Goal: Task Accomplishment & Management: Manage account settings

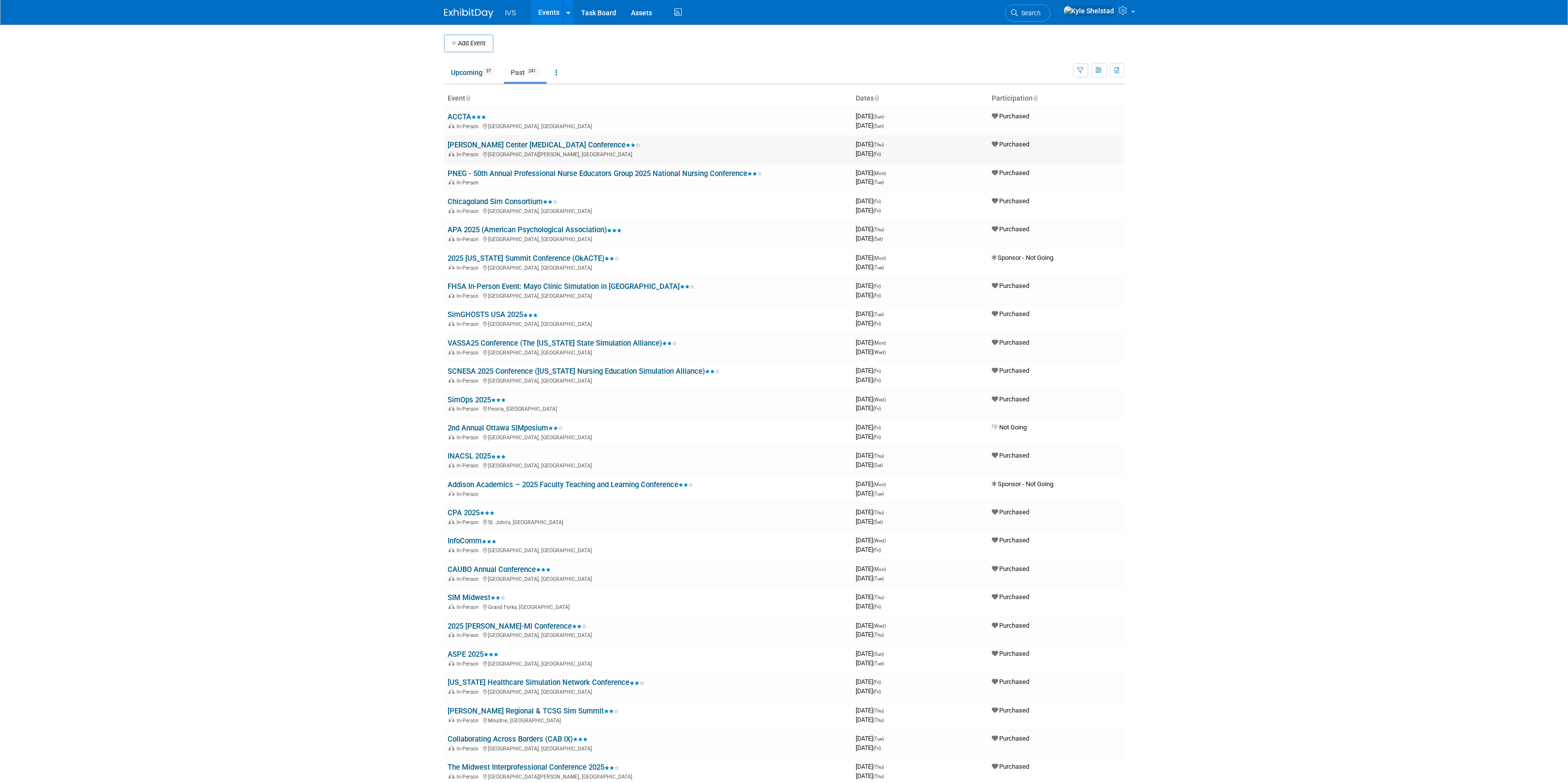
click at [504, 144] on link "[PERSON_NAME] Center [MEDICAL_DATA] Conference" at bounding box center [544, 145] width 193 height 9
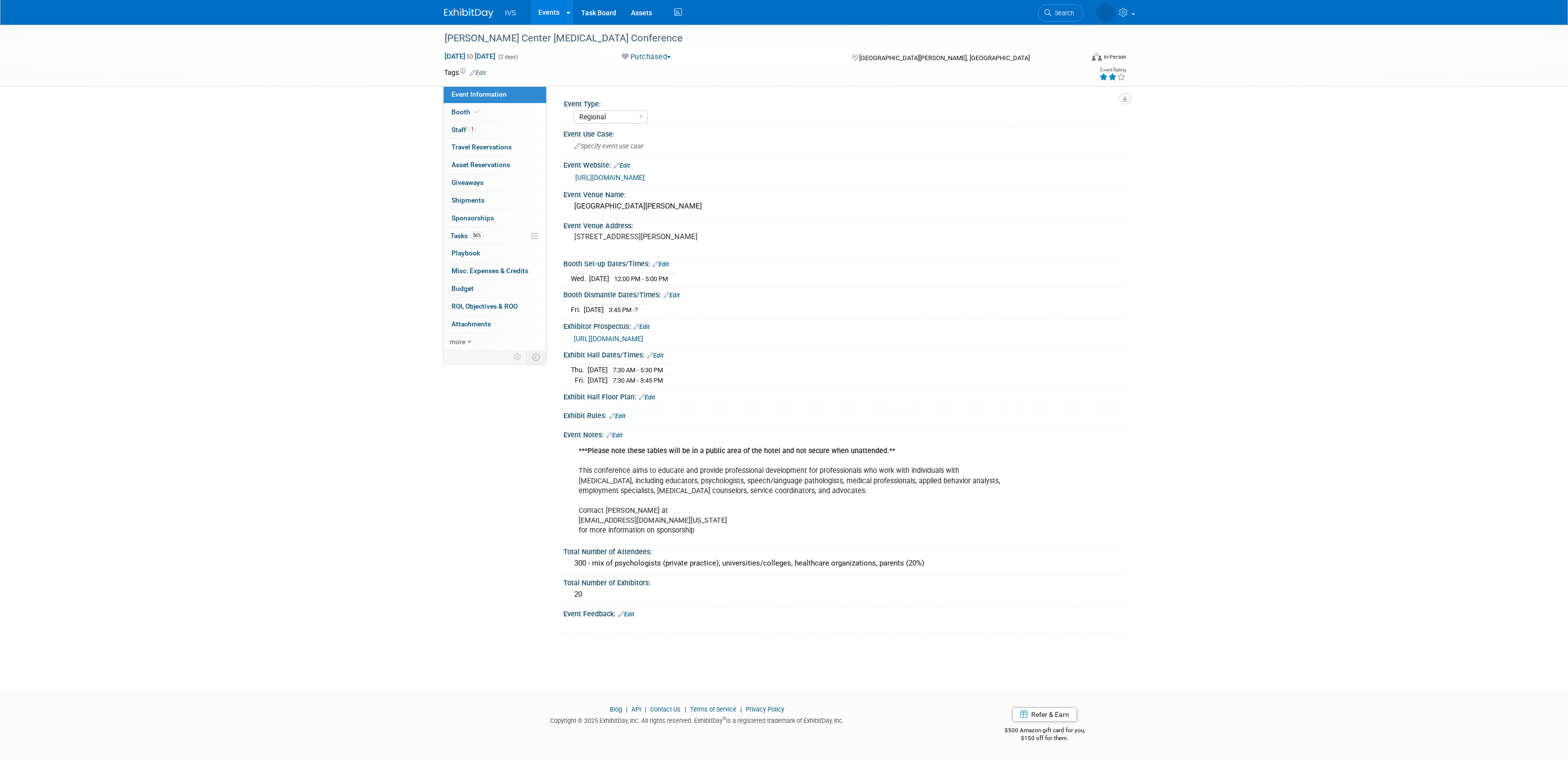
select select "Regional"
click at [488, 111] on link "Booth" at bounding box center [495, 112] width 103 height 17
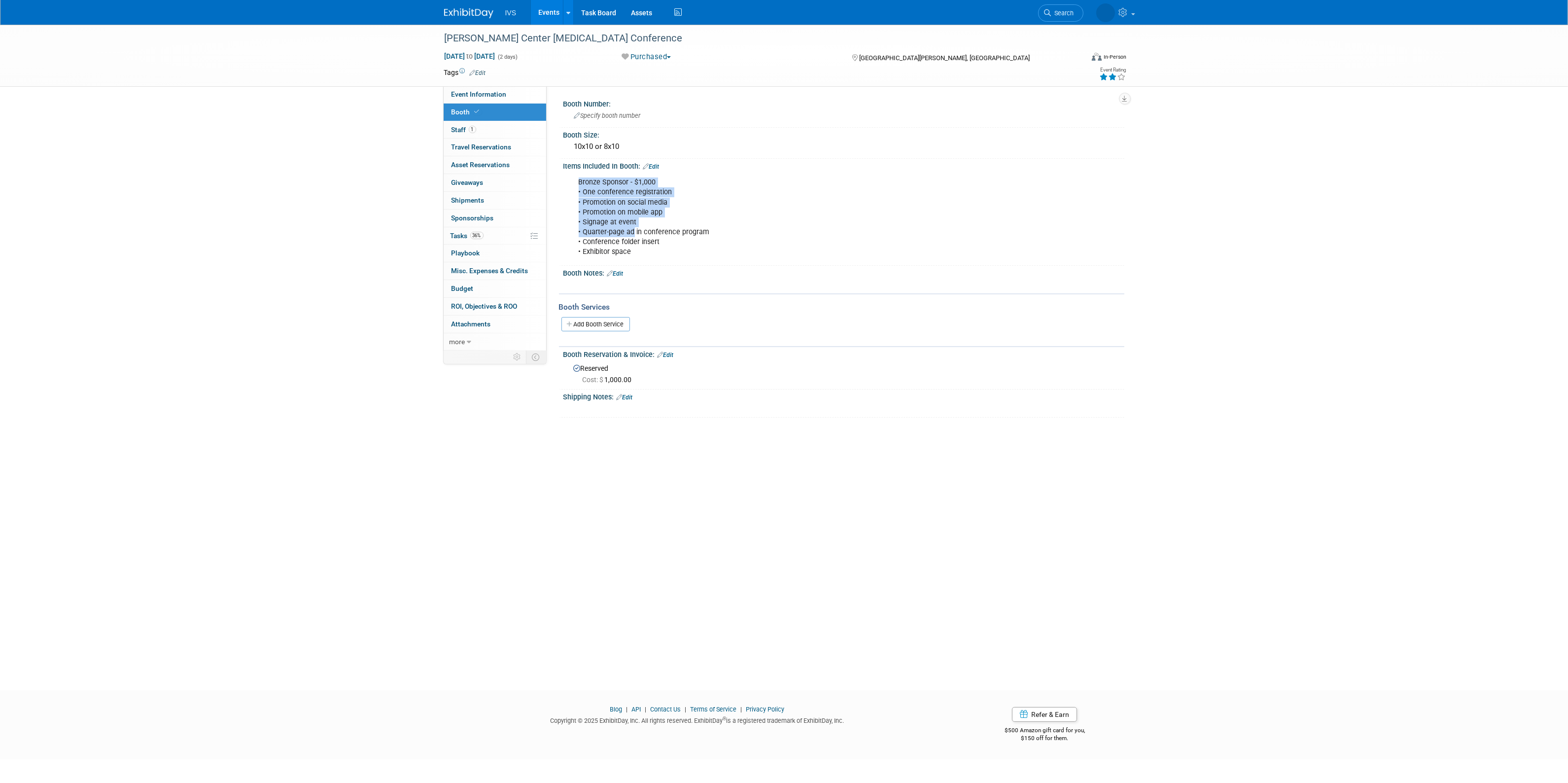
drag, startPoint x: 577, startPoint y: 177, endPoint x: 632, endPoint y: 232, distance: 77.8
click at [632, 232] on div "Bronze Sponsor - $1,000 • One conference registration • Promotion on social med…" at bounding box center [793, 217] width 444 height 89
click at [656, 245] on div "Bronze Sponsor - $1,000 • One conference registration • Promotion on social med…" at bounding box center [793, 217] width 444 height 89
drag, startPoint x: 666, startPoint y: 247, endPoint x: 611, endPoint y: 190, distance: 79.2
click at [611, 190] on div "Bronze Sponsor - $1,000 • One conference registration • Promotion on social med…" at bounding box center [793, 217] width 444 height 89
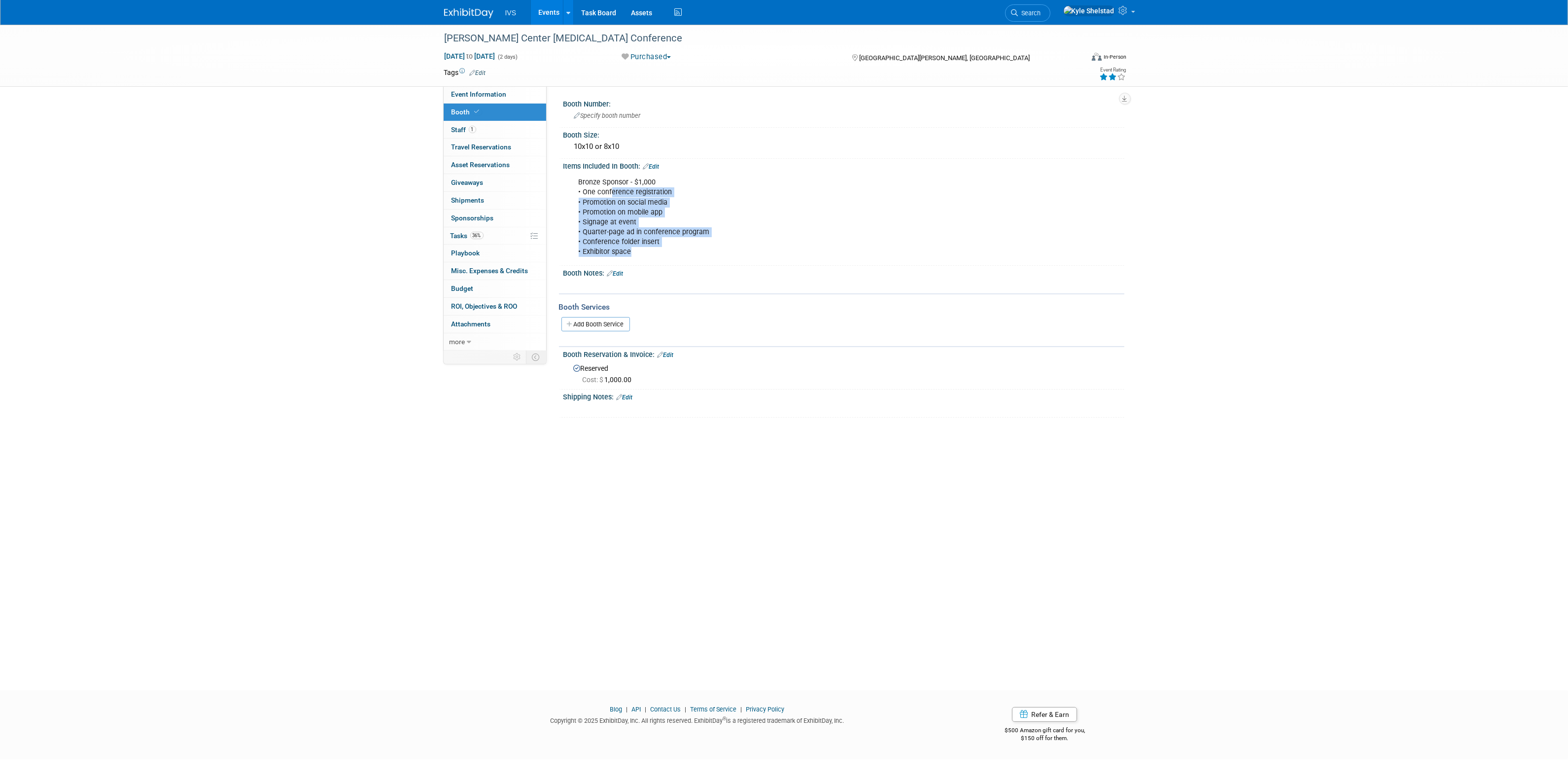
click at [610, 190] on div "Bronze Sponsor - $1,000 • One conference registration • Promotion on social med…" at bounding box center [793, 217] width 444 height 89
click at [538, 8] on link "Events" at bounding box center [549, 12] width 36 height 25
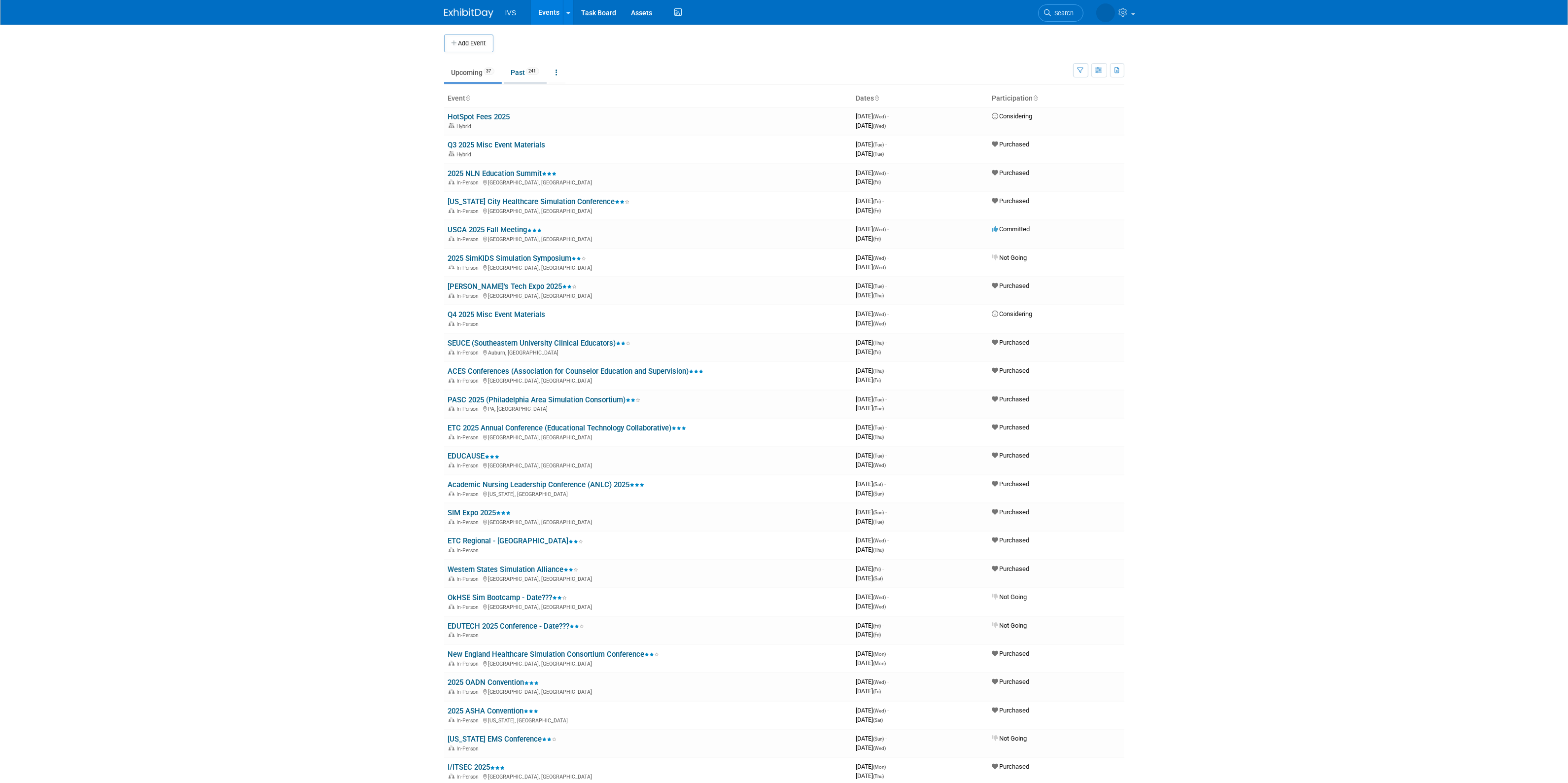
click at [518, 70] on link "Past 241" at bounding box center [525, 72] width 43 height 19
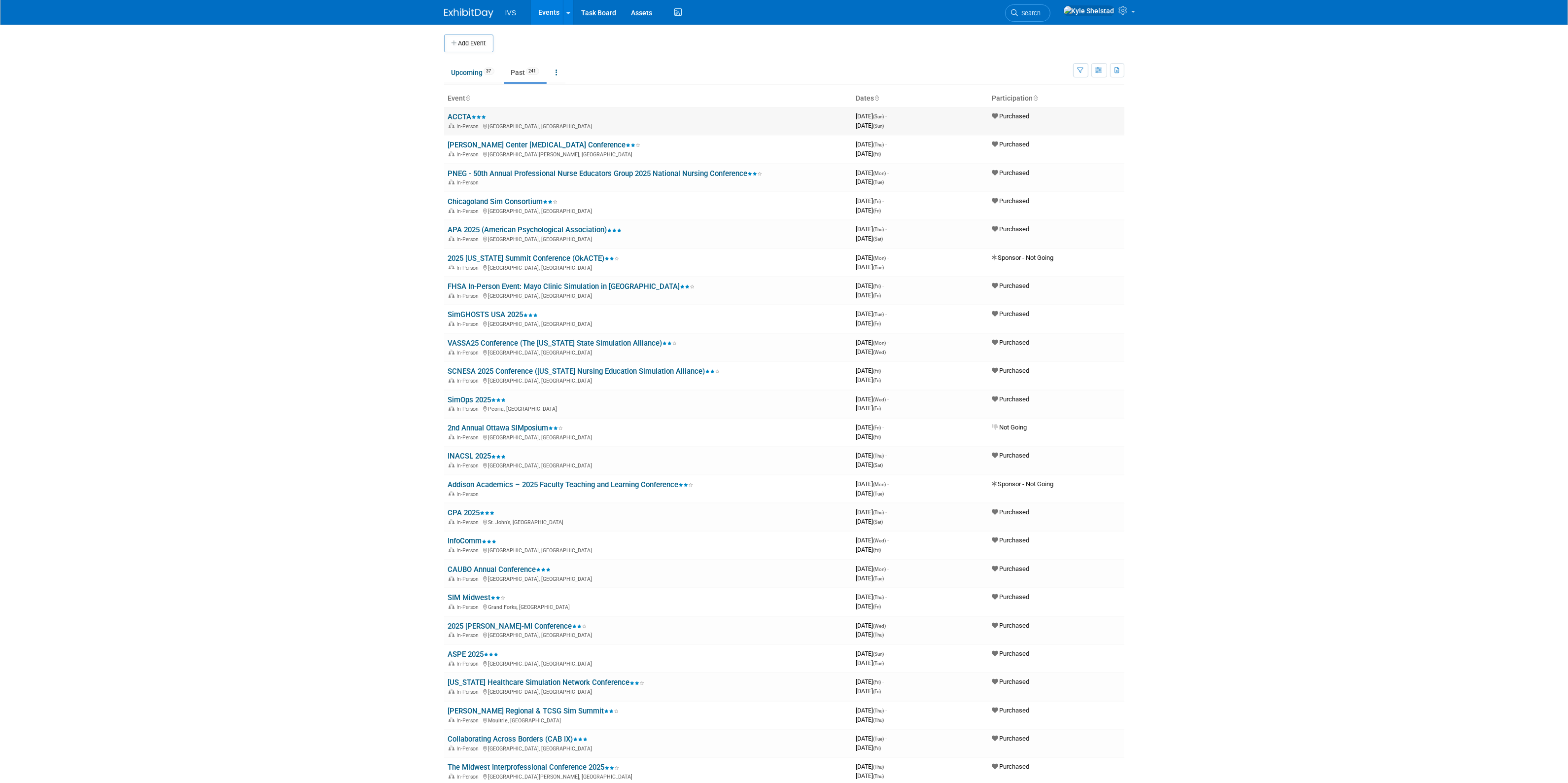
click at [464, 115] on link "ACCTA" at bounding box center [467, 116] width 38 height 9
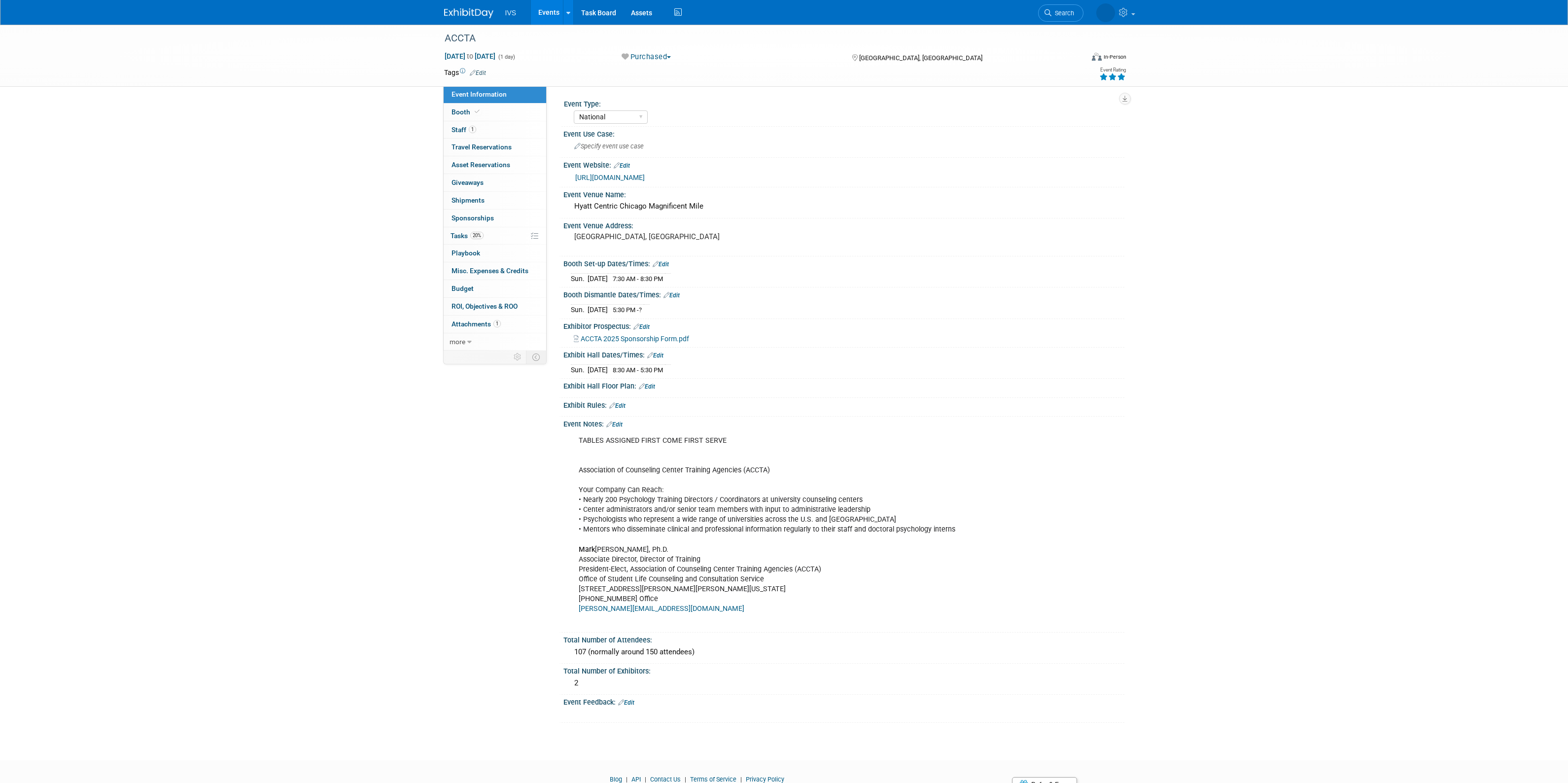
select select "National"
click at [481, 105] on link "Booth" at bounding box center [495, 112] width 103 height 17
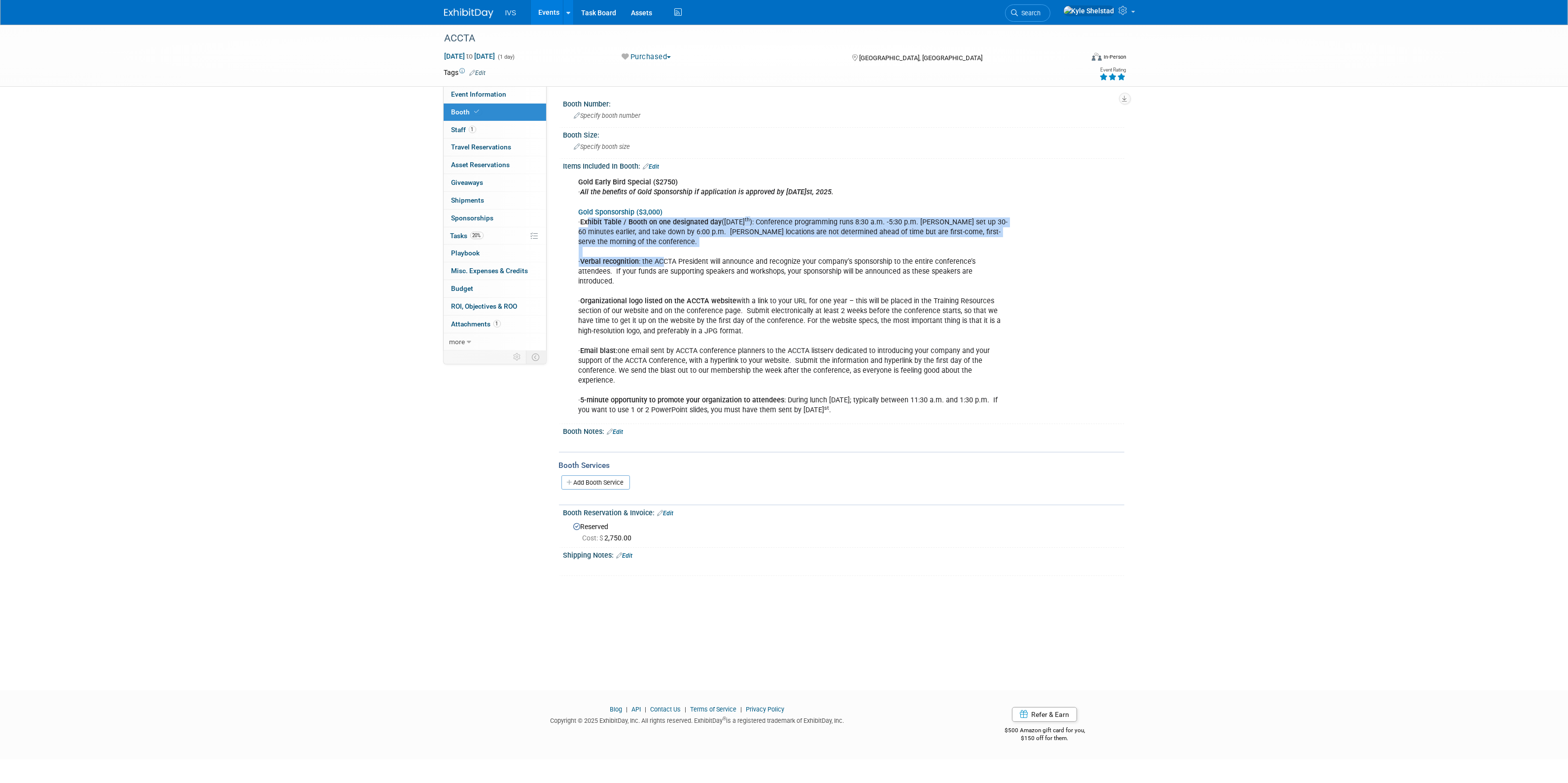
drag, startPoint x: 600, startPoint y: 218, endPoint x: 717, endPoint y: 287, distance: 135.8
click at [717, 287] on div "Gold Early Bird Special ($2750) · All the benefits of Gold Sponsorship if appli…" at bounding box center [793, 296] width 444 height 247
click at [718, 297] on b "Organizational logo listed on the ACCTA website" at bounding box center [659, 301] width 156 height 9
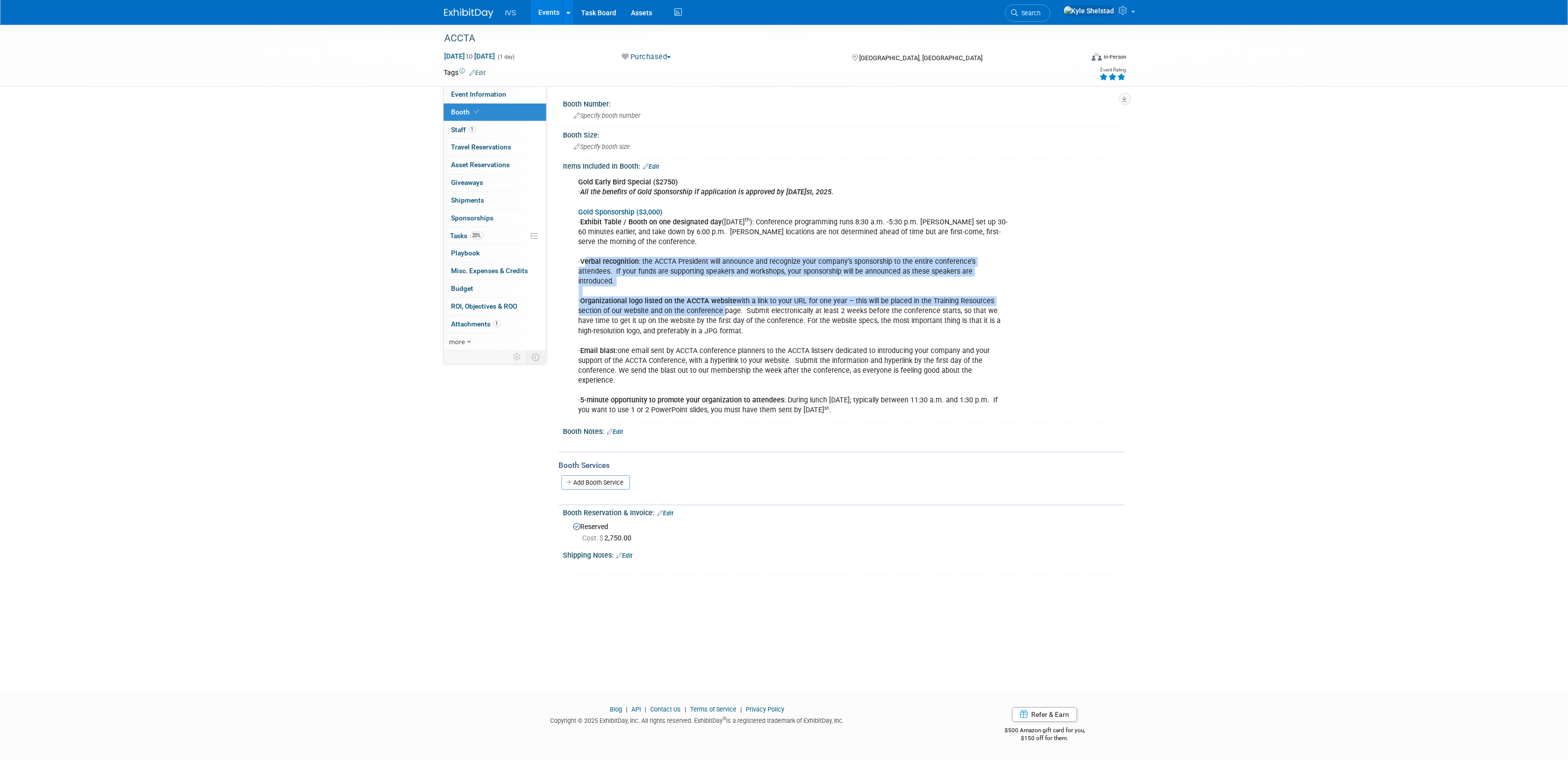
drag, startPoint x: 594, startPoint y: 257, endPoint x: 777, endPoint y: 323, distance: 194.5
click at [768, 319] on div "Gold Early Bird Special ($2750) · All the benefits of Gold Sponsorship if appli…" at bounding box center [793, 296] width 444 height 247
click at [777, 323] on div "Gold Early Bird Special ($2750) · All the benefits of Gold Sponsorship if appli…" at bounding box center [793, 296] width 444 height 247
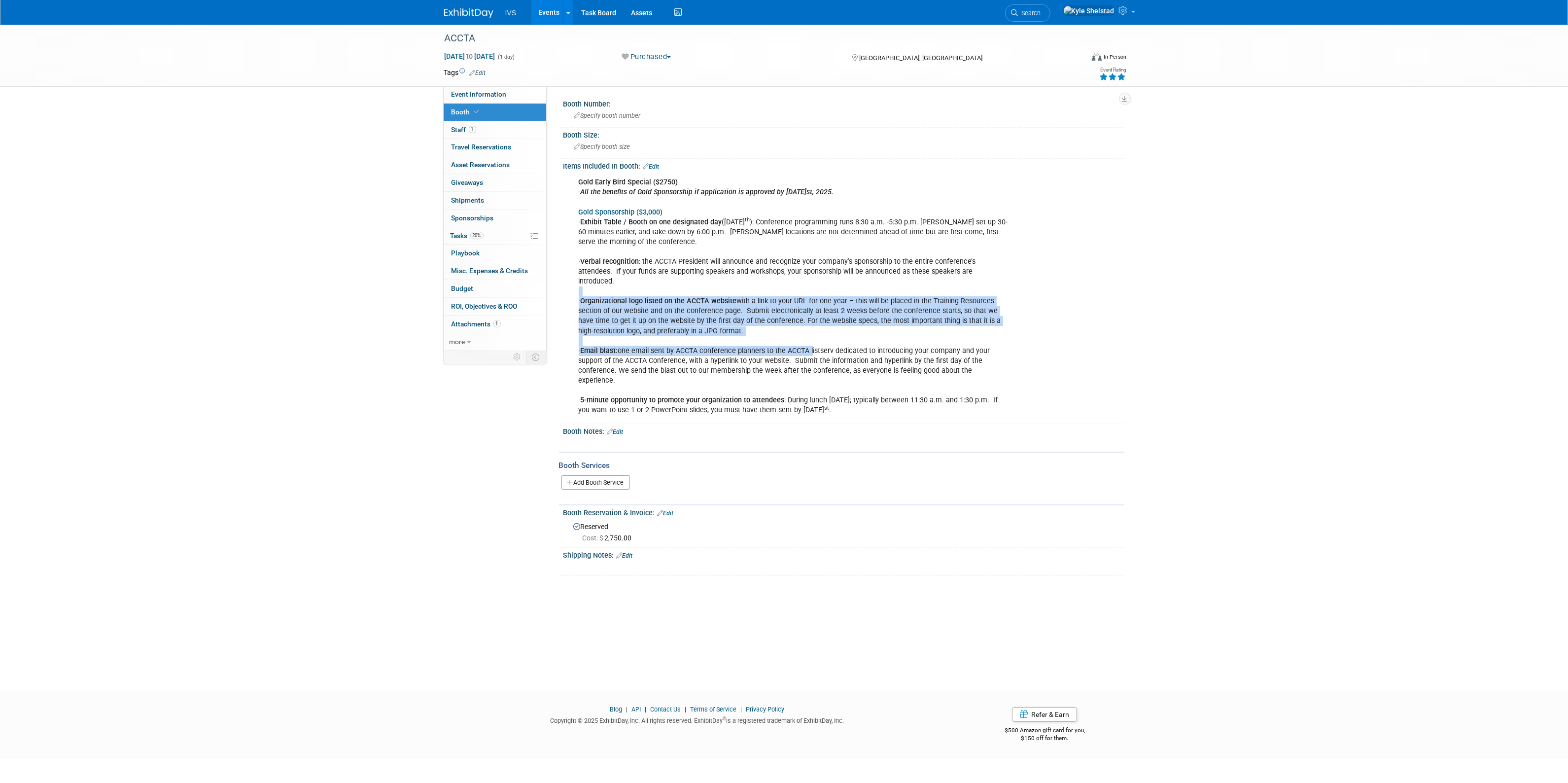
drag, startPoint x: 613, startPoint y: 279, endPoint x: 839, endPoint y: 342, distance: 234.6
click at [831, 340] on div "Gold Early Bird Special ($2750) · All the benefits of Gold Sponsorship if appli…" at bounding box center [793, 296] width 444 height 247
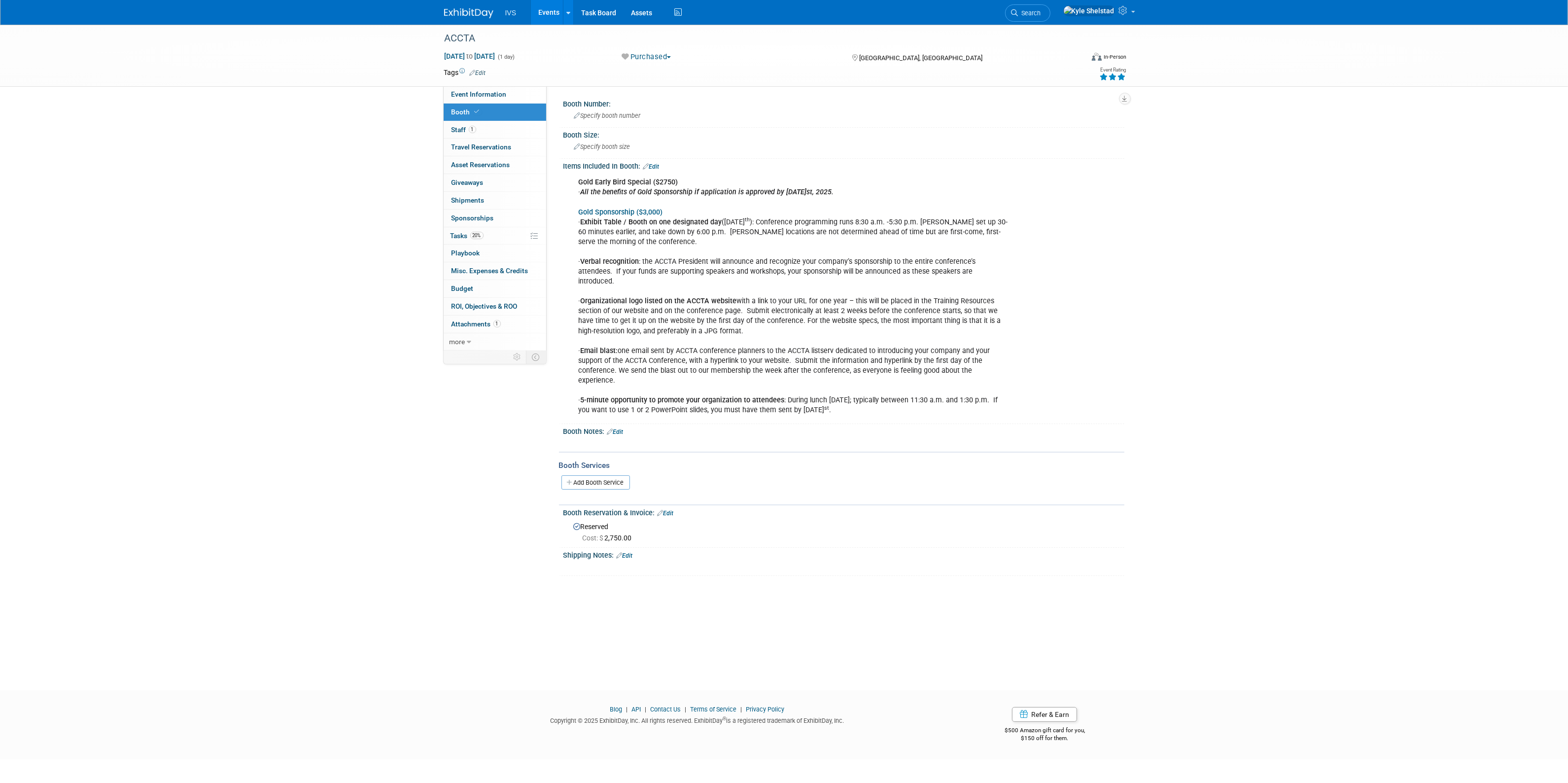
click at [850, 346] on div "Gold Early Bird Special ($2750) · All the benefits of Gold Sponsorship if appli…" at bounding box center [793, 296] width 444 height 247
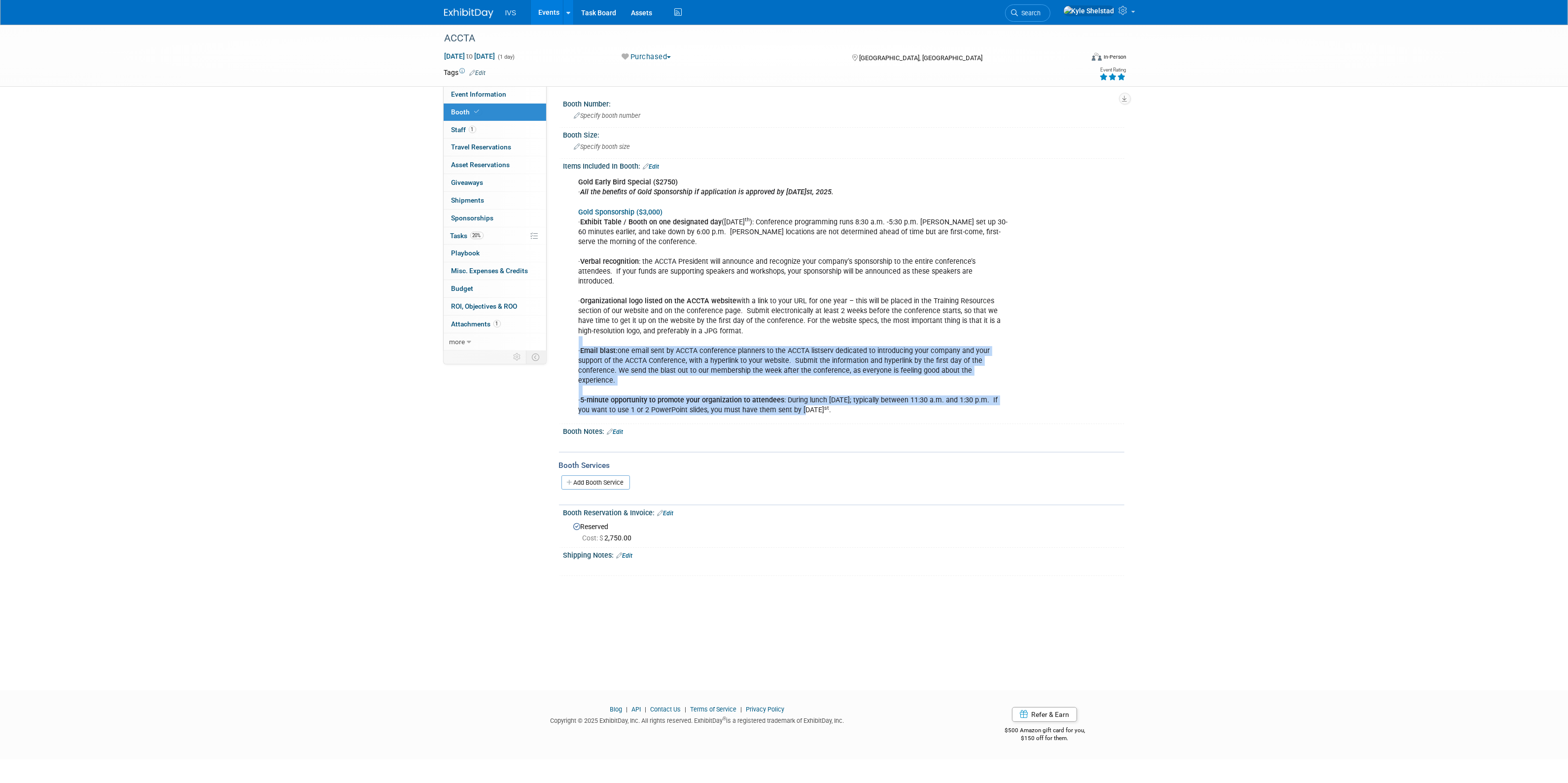
drag, startPoint x: 645, startPoint y: 333, endPoint x: 846, endPoint y: 400, distance: 211.9
click at [817, 390] on div "Gold Early Bird Special ($2750) · All the benefits of Gold Sponsorship if appli…" at bounding box center [793, 296] width 444 height 247
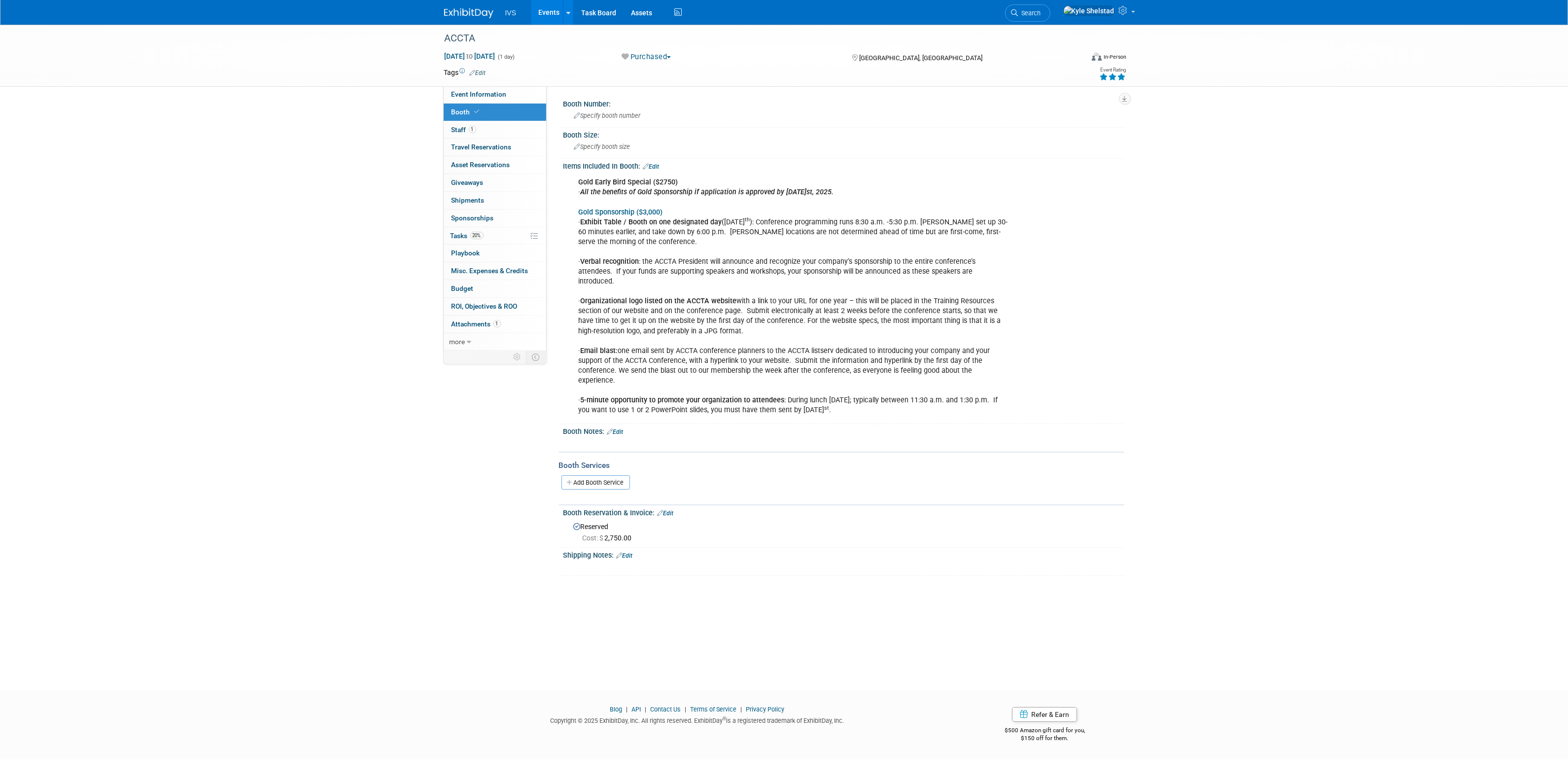
click at [846, 400] on div "Gold Early Bird Special ($2750) · All the benefits of Gold Sponsorship if appli…" at bounding box center [844, 296] width 561 height 251
drag, startPoint x: 610, startPoint y: 331, endPoint x: 910, endPoint y: 354, distance: 300.9
click at [907, 354] on div "Gold Early Bird Special ($2750) · All the benefits of Gold Sponsorship if appli…" at bounding box center [793, 296] width 444 height 247
click at [910, 354] on div "Gold Early Bird Special ($2750) · All the benefits of Gold Sponsorship if appli…" at bounding box center [793, 296] width 444 height 247
drag, startPoint x: 728, startPoint y: 330, endPoint x: 949, endPoint y: 358, distance: 222.8
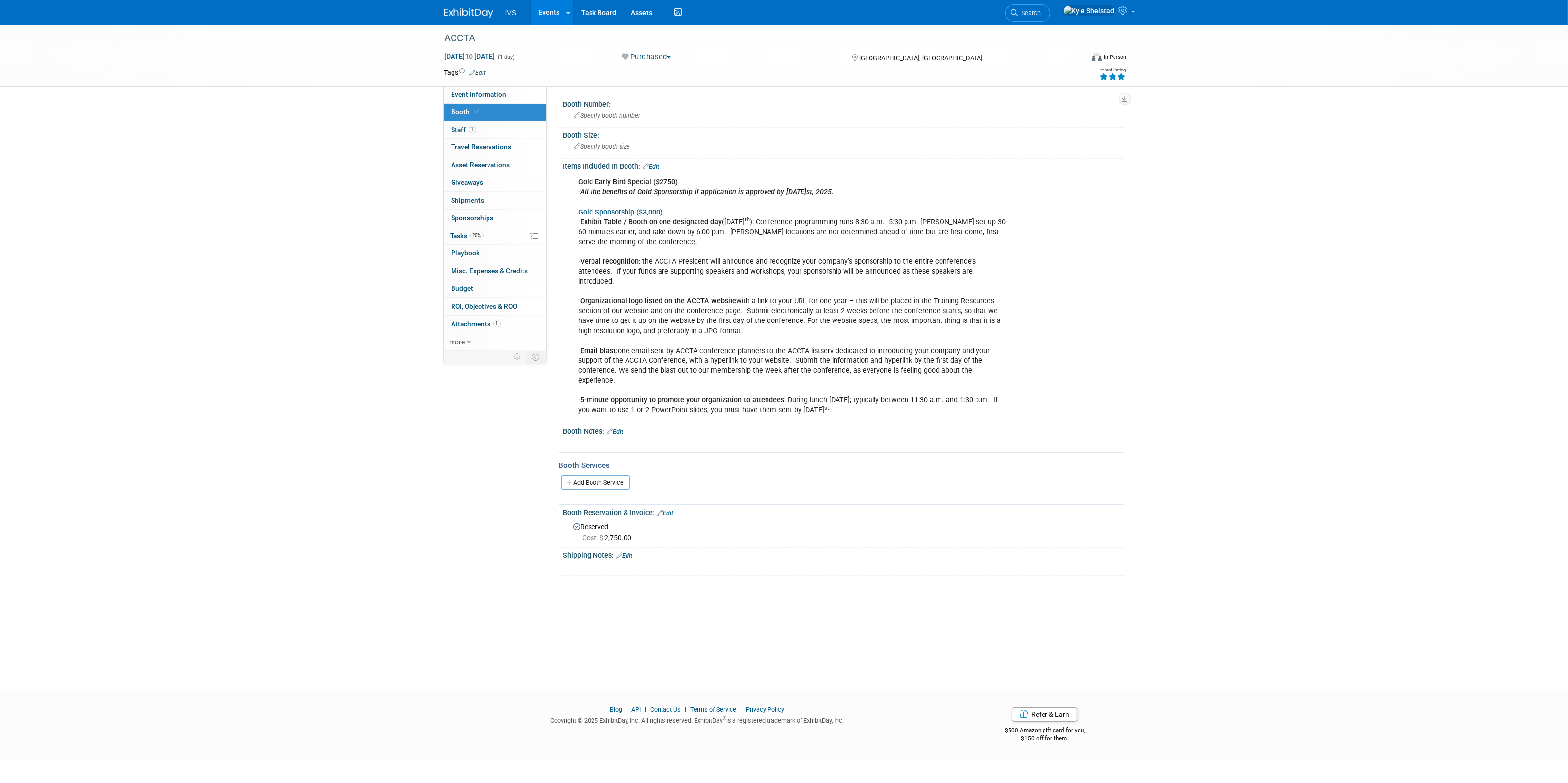
click at [881, 348] on div "Gold Early Bird Special ($2750) · All the benefits of Gold Sponsorship if appli…" at bounding box center [793, 296] width 444 height 247
click at [949, 358] on div "Gold Early Bird Special ($2750) · All the benefits of Gold Sponsorship if appli…" at bounding box center [793, 296] width 444 height 247
drag, startPoint x: 978, startPoint y: 353, endPoint x: 773, endPoint y: 331, distance: 206.2
click at [773, 331] on div "Gold Early Bird Special ($2750) · All the benefits of Gold Sponsorship if appli…" at bounding box center [793, 296] width 444 height 247
click at [768, 331] on div "Gold Early Bird Special ($2750) · All the benefits of Gold Sponsorship if appli…" at bounding box center [793, 296] width 444 height 247
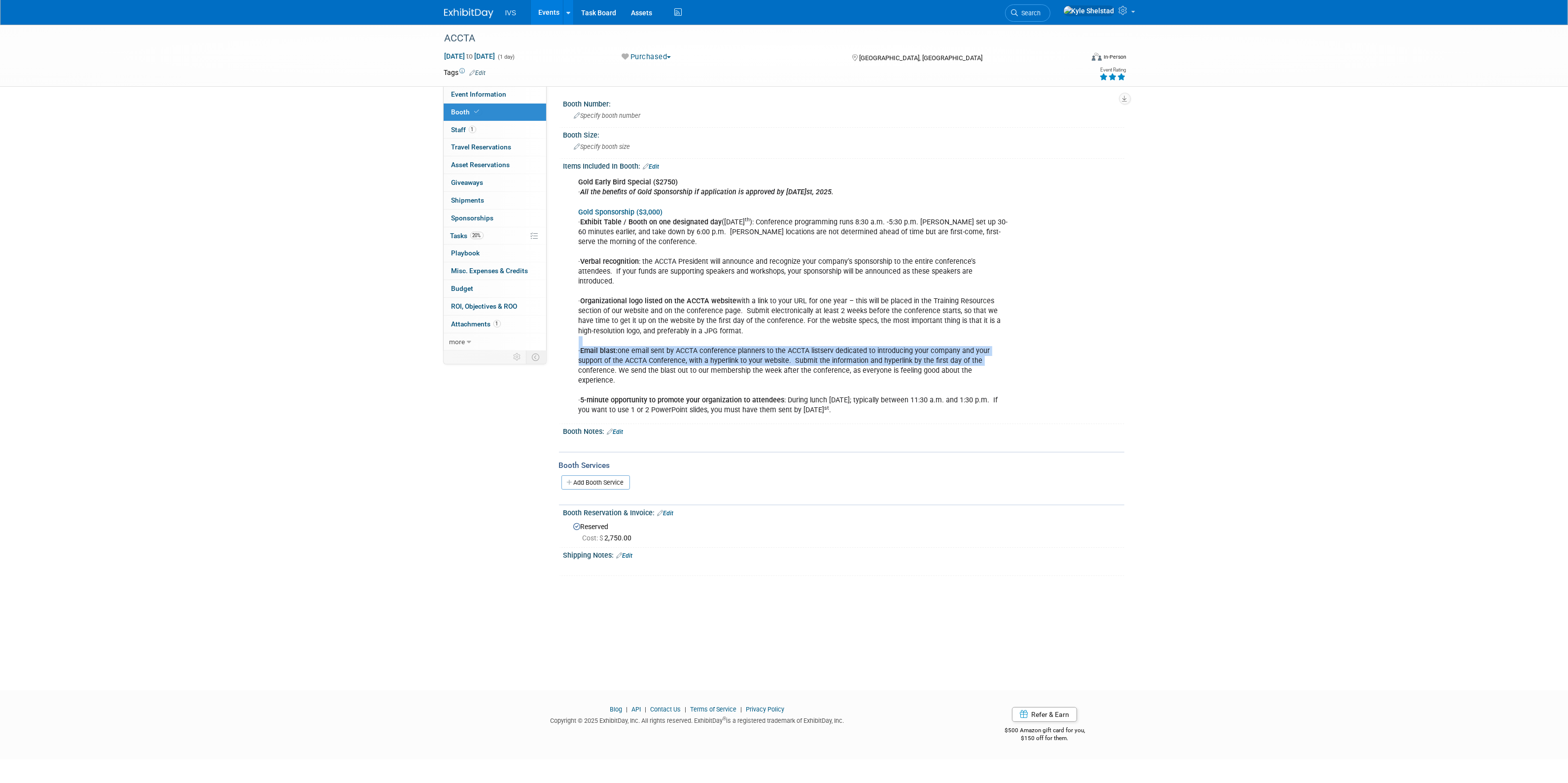
drag, startPoint x: 617, startPoint y: 189, endPoint x: 854, endPoint y: 252, distance: 245.2
click at [836, 241] on div "Gold Early Bird Special ($2750) · All the benefits of Gold Sponsorship if appli…" at bounding box center [793, 296] width 444 height 247
click at [918, 342] on div "Gold Early Bird Special ($2750) · All the benefits of Gold Sponsorship if appli…" at bounding box center [793, 296] width 444 height 247
click at [488, 97] on span "Event Information" at bounding box center [479, 94] width 55 height 8
select select "National"
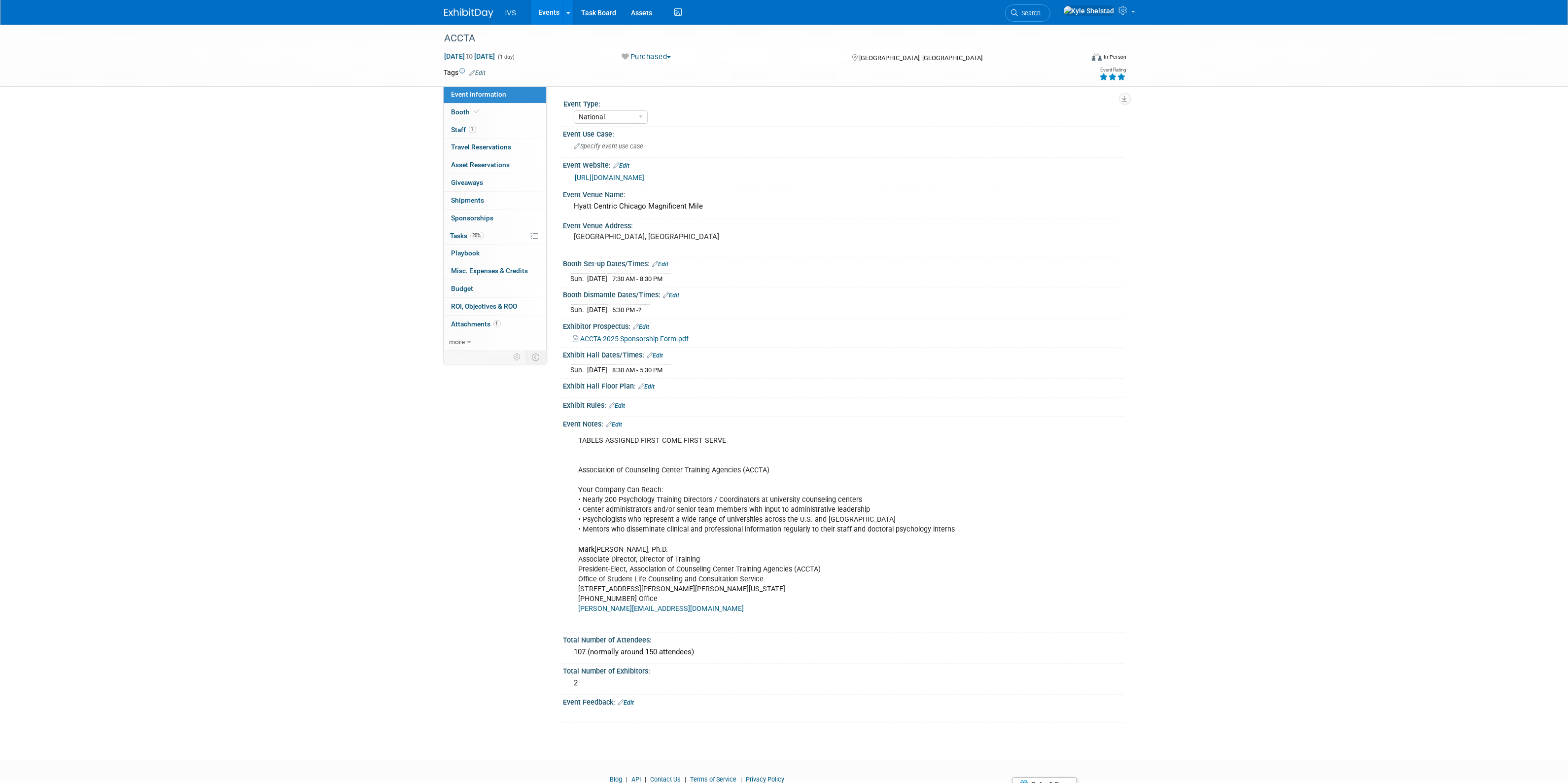
drag, startPoint x: 571, startPoint y: 370, endPoint x: 685, endPoint y: 368, distance: 114.0
click at [671, 368] on tr "Sun. Sep 14, 2025 8:30 AM - 5:30 PM" at bounding box center [620, 369] width 100 height 10
click at [665, 368] on td "8:30 AM - 5:30 PM" at bounding box center [636, 369] width 57 height 10
drag, startPoint x: 686, startPoint y: 368, endPoint x: 586, endPoint y: 365, distance: 100.0
click at [591, 362] on div "Sun. Sep 14, 2025 8:30 AM - 5:30 PM" at bounding box center [843, 369] width 546 height 13
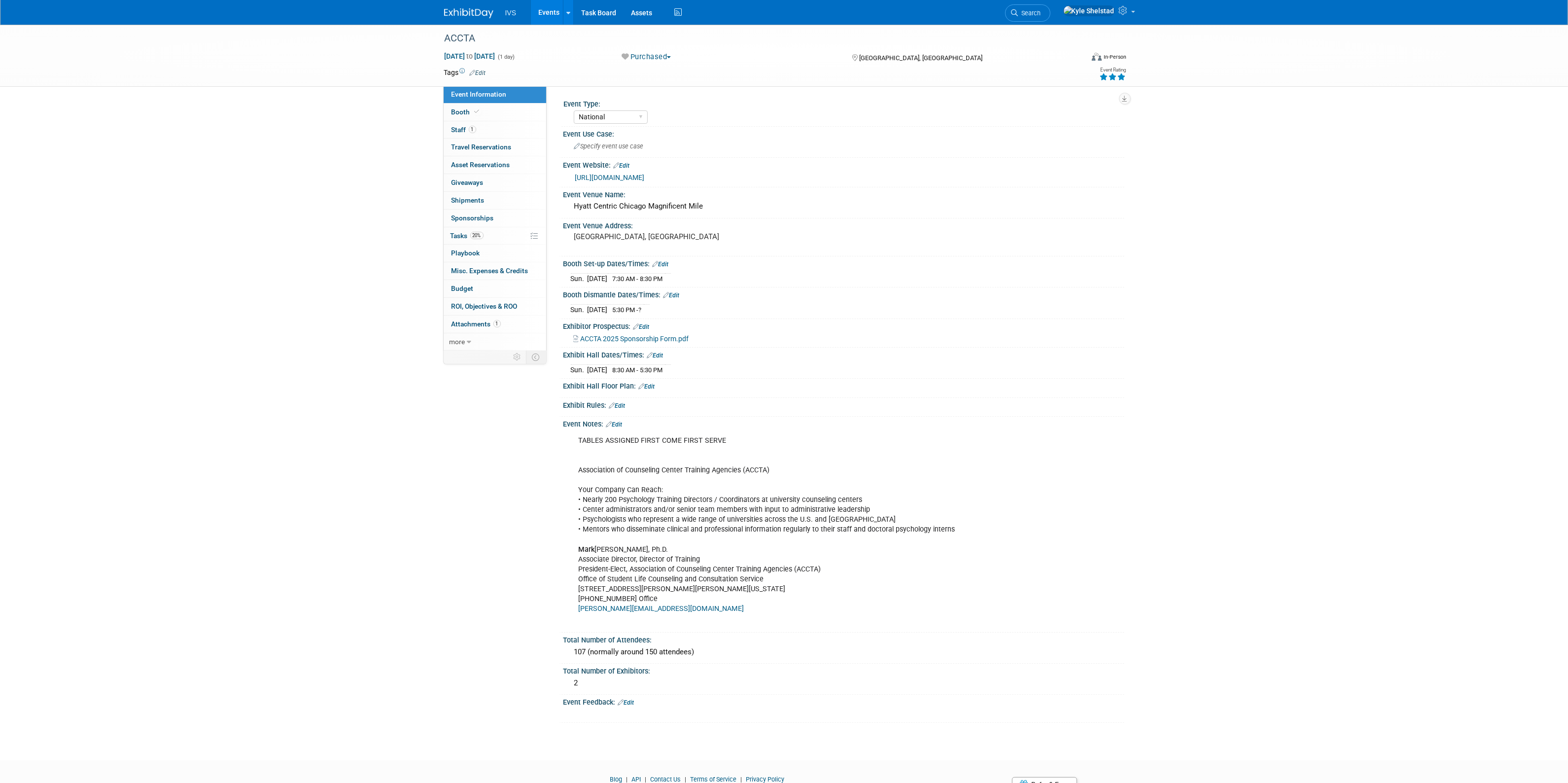
click at [583, 368] on td "Sun." at bounding box center [579, 369] width 17 height 10
drag, startPoint x: 631, startPoint y: 507, endPoint x: 737, endPoint y: 549, distance: 114.0
click at [732, 547] on div "TABLES ASSIGNED FIRST COME FIRST SERVE Association of Counseling Center Trainin…" at bounding box center [793, 530] width 444 height 198
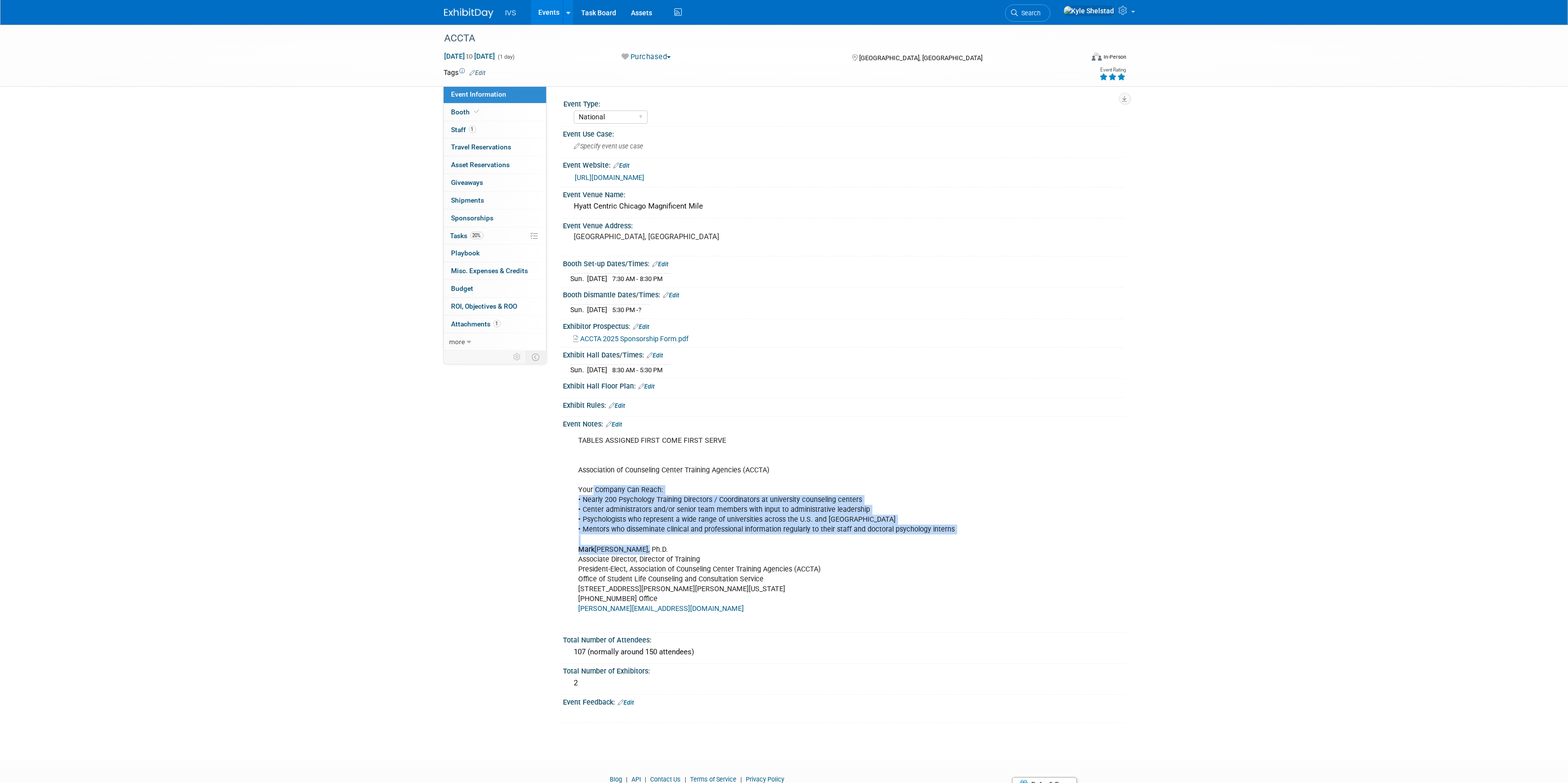
click at [745, 551] on div "TABLES ASSIGNED FIRST COME FIRST SERVE Association of Counseling Center Trainin…" at bounding box center [793, 530] width 444 height 198
drag, startPoint x: 670, startPoint y: 519, endPoint x: 853, endPoint y: 566, distance: 188.9
click at [811, 558] on div "TABLES ASSIGNED FIRST COME FIRST SERVE Association of Counseling Center Trainin…" at bounding box center [793, 530] width 444 height 198
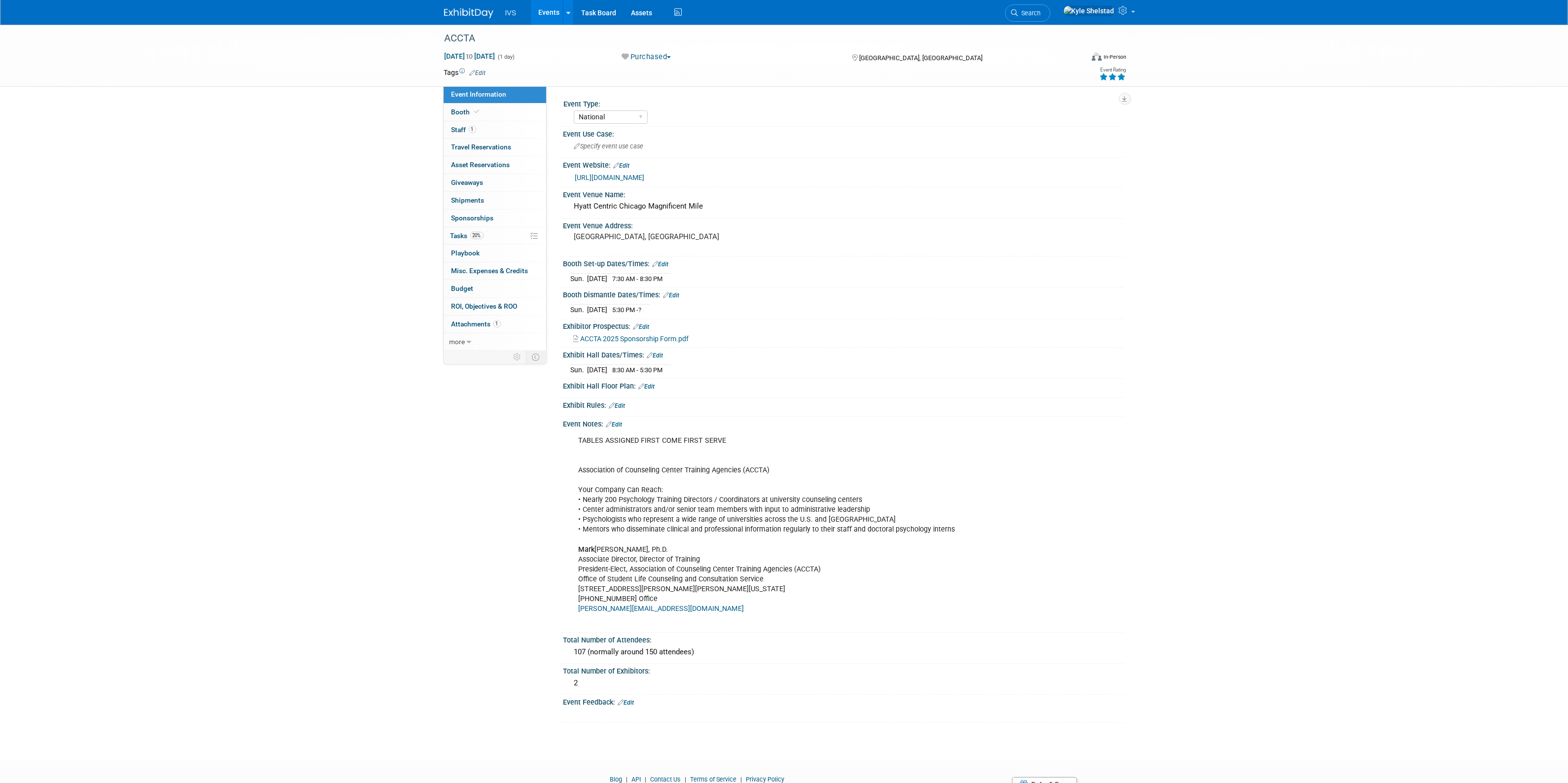
click at [853, 566] on div "TABLES ASSIGNED FIRST COME FIRST SERVE Association of Counseling Center Trainin…" at bounding box center [793, 530] width 444 height 198
click at [543, 8] on link "Events" at bounding box center [549, 12] width 36 height 25
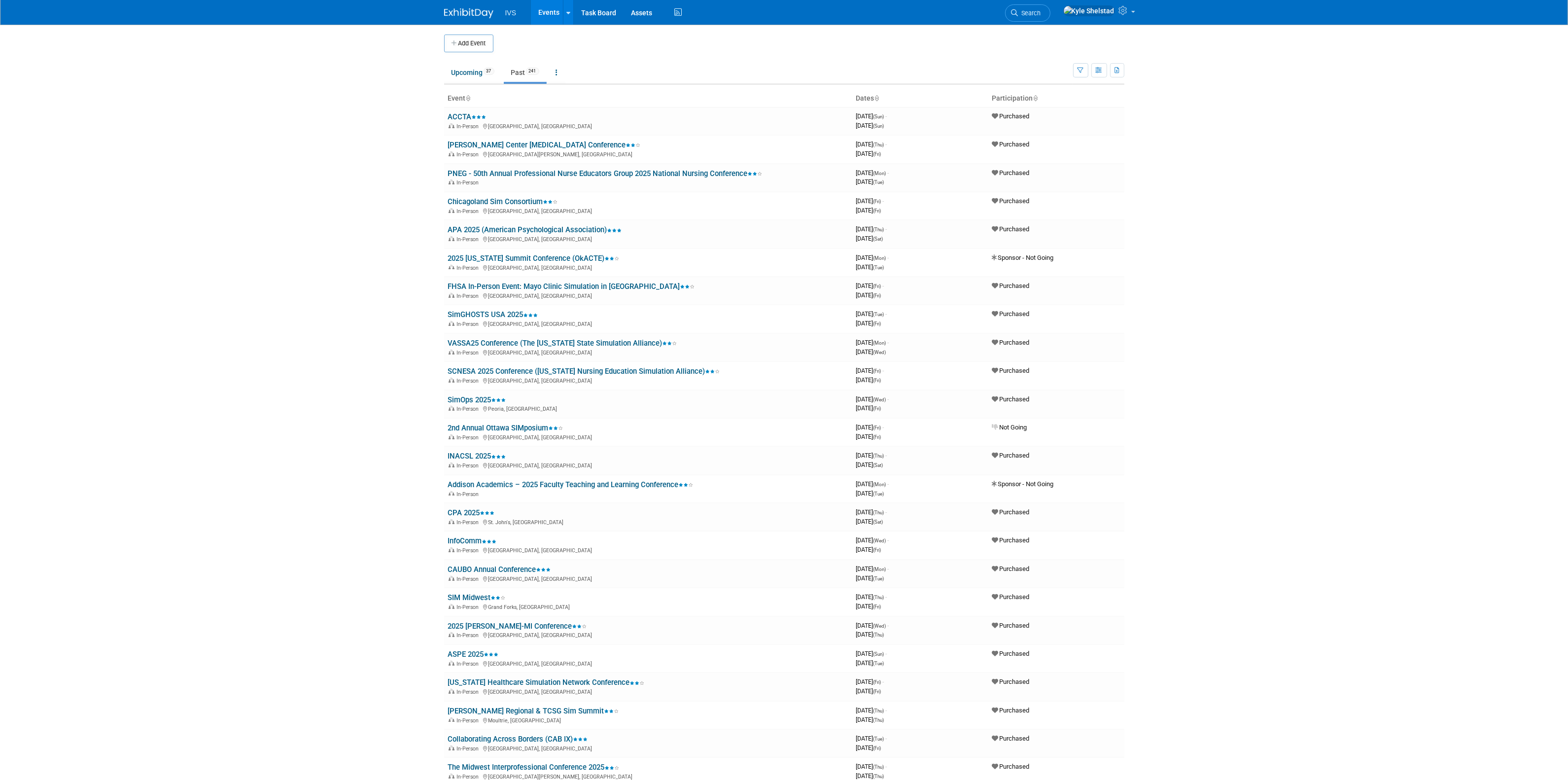
click at [508, 172] on link "PNEG - 50th Annual Professional Nurse Educators Group 2025 National Nursing Con…" at bounding box center [605, 173] width 315 height 9
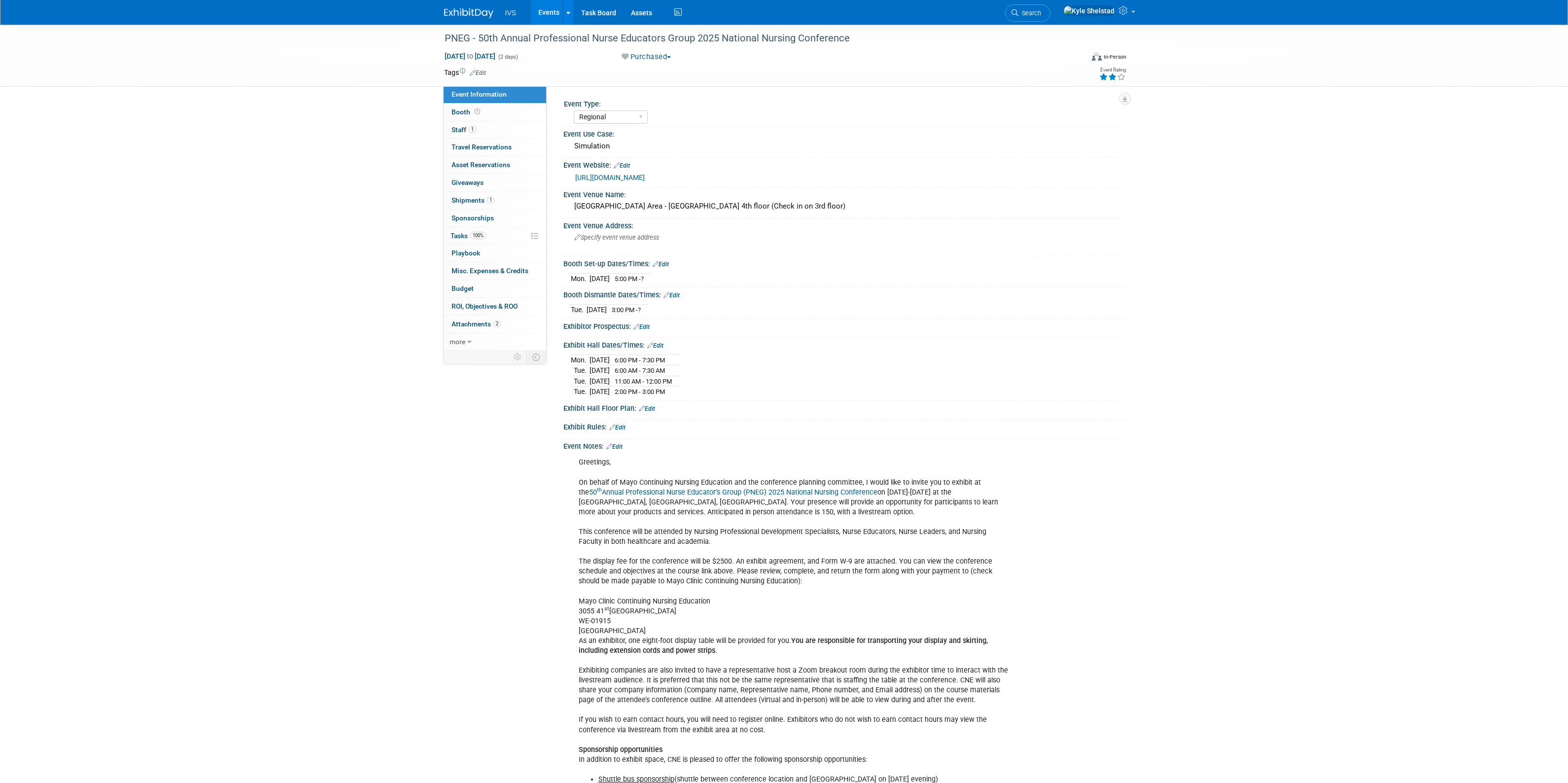
select select "Regional"
drag, startPoint x: 631, startPoint y: 555, endPoint x: 873, endPoint y: 591, distance: 244.7
click at [838, 586] on div "Greetings, On behalf of Mayo Continuing Nursing Education and the conference pl…" at bounding box center [793, 734] width 444 height 564
click at [873, 591] on div "Greetings, On behalf of Mayo Continuing Nursing Education and the conference pl…" at bounding box center [793, 734] width 444 height 564
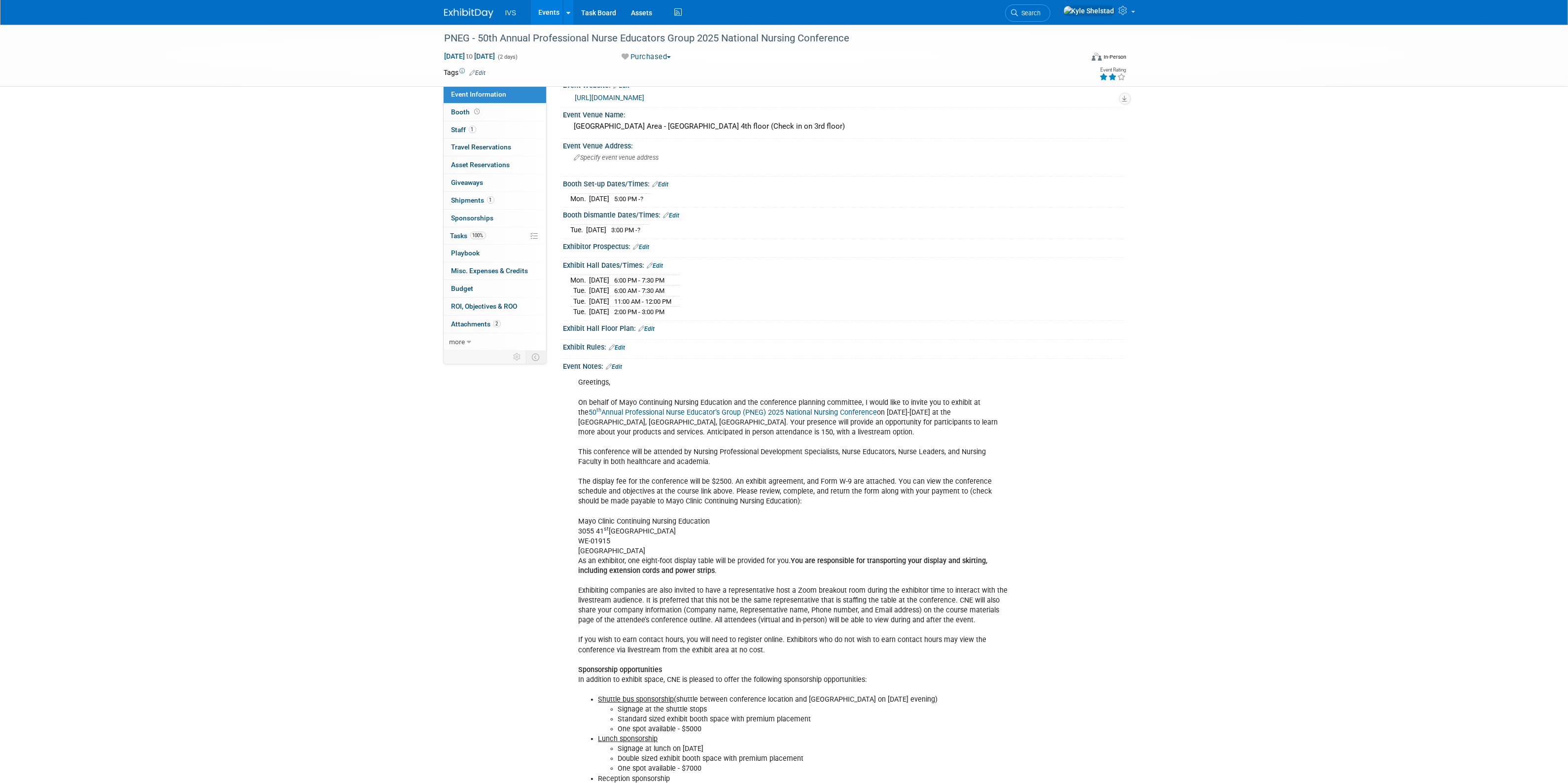
scroll to position [82, 0]
drag, startPoint x: 681, startPoint y: 602, endPoint x: 886, endPoint y: 656, distance: 212.0
click at [843, 641] on div "Greetings, On behalf of Mayo Continuing Nursing Education and the conference pl…" at bounding box center [793, 653] width 444 height 564
click at [886, 656] on div "Greetings, On behalf of Mayo Continuing Nursing Education and the conference pl…" at bounding box center [793, 653] width 444 height 564
drag, startPoint x: 647, startPoint y: 637, endPoint x: 881, endPoint y: 663, distance: 235.4
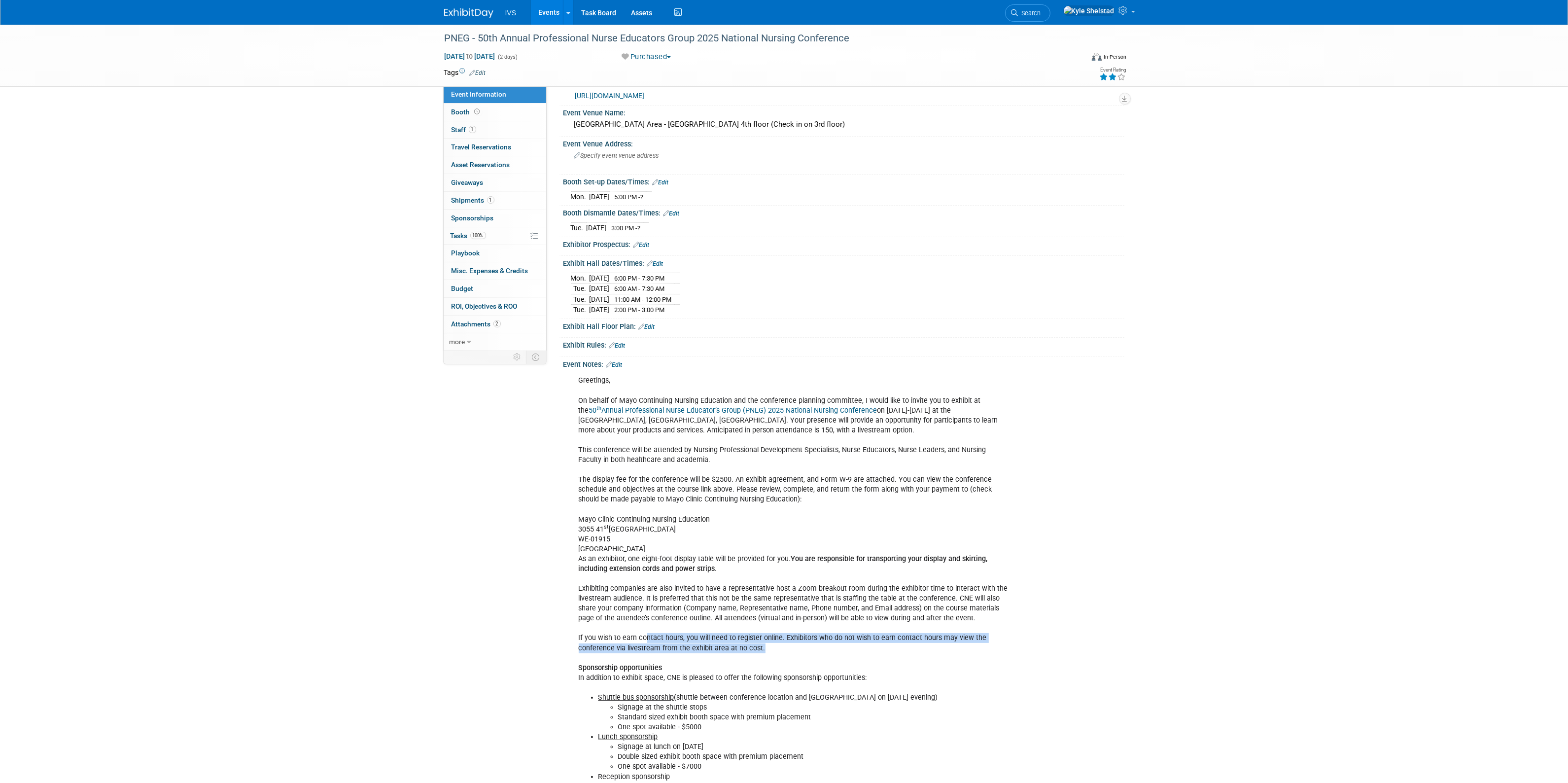
click at [840, 656] on div "Greetings, On behalf of Mayo Continuing Nursing Education and the conference pl…" at bounding box center [793, 653] width 444 height 564
click at [883, 664] on div "Greetings, On behalf of Mayo Continuing Nursing Education and the conference pl…" at bounding box center [793, 653] width 444 height 564
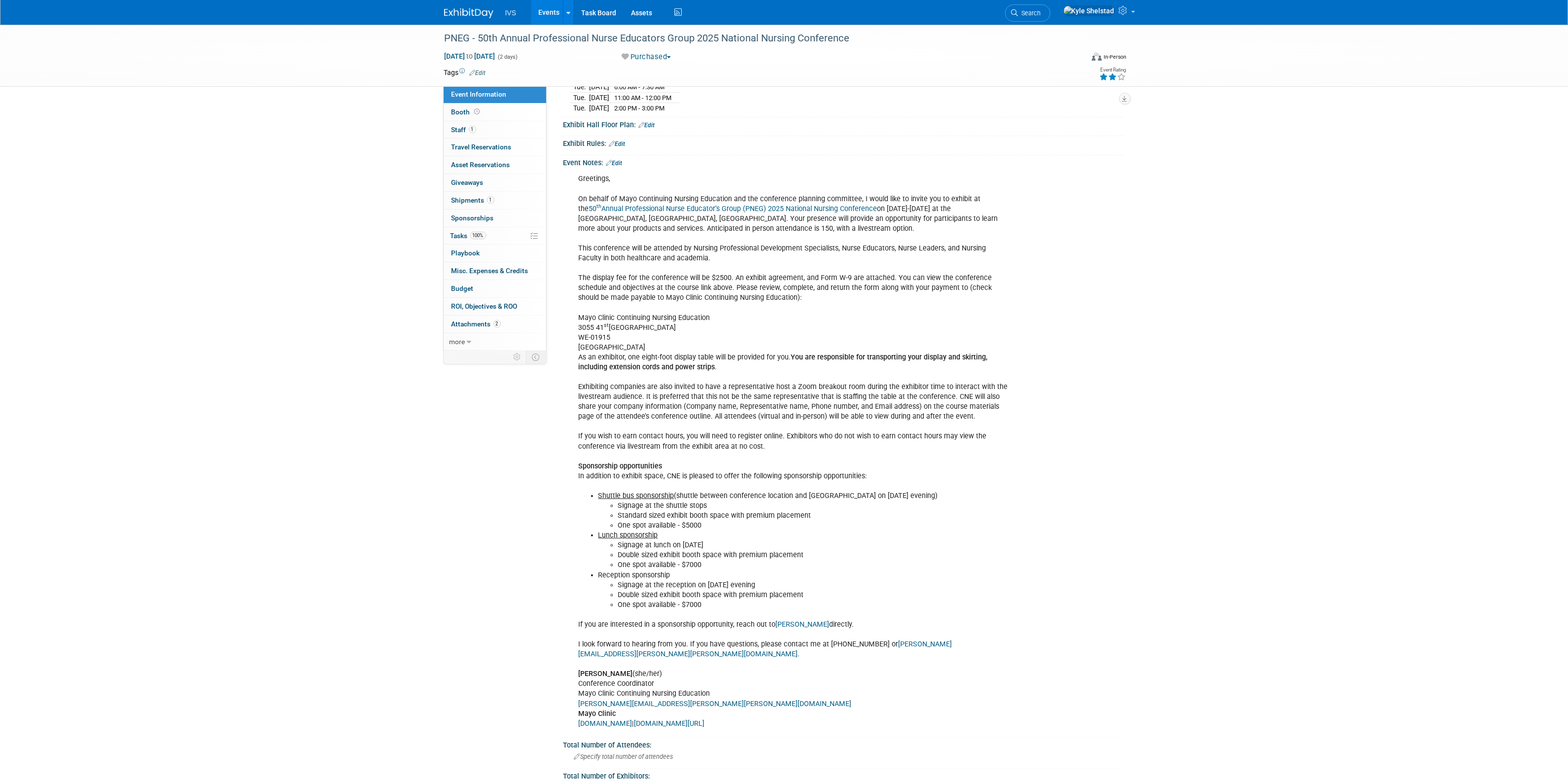
scroll to position [287, 0]
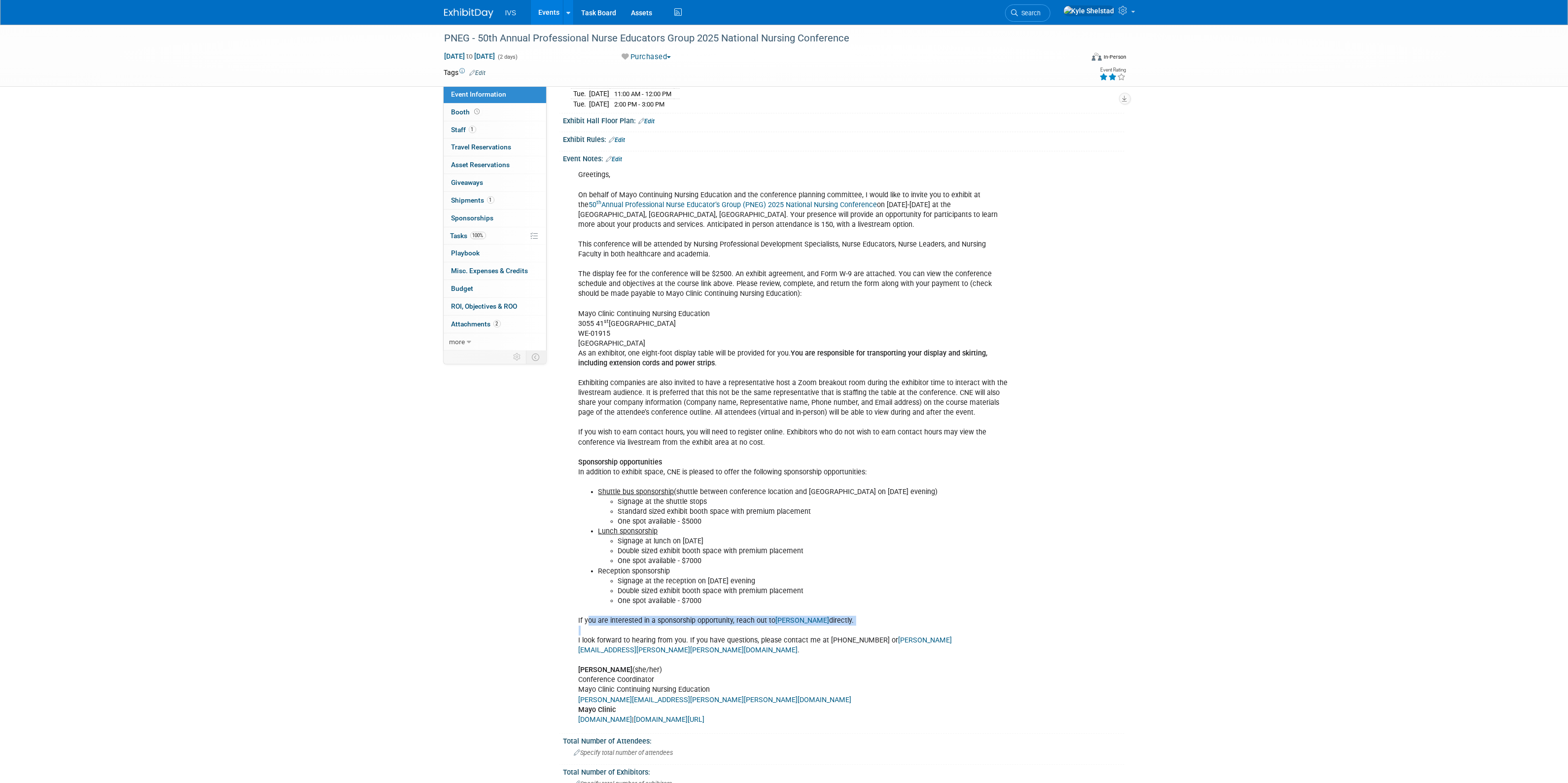
click at [738, 674] on div "Greetings, On behalf of Mayo Continuing Nursing Education and the conference pl…" at bounding box center [793, 447] width 444 height 564
click at [809, 651] on div "Greetings, On behalf of Mayo Continuing Nursing Education and the conference pl…" at bounding box center [793, 447] width 444 height 564
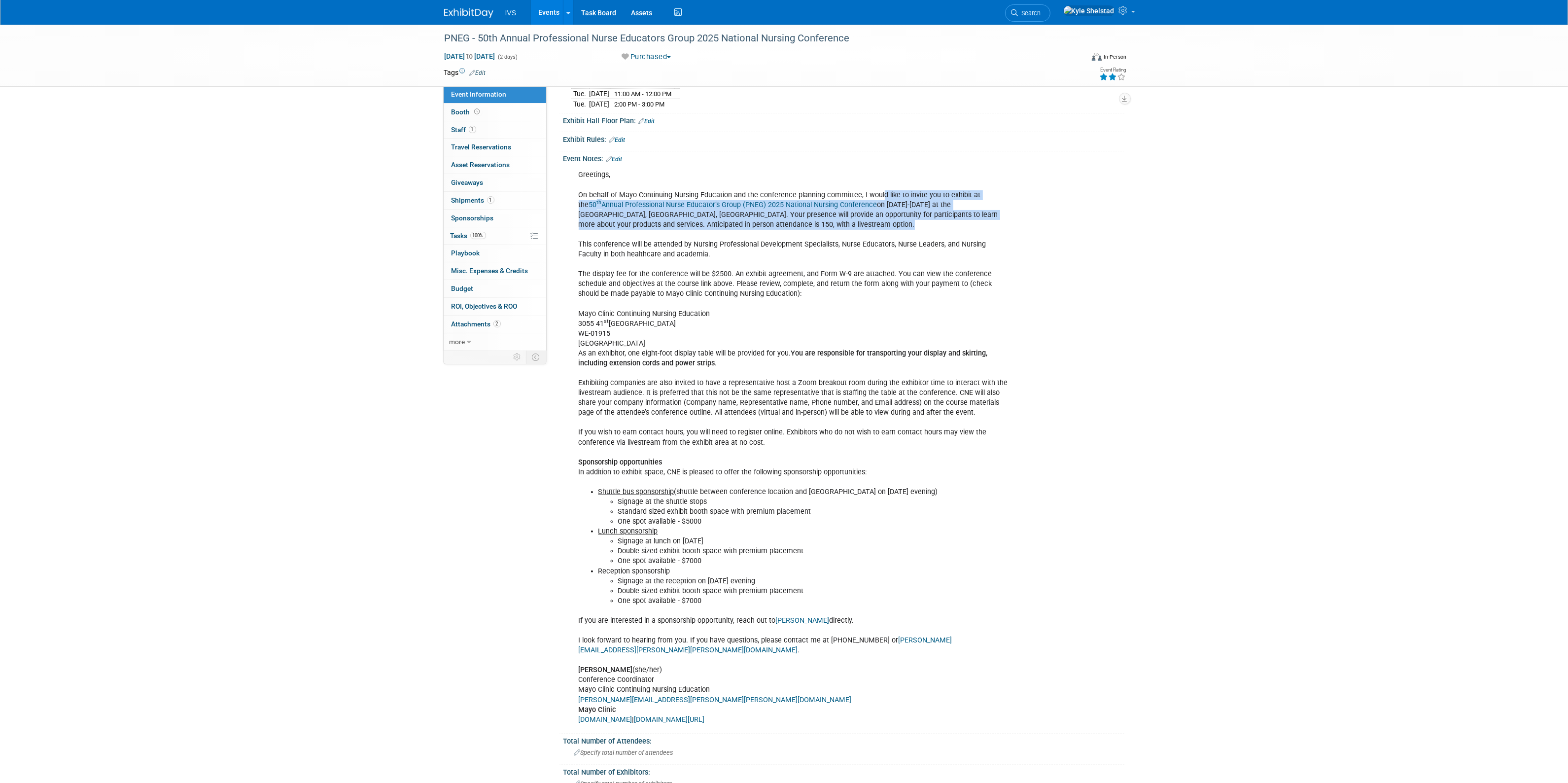
drag, startPoint x: 913, startPoint y: 202, endPoint x: 1001, endPoint y: 225, distance: 91.0
click at [1001, 225] on div "Greetings, On behalf of Mayo Continuing Nursing Education and the conference pl…" at bounding box center [793, 447] width 444 height 564
click at [546, 12] on link "Events" at bounding box center [549, 12] width 36 height 25
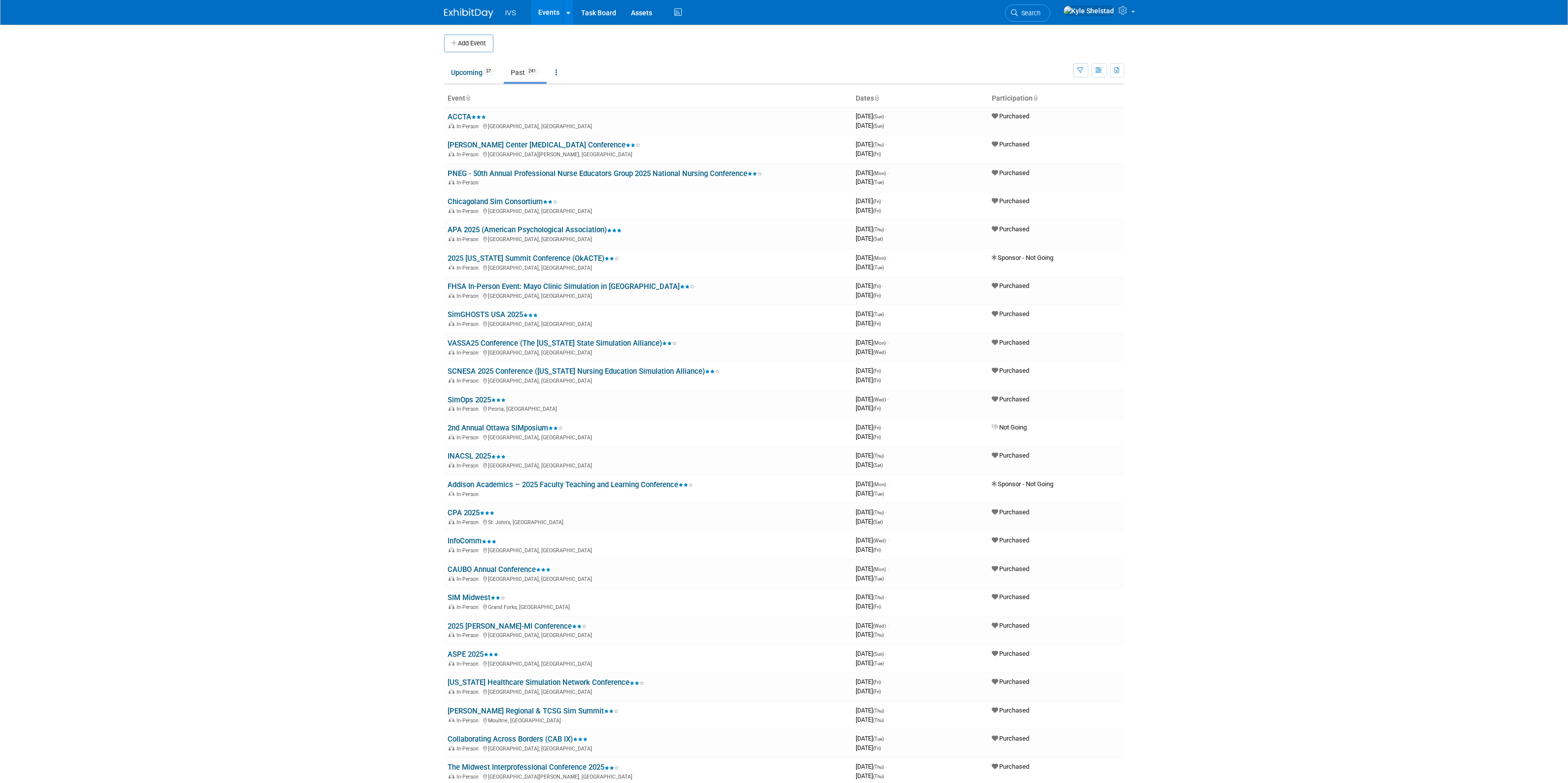
click at [483, 85] on ul "Upcoming 37 Past 241 All Events 278 Past and Upcoming Grouped Annually Events g…" at bounding box center [759, 72] width 629 height 22
click at [482, 71] on link "Upcoming 37" at bounding box center [473, 72] width 58 height 19
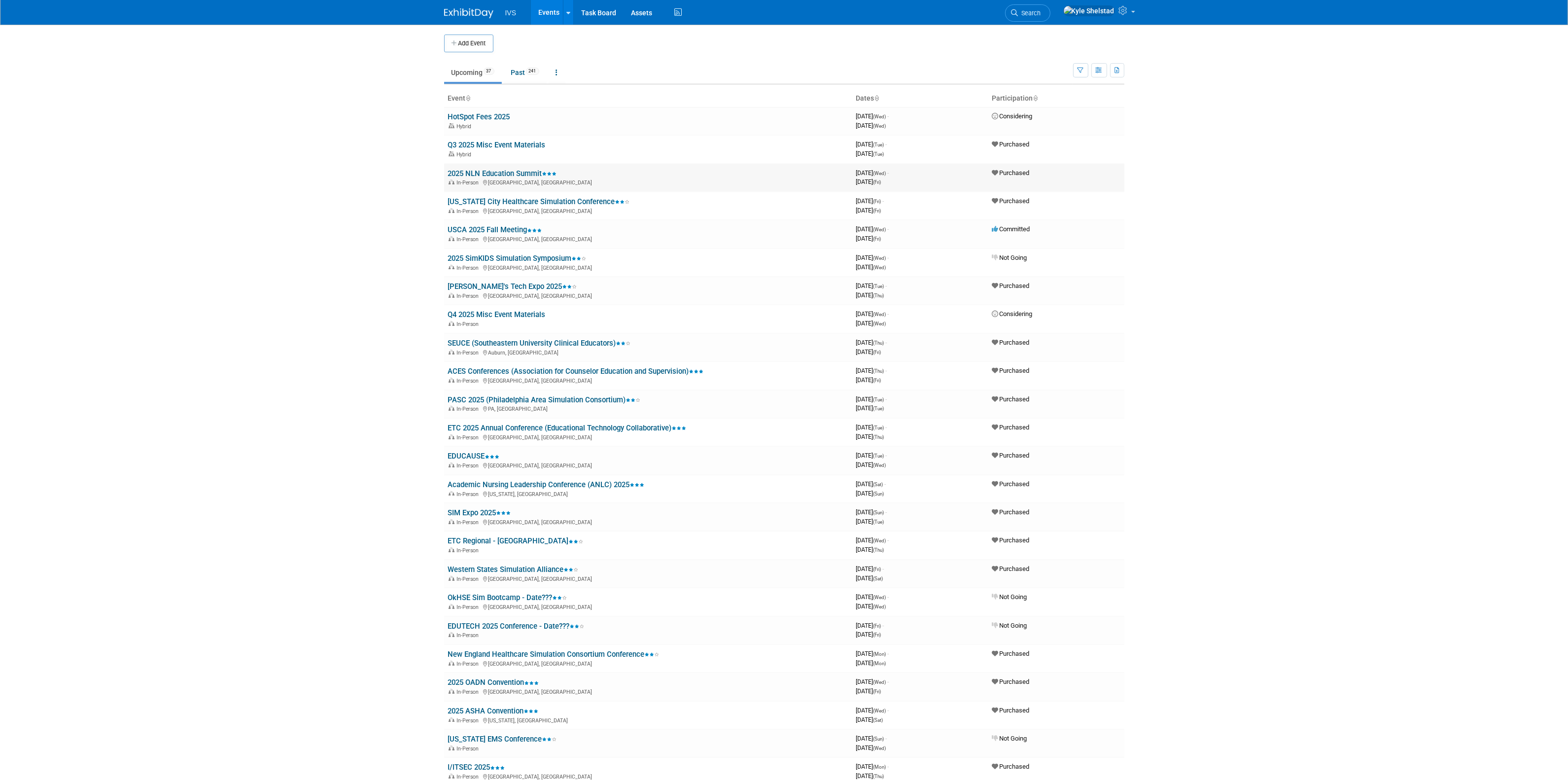
click at [494, 173] on link "2025 NLN Education Summit" at bounding box center [502, 173] width 109 height 9
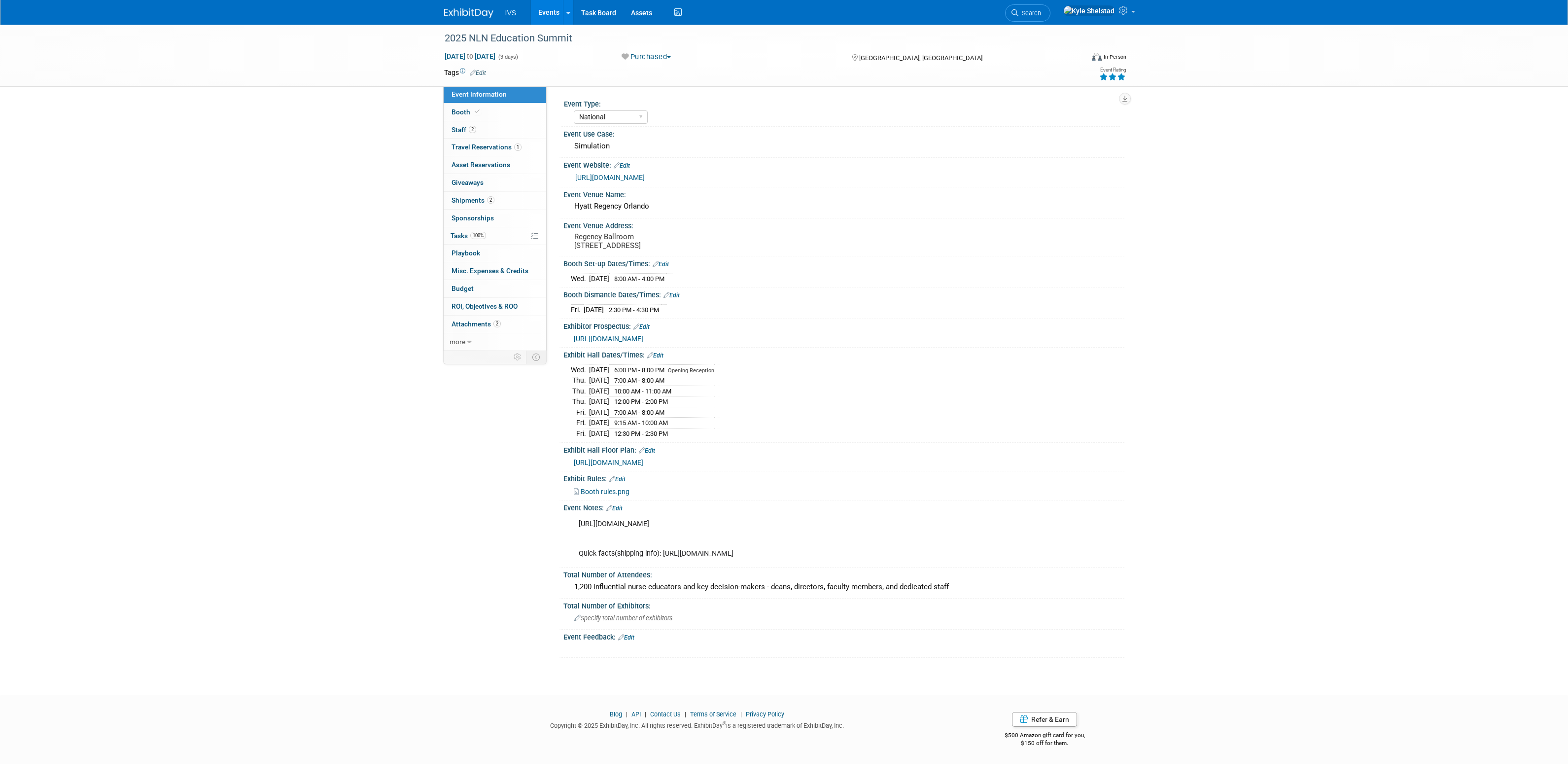
select select "National"
click at [547, 18] on link "Events" at bounding box center [549, 12] width 36 height 25
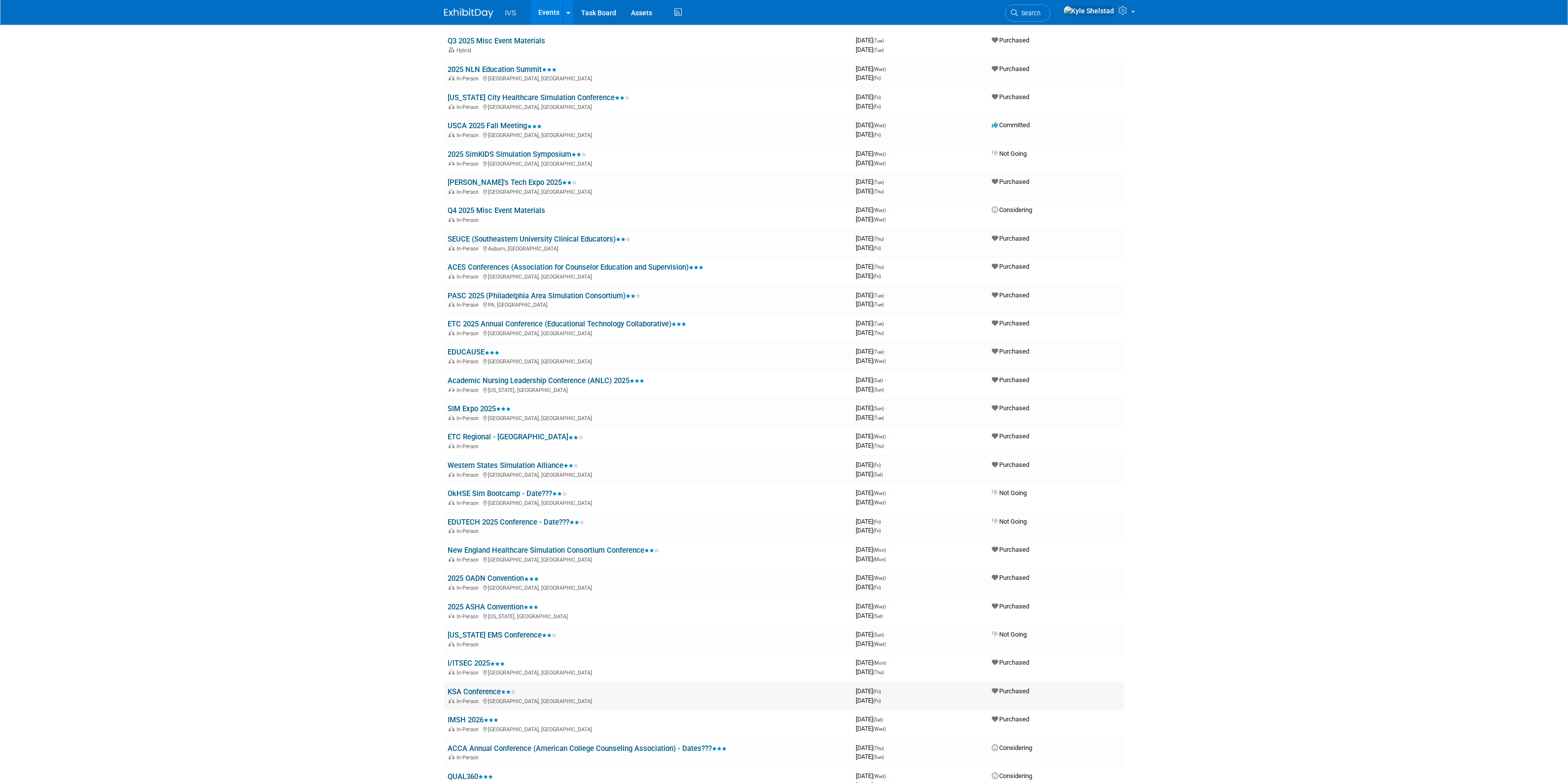
scroll to position [165, 0]
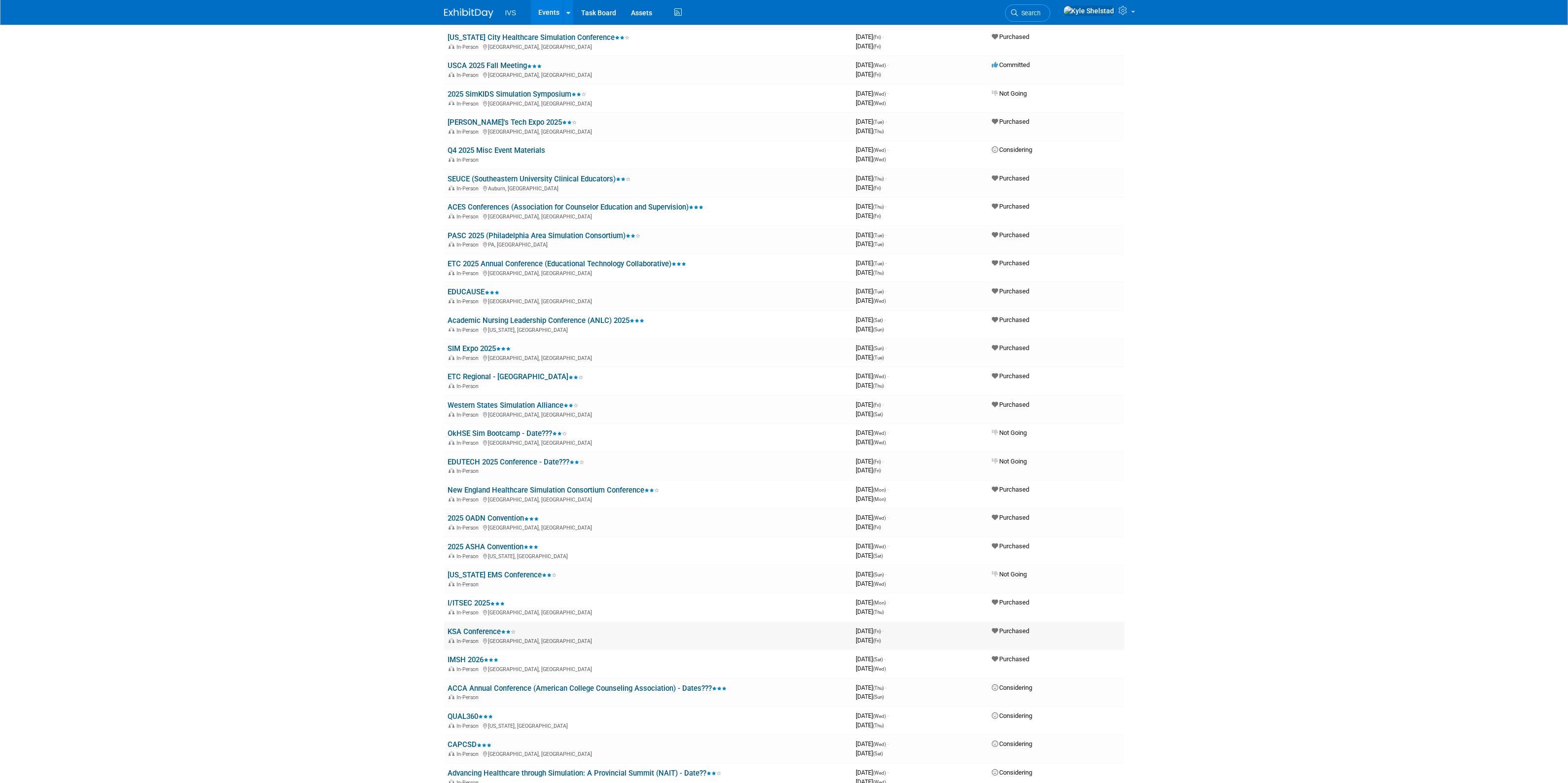
click at [486, 627] on link "KSA Conference" at bounding box center [482, 631] width 68 height 9
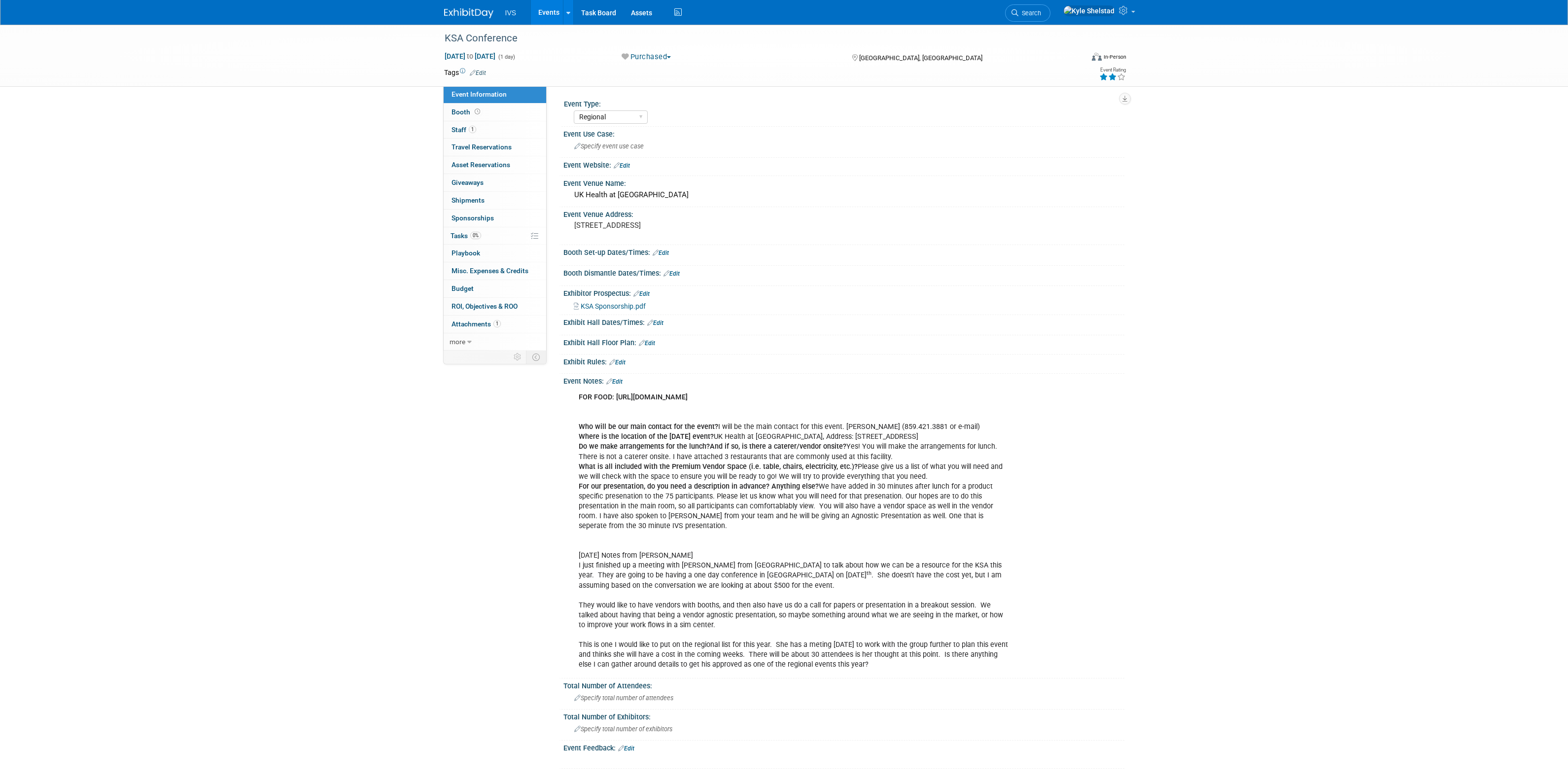
select select "Regional"
click at [512, 109] on link "Booth" at bounding box center [495, 112] width 103 height 17
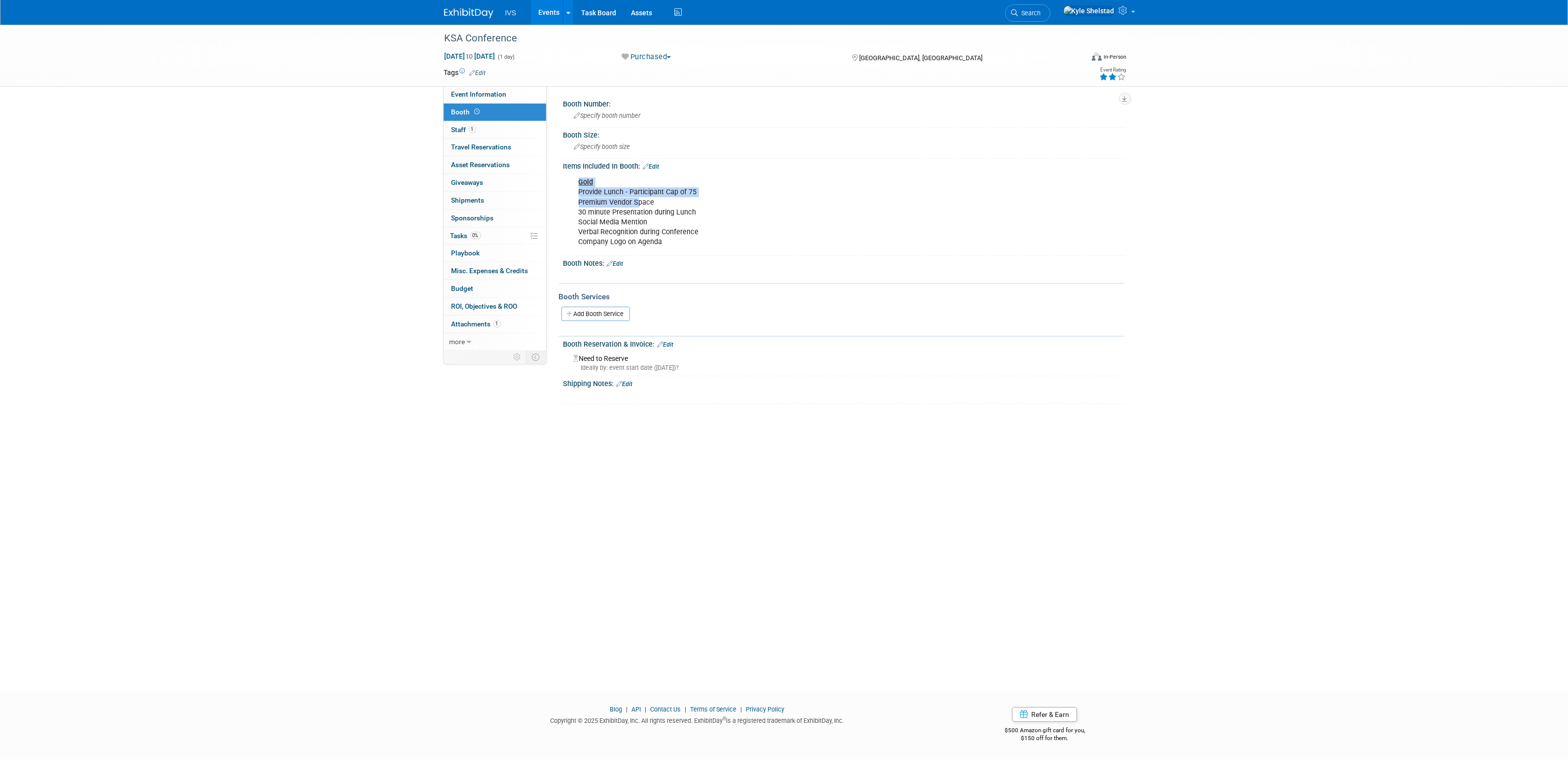
drag, startPoint x: 591, startPoint y: 186, endPoint x: 649, endPoint y: 212, distance: 63.6
click at [649, 212] on div "Gold Provide Lunch - Participant Cap of 75 Premium Vendor Space 30 minute Prese…" at bounding box center [793, 211] width 444 height 79
click at [650, 212] on div "Gold Provide Lunch - Participant Cap of 75 Premium Vendor Space 30 minute Prese…" at bounding box center [793, 211] width 444 height 79
drag, startPoint x: 574, startPoint y: 199, endPoint x: 682, endPoint y: 216, distance: 109.3
click at [667, 215] on div "Gold Provide Lunch - Participant Cap of 75 Premium Vendor Space 30 minute Prese…" at bounding box center [793, 211] width 444 height 79
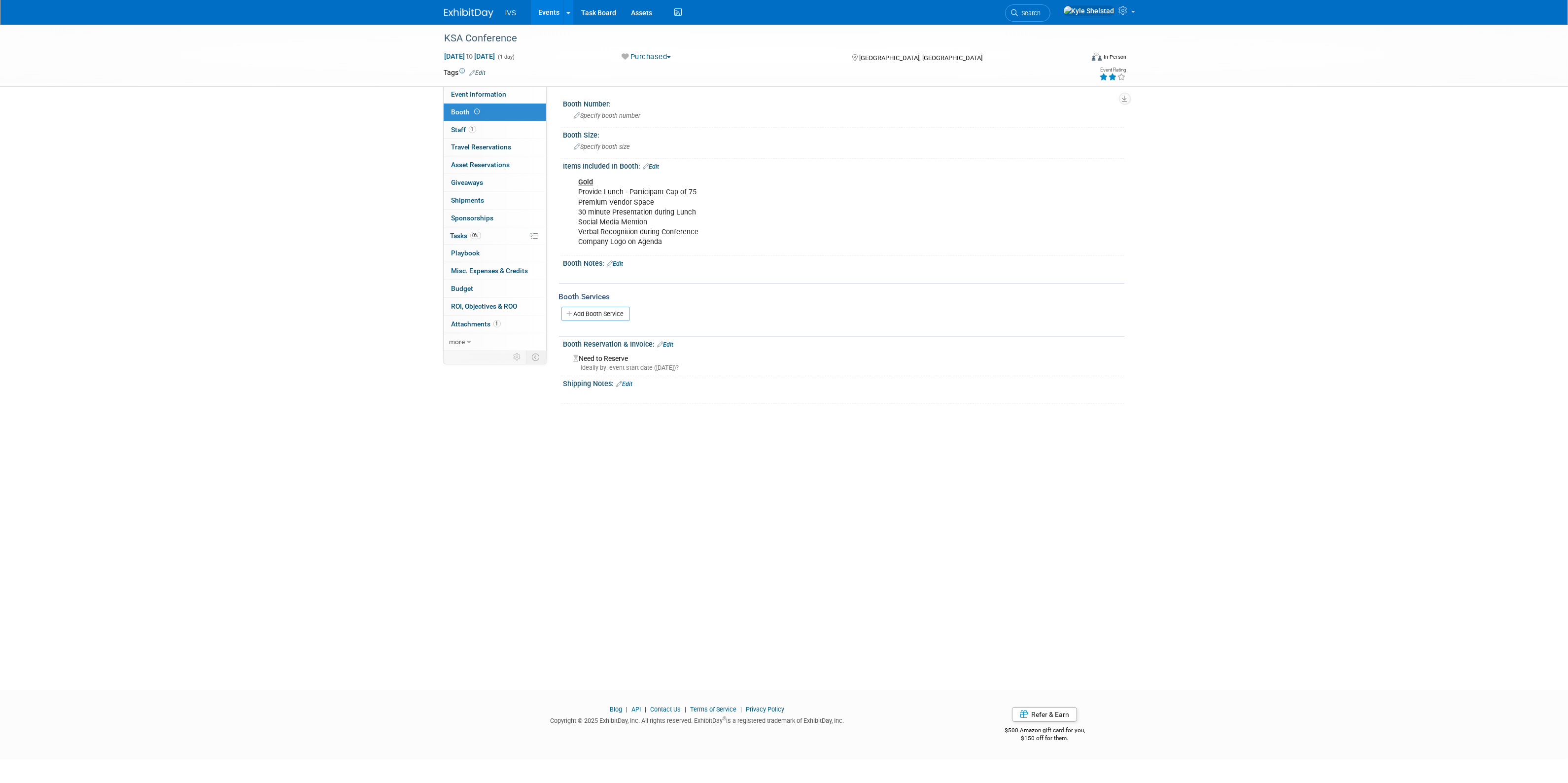
click at [686, 216] on div "Gold Provide Lunch - Participant Cap of 75 Premium Vendor Space 30 minute Prese…" at bounding box center [793, 211] width 444 height 79
click at [580, 199] on div "Gold Provide Lunch - Participant Cap of 75 Premium Vendor Space 30 minute Prese…" at bounding box center [793, 211] width 444 height 79
click at [583, 198] on div "Gold Provide Lunch - Participant Cap of 75 Premium Vendor Space 30 minute Prese…" at bounding box center [793, 211] width 444 height 79
click at [649, 235] on div "Gold Provide Lunch - Participant Cap of 75 Premium Vendor Space 30 minute Prese…" at bounding box center [793, 211] width 444 height 79
click at [654, 232] on div "Gold Provide Lunch - Participant Cap of 75 Premium Vendor Space 30 minute Prese…" at bounding box center [793, 211] width 444 height 79
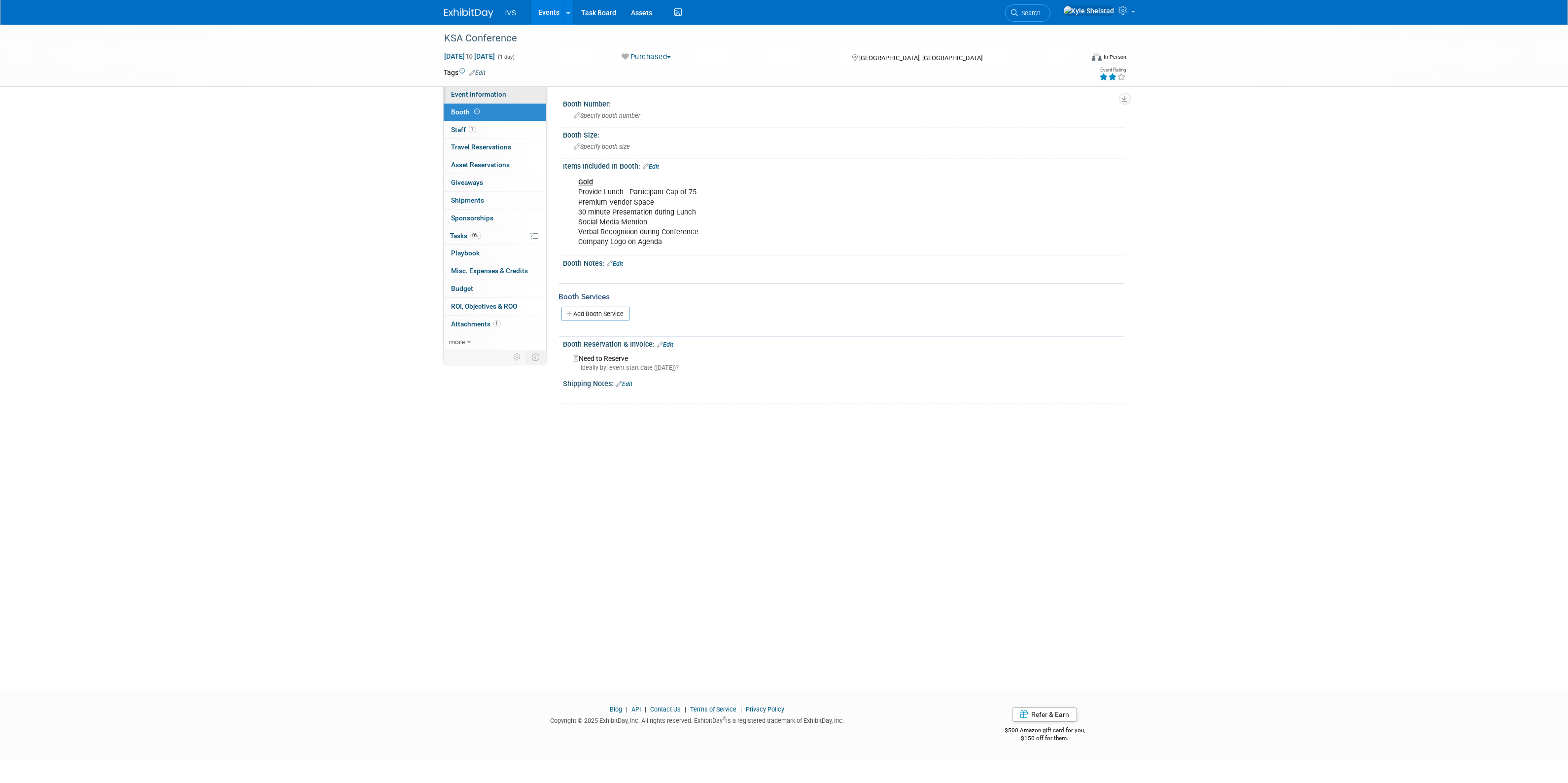
click at [473, 92] on span "Event Information" at bounding box center [479, 94] width 55 height 8
select select "Regional"
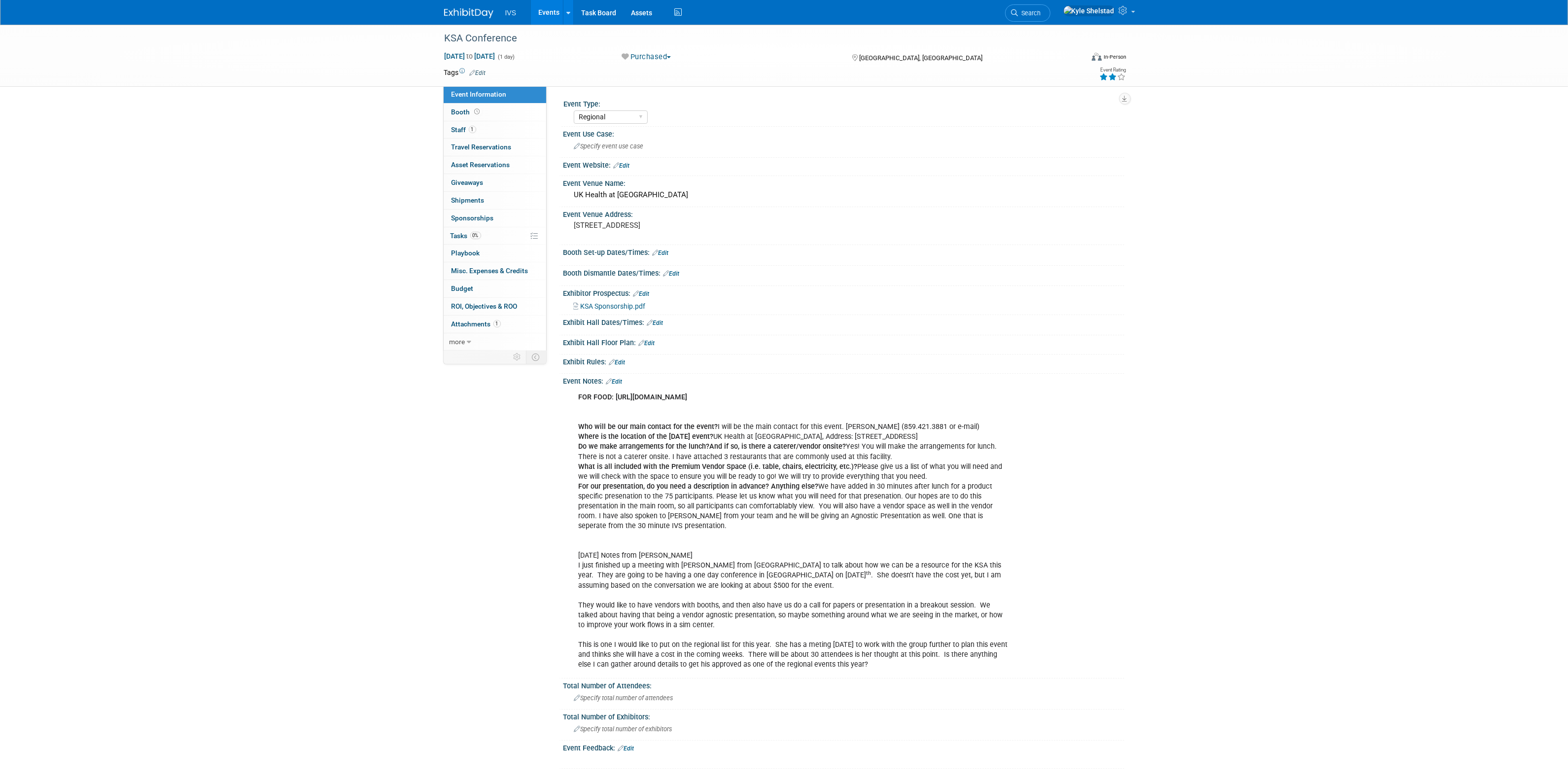
click at [664, 252] on link "Edit" at bounding box center [660, 252] width 16 height 7
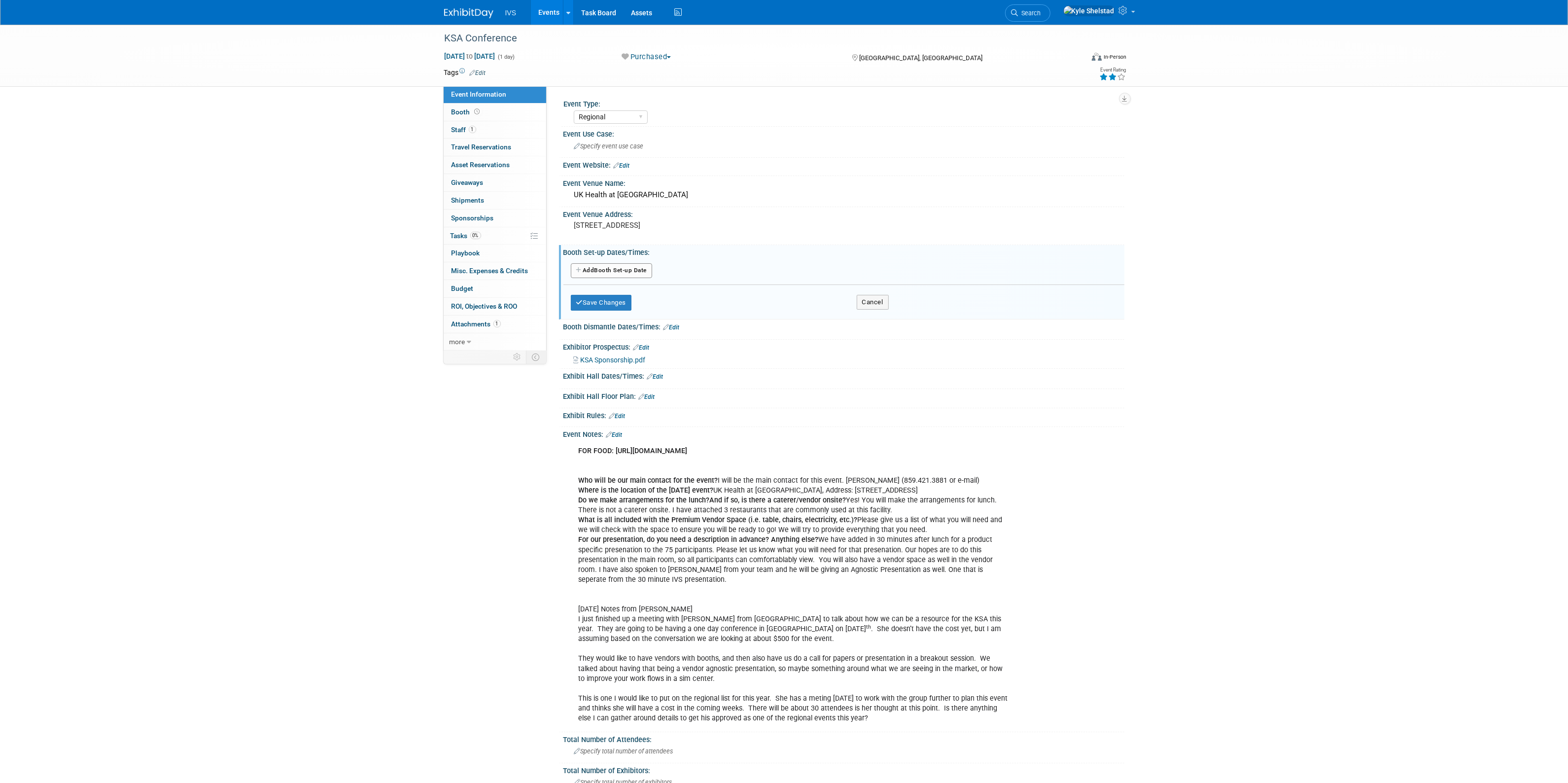
click at [662, 378] on link "Edit" at bounding box center [655, 376] width 16 height 7
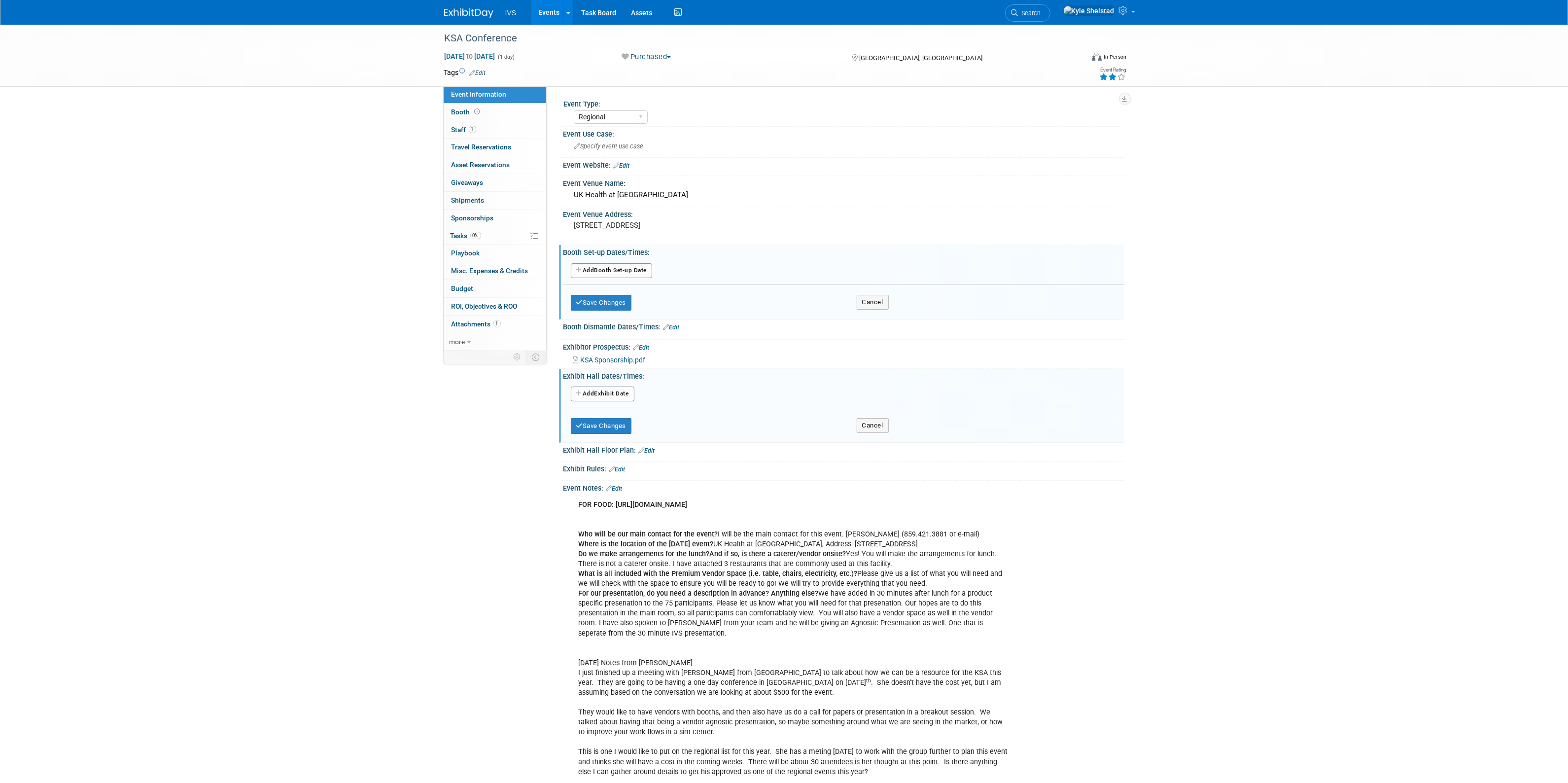
click at [615, 400] on button "Add Another Exhibit Date" at bounding box center [602, 394] width 64 height 15
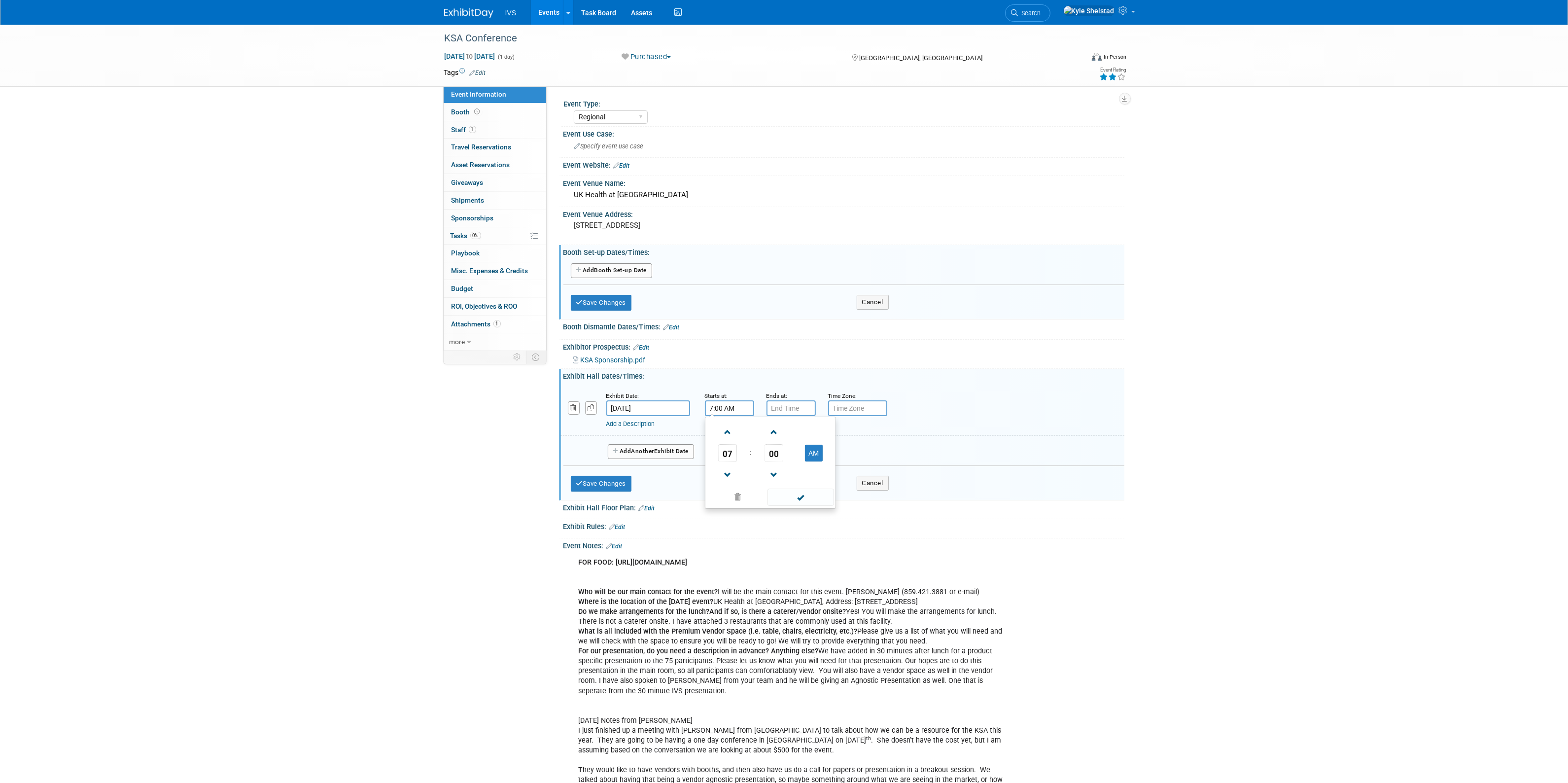
click at [739, 406] on input "7:00 AM" at bounding box center [729, 408] width 49 height 16
click at [732, 452] on span "07" at bounding box center [727, 453] width 19 height 18
click at [793, 478] on td "10" at bounding box center [785, 486] width 31 height 27
click at [778, 459] on span "00" at bounding box center [774, 453] width 19 height 18
click at [778, 459] on td "30" at bounding box center [785, 460] width 31 height 27
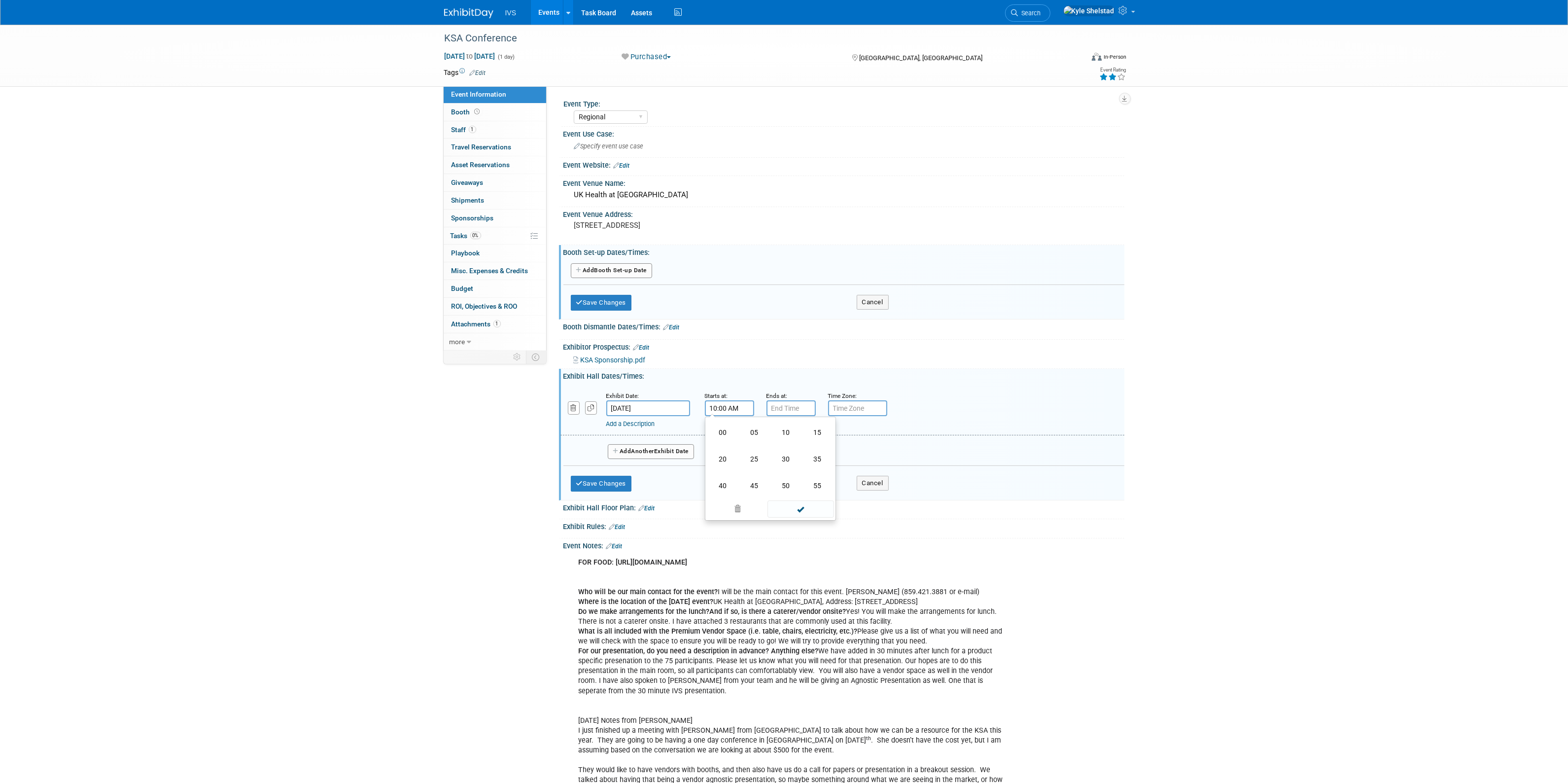
type input "10:30 AM"
click at [791, 407] on input "7:00 PM" at bounding box center [791, 408] width 49 height 16
click at [795, 458] on span "07" at bounding box center [789, 453] width 19 height 18
click at [852, 489] on td "10" at bounding box center [847, 486] width 31 height 27
click at [831, 453] on span "00" at bounding box center [836, 453] width 19 height 18
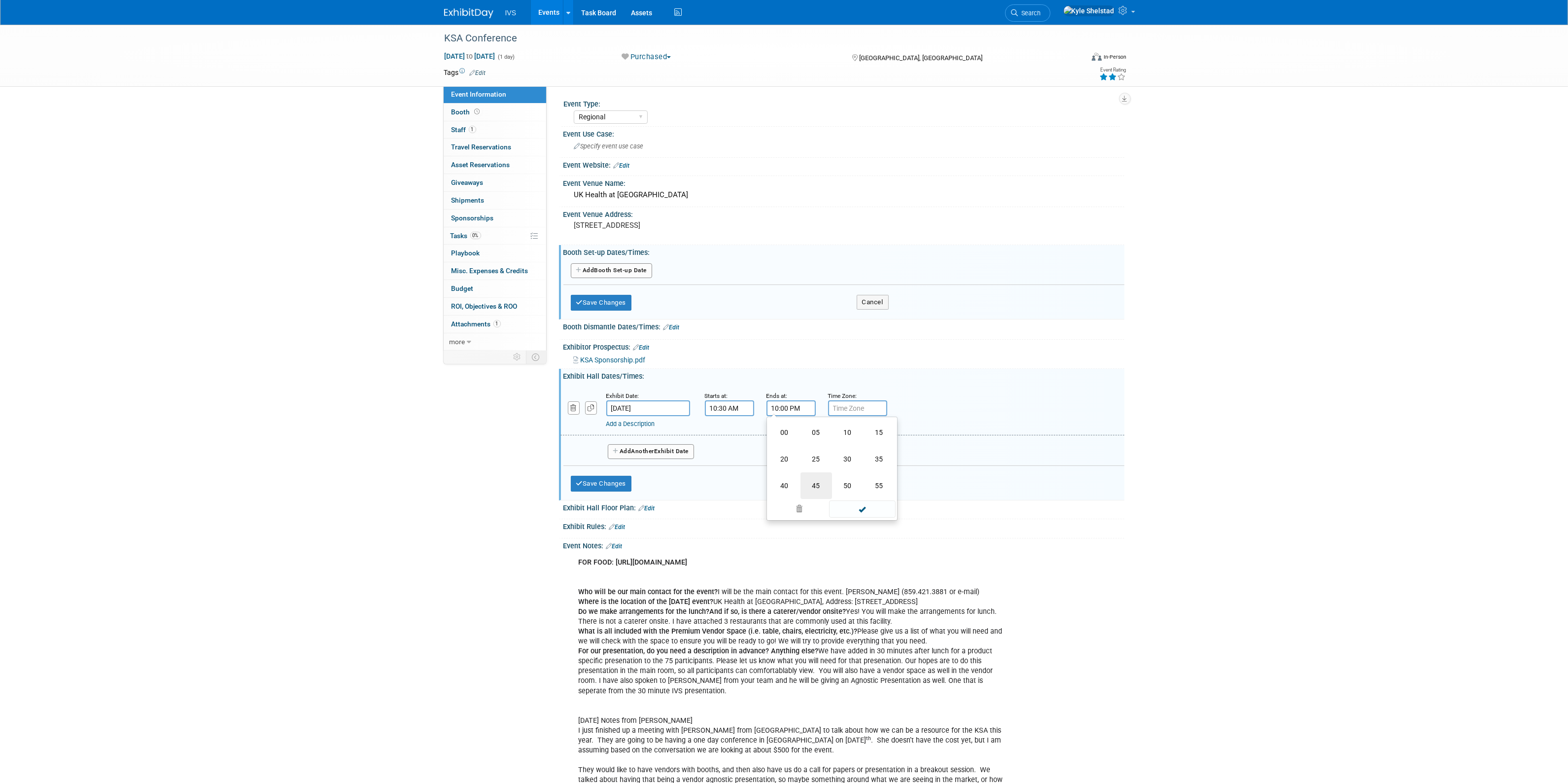
click at [812, 487] on td "45" at bounding box center [816, 486] width 31 height 27
click at [873, 460] on button "PM" at bounding box center [875, 454] width 18 height 17
type input "10:45 AM"
click at [866, 493] on span at bounding box center [862, 498] width 67 height 17
click at [658, 449] on button "Add Another Exhibit Date" at bounding box center [650, 452] width 87 height 15
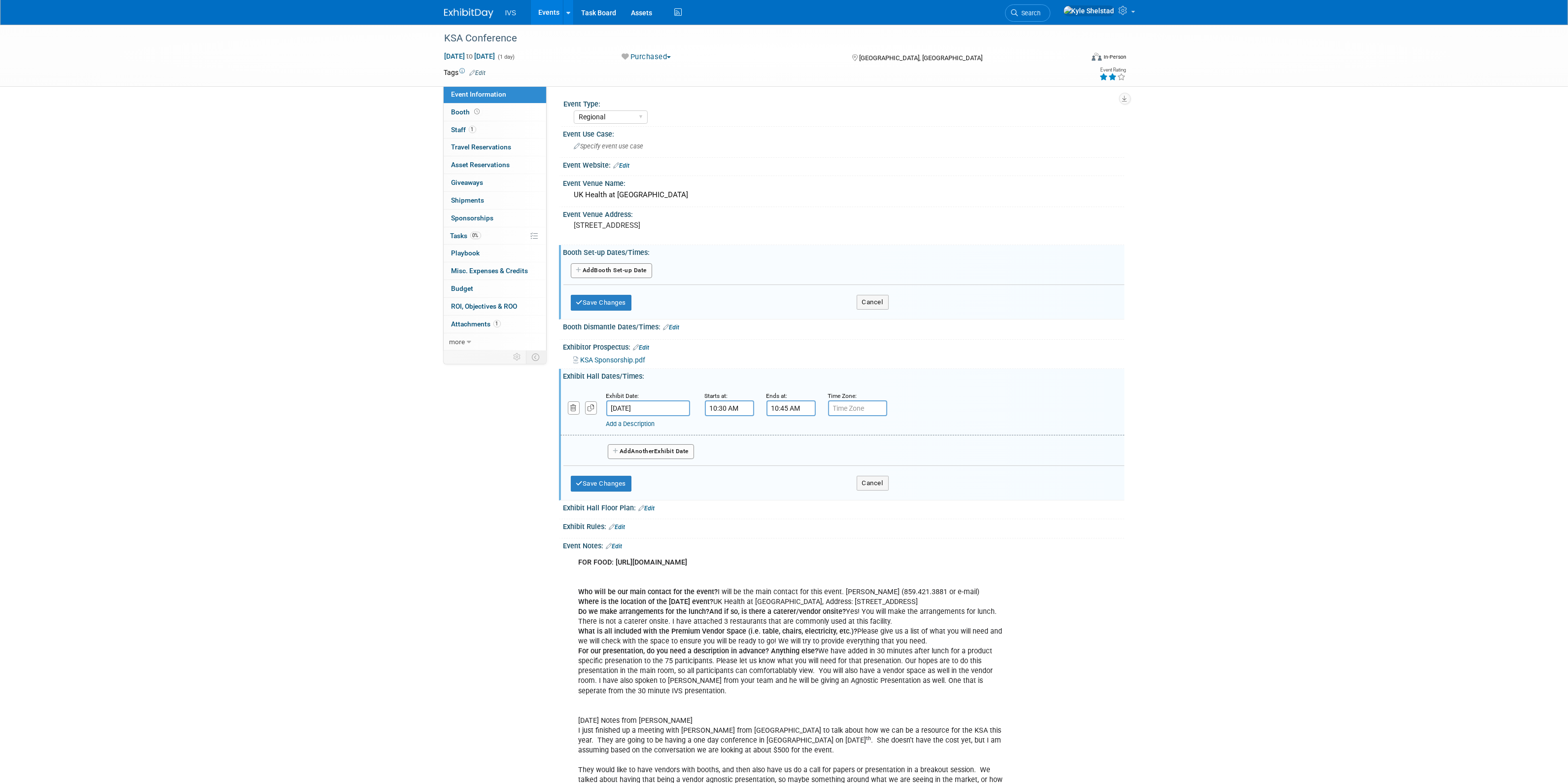
select select "11"
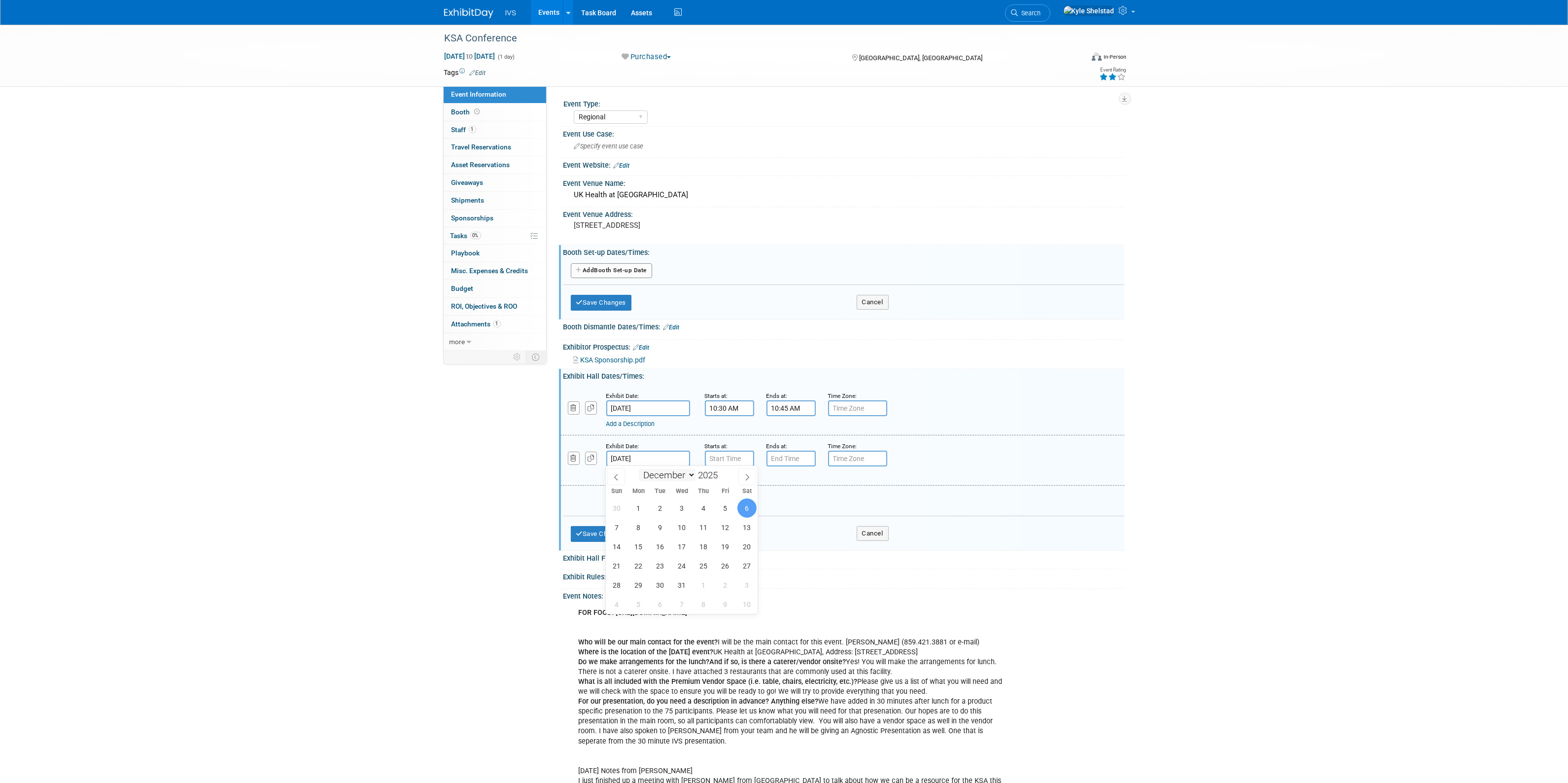
click at [661, 461] on input "[DATE]" at bounding box center [648, 459] width 84 height 16
click at [728, 508] on span "5" at bounding box center [726, 508] width 19 height 19
type input "[DATE]"
click at [728, 462] on input "7:00 AM" at bounding box center [729, 459] width 49 height 16
click at [727, 514] on link at bounding box center [727, 525] width 19 height 25
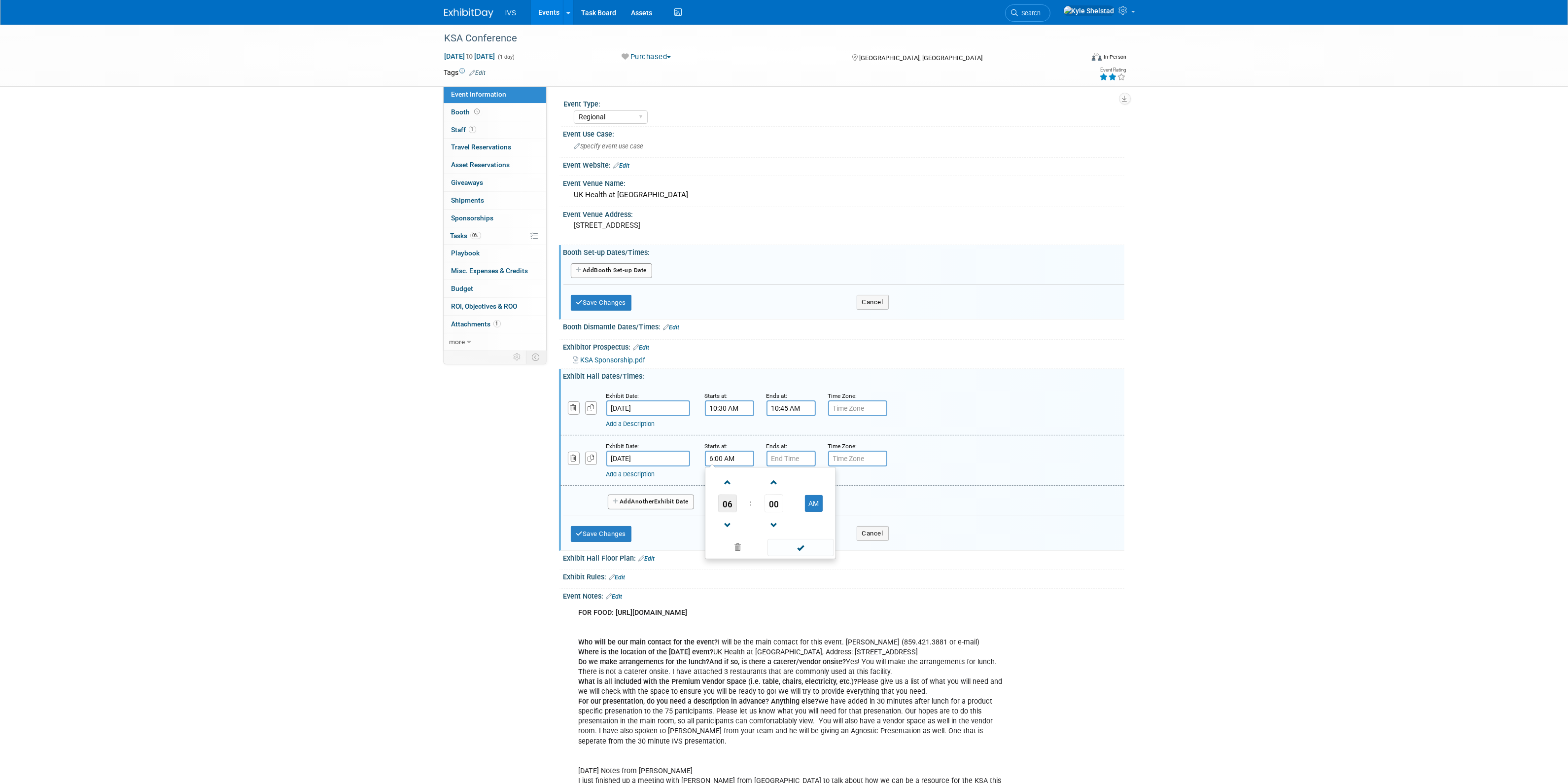
click at [727, 508] on span "06" at bounding box center [727, 503] width 19 height 18
click at [793, 536] on td "10" at bounding box center [785, 537] width 31 height 27
click at [724, 480] on span at bounding box center [727, 482] width 17 height 17
click at [772, 499] on span "00" at bounding box center [774, 503] width 19 height 18
click at [762, 535] on td "45" at bounding box center [754, 537] width 31 height 27
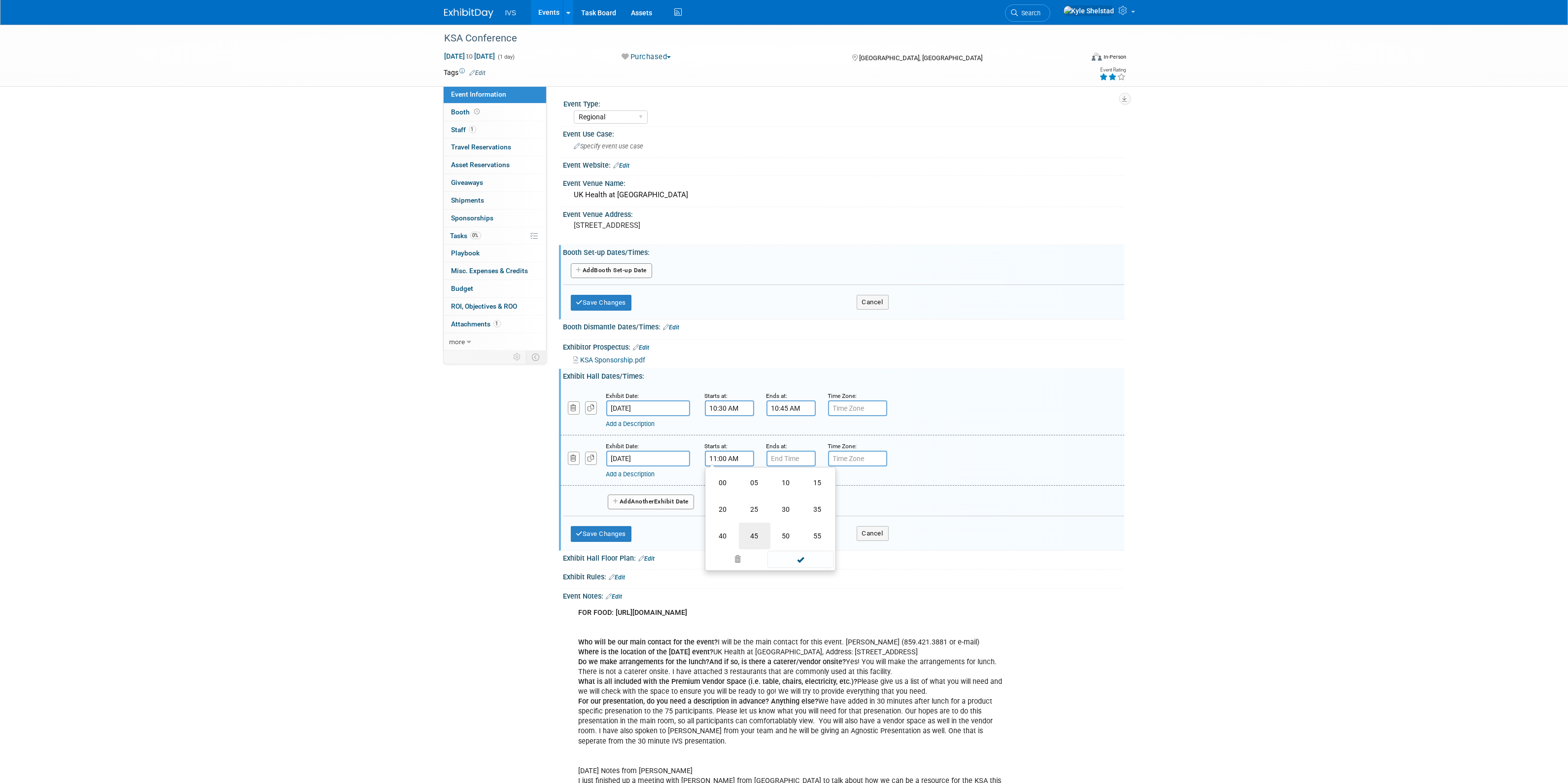
type input "11:45 AM"
click at [783, 454] on input "7:00 PM" at bounding box center [791, 459] width 49 height 16
click at [786, 499] on span "07" at bounding box center [789, 503] width 19 height 18
click at [791, 480] on td "12" at bounding box center [784, 483] width 31 height 27
click at [834, 501] on span "00" at bounding box center [836, 503] width 19 height 18
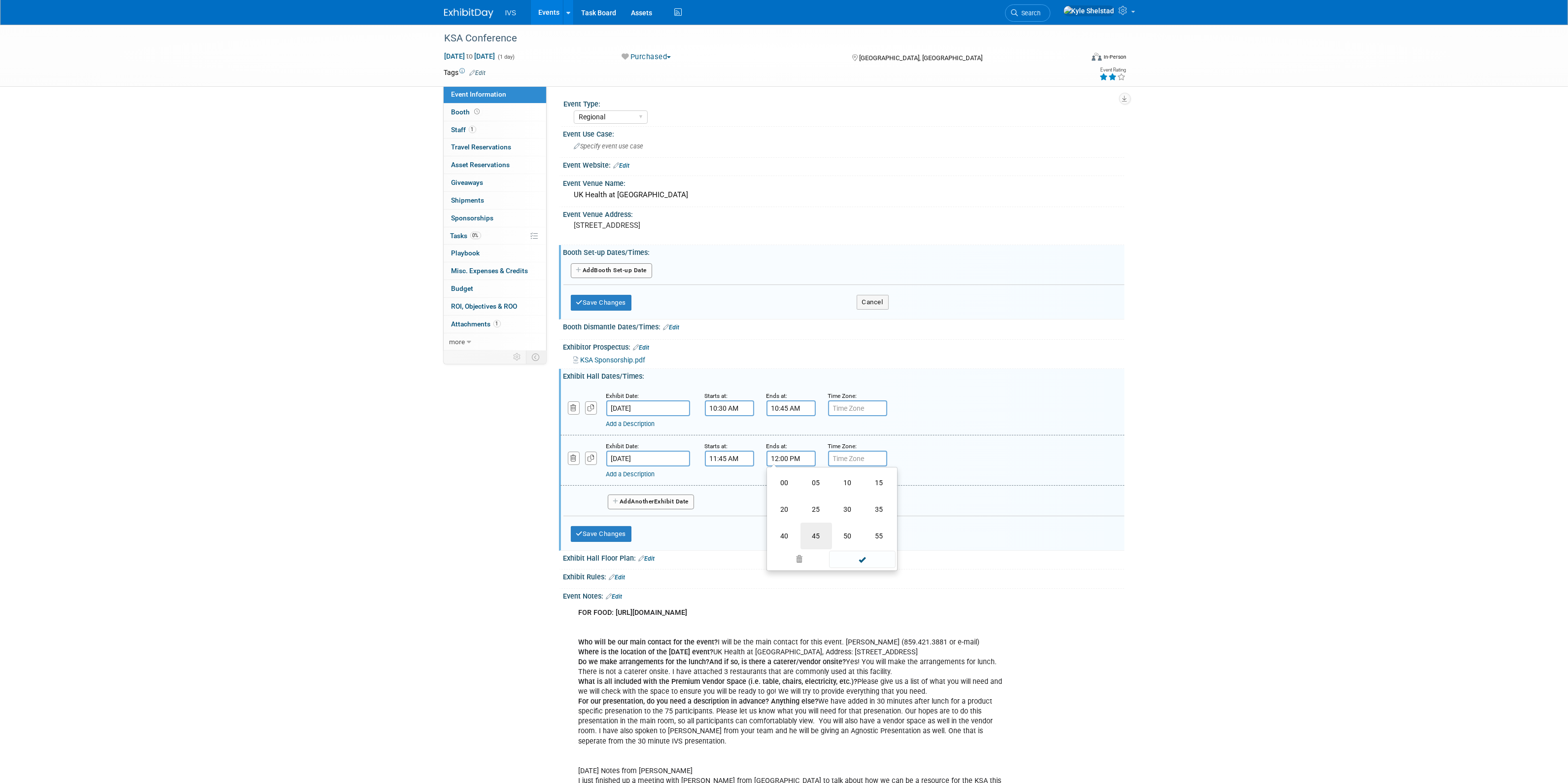
click at [817, 539] on td "45" at bounding box center [816, 537] width 31 height 27
type input "12:45 PM"
click at [861, 549] on span at bounding box center [862, 548] width 67 height 17
click at [637, 500] on span "Another" at bounding box center [643, 501] width 23 height 7
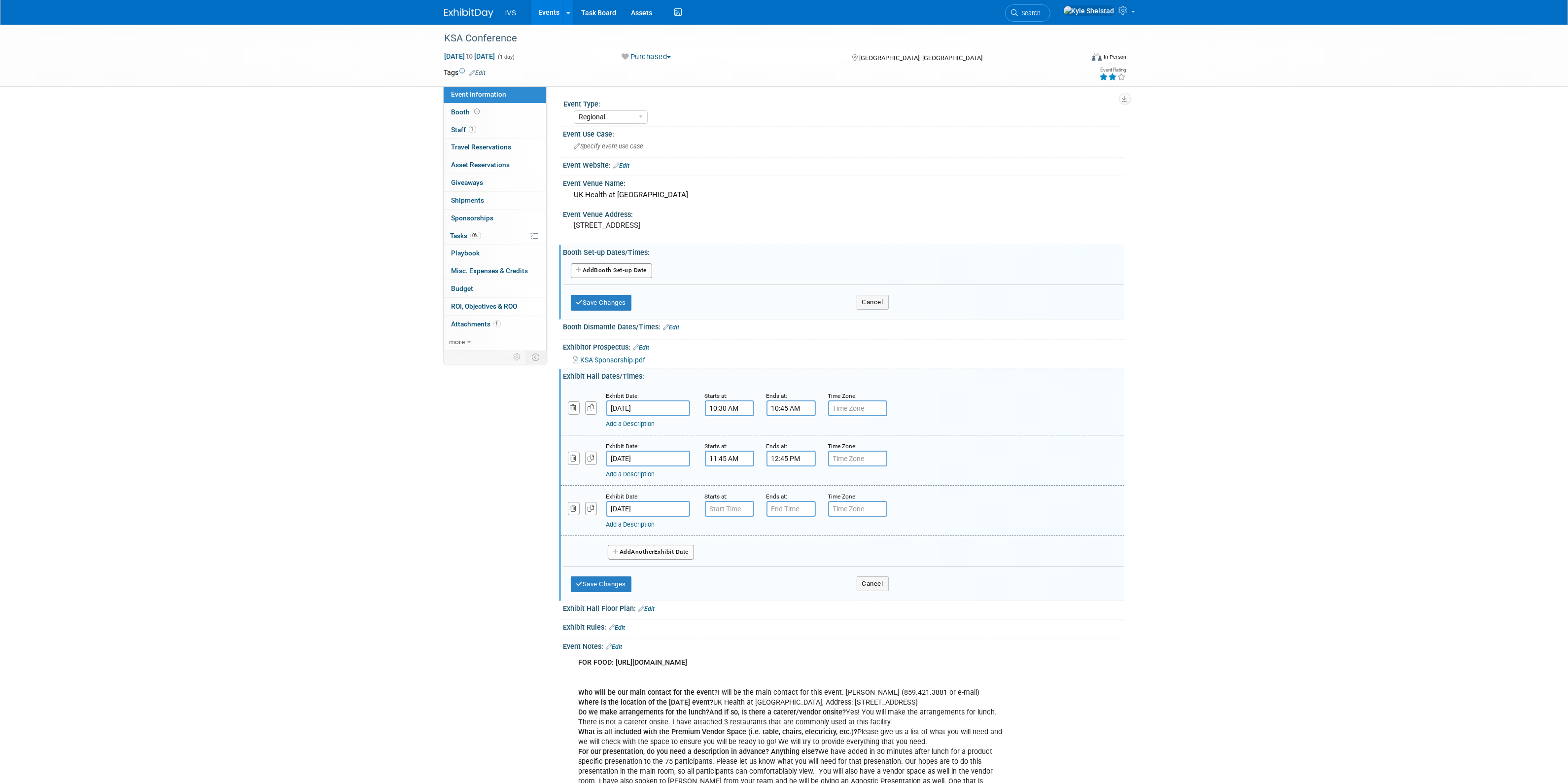
click at [673, 508] on input "[DATE]" at bounding box center [648, 509] width 84 height 16
click at [723, 556] on span "5" at bounding box center [726, 558] width 19 height 19
type input "[DATE]"
click at [736, 507] on input "7:00 AM" at bounding box center [729, 509] width 49 height 16
click at [726, 556] on span "07" at bounding box center [727, 554] width 19 height 18
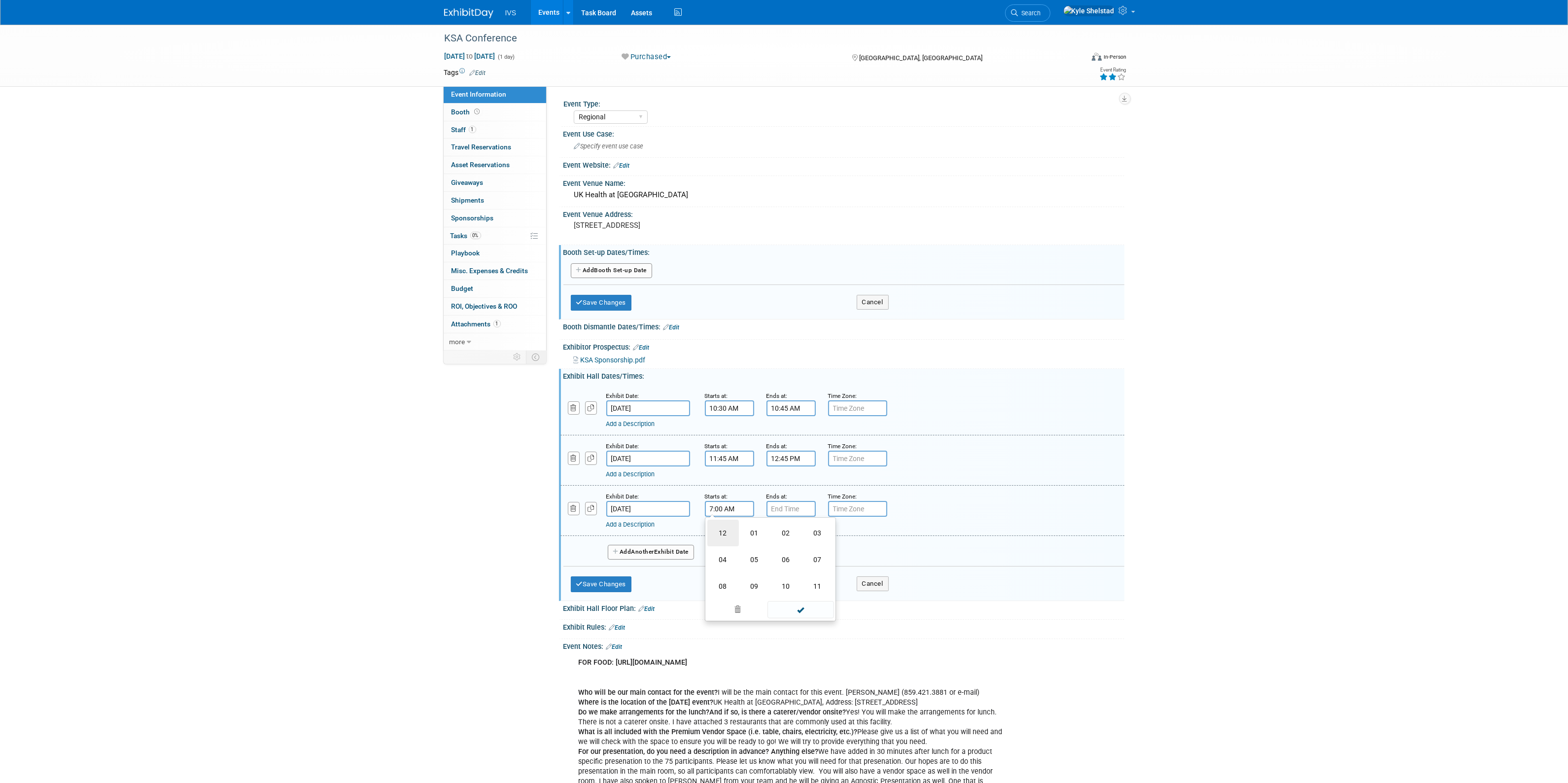
click at [721, 531] on td "12" at bounding box center [723, 533] width 31 height 27
click at [768, 554] on span "00" at bounding box center [774, 554] width 19 height 18
click at [748, 588] on td "45" at bounding box center [754, 586] width 31 height 27
click at [814, 551] on button "AM" at bounding box center [814, 554] width 18 height 17
type input "12:45 PM"
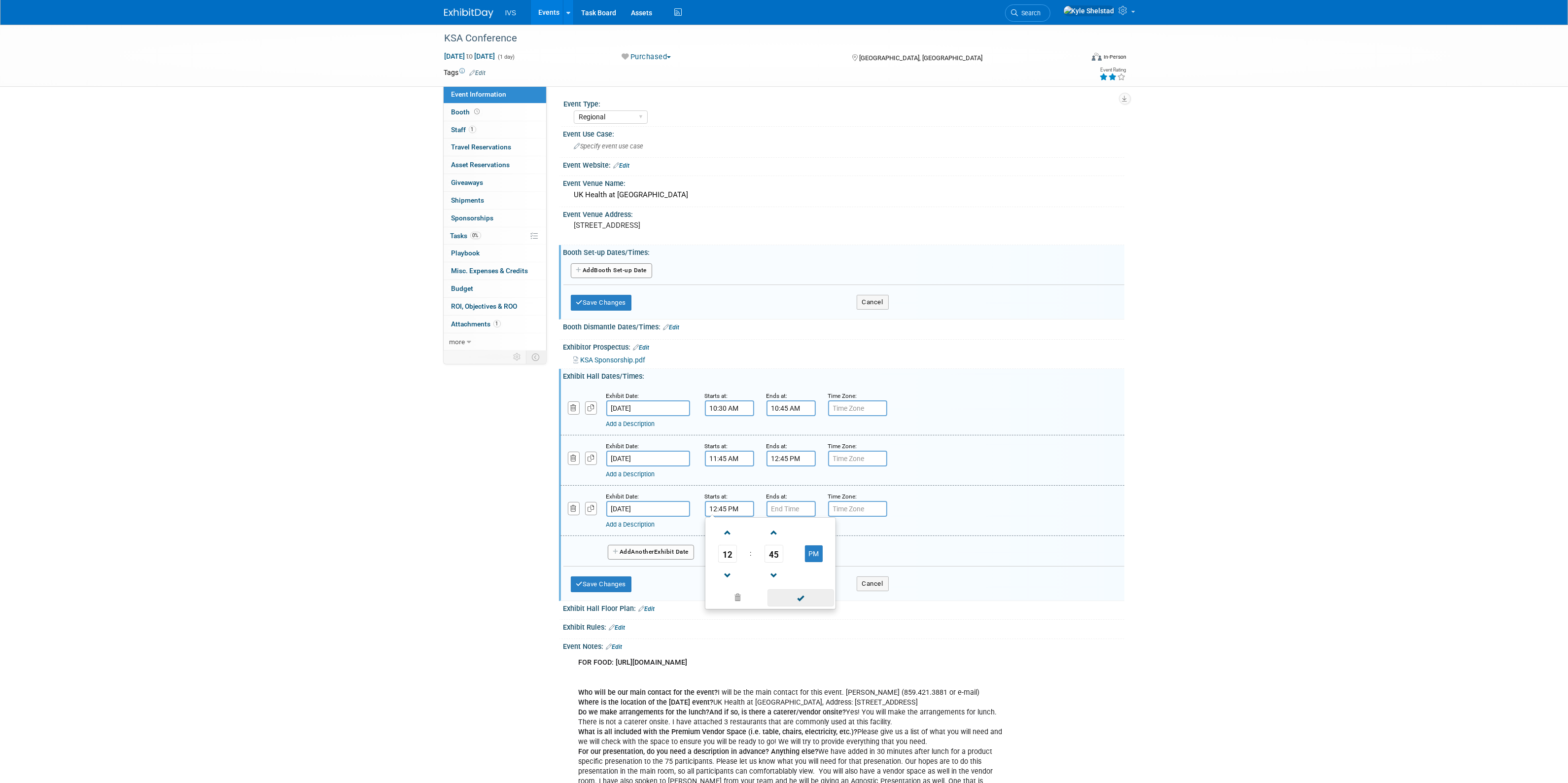
click at [807, 592] on span at bounding box center [801, 598] width 67 height 17
click at [790, 507] on input "7:00 PM" at bounding box center [791, 509] width 49 height 16
click at [787, 556] on span "07" at bounding box center [789, 554] width 19 height 18
click at [825, 528] on td "01" at bounding box center [816, 533] width 31 height 27
click at [826, 558] on span "00" at bounding box center [836, 554] width 19 height 18
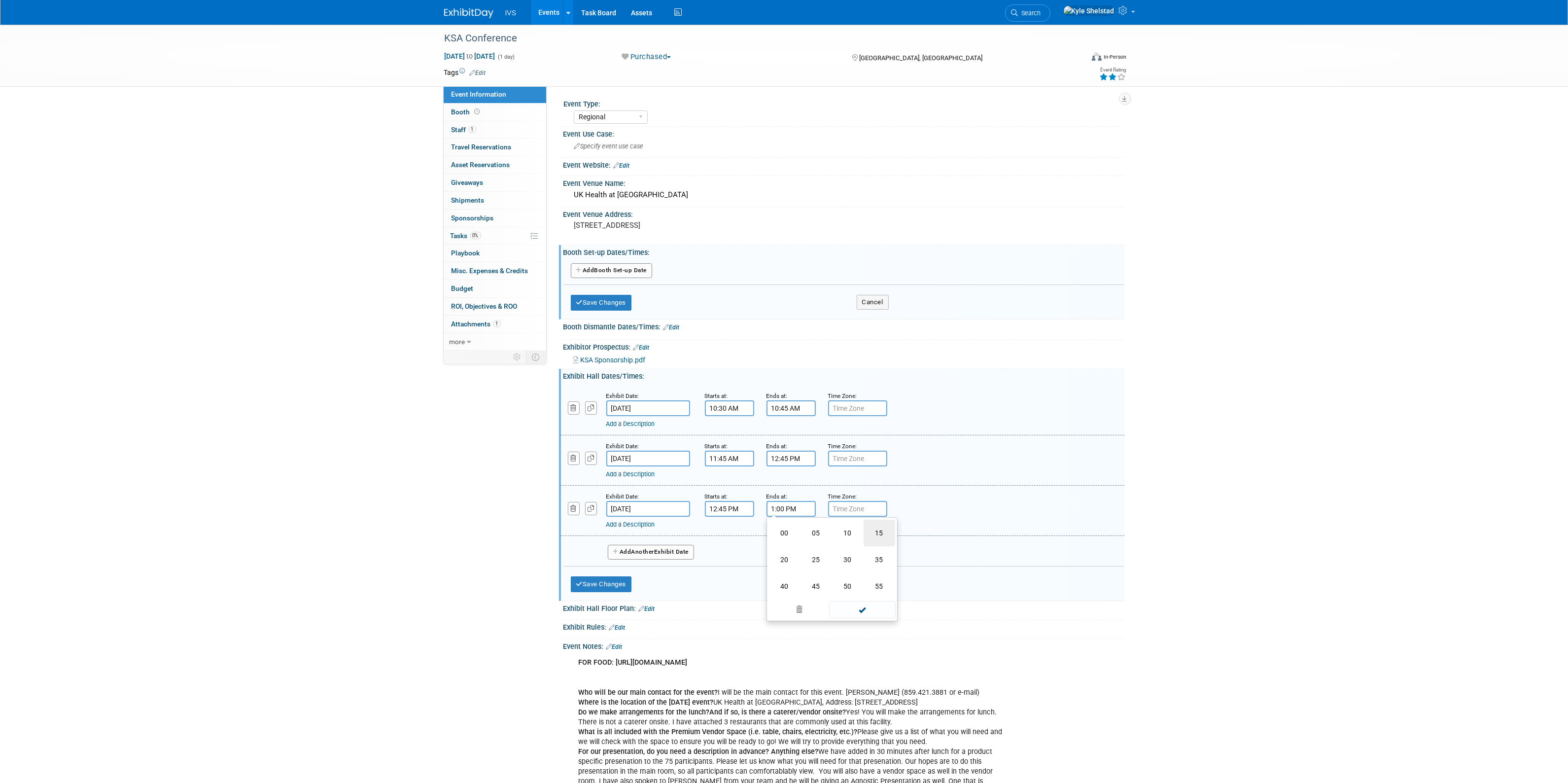
click at [867, 535] on td "15" at bounding box center [879, 533] width 31 height 27
type input "1:15 PM"
click at [853, 593] on span at bounding box center [862, 598] width 67 height 17
click at [655, 523] on link "Add a Description" at bounding box center [630, 524] width 48 height 8
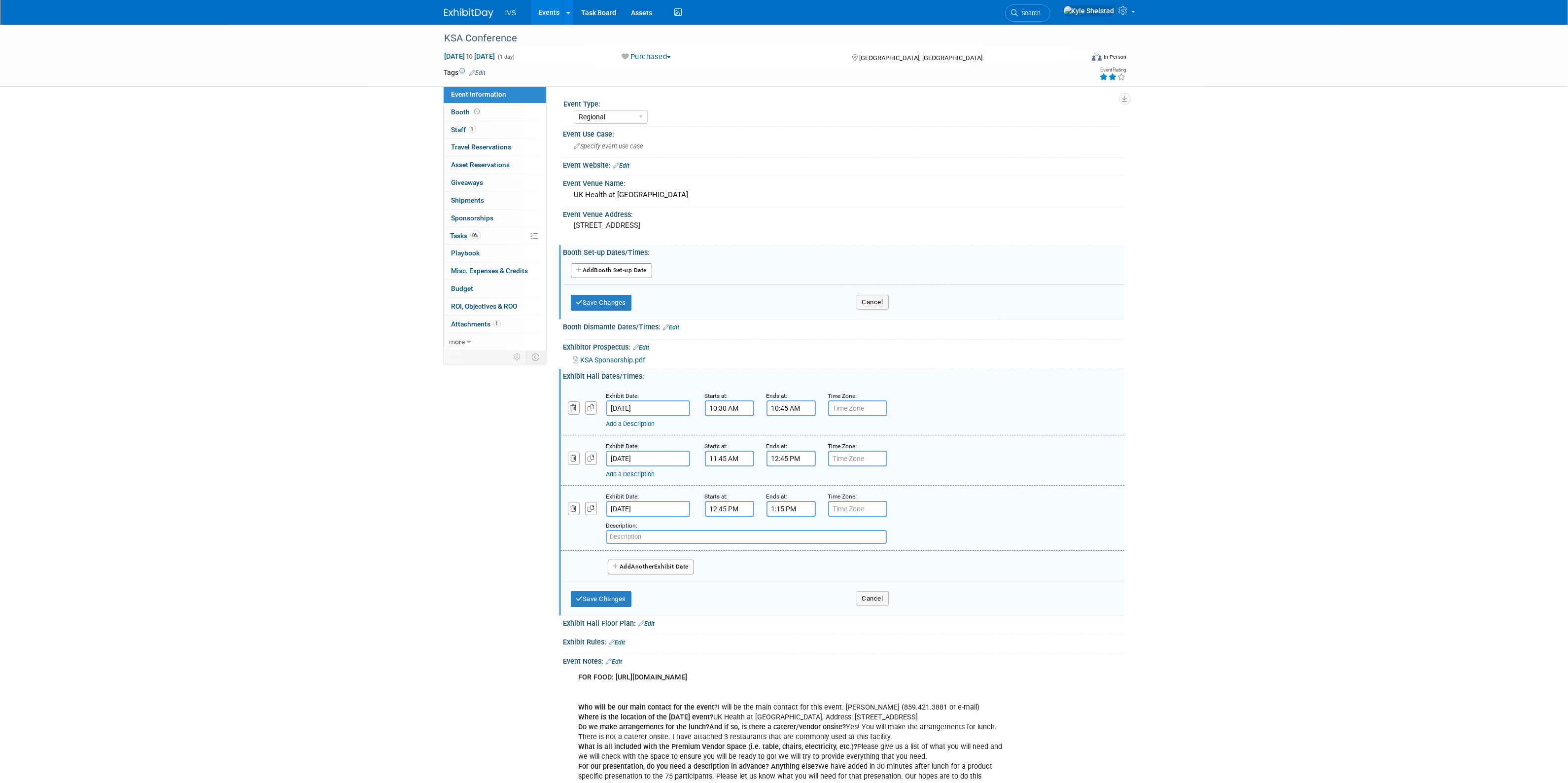
click at [711, 536] on input "text" at bounding box center [746, 537] width 281 height 14
type input "IVS PRESENTATION"
click at [685, 565] on button "Add Another Exhibit Date" at bounding box center [650, 567] width 87 height 15
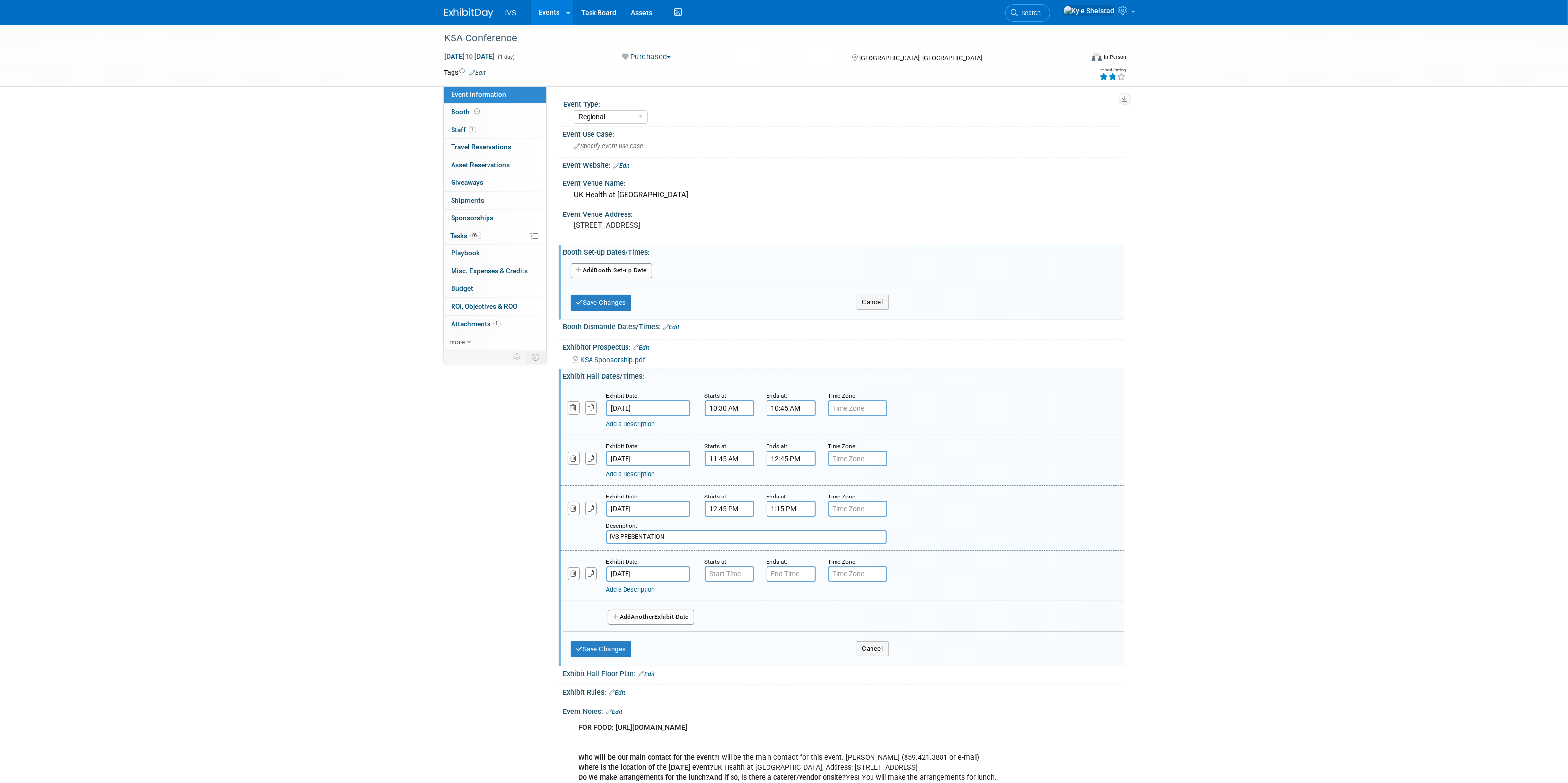
click at [639, 570] on input "[DATE]" at bounding box center [648, 574] width 84 height 16
click at [727, 620] on span "5" at bounding box center [726, 621] width 19 height 19
type input "[DATE]"
click at [720, 566] on input "7:00 AM" at bounding box center [729, 574] width 49 height 16
click at [726, 617] on span "07" at bounding box center [727, 618] width 19 height 18
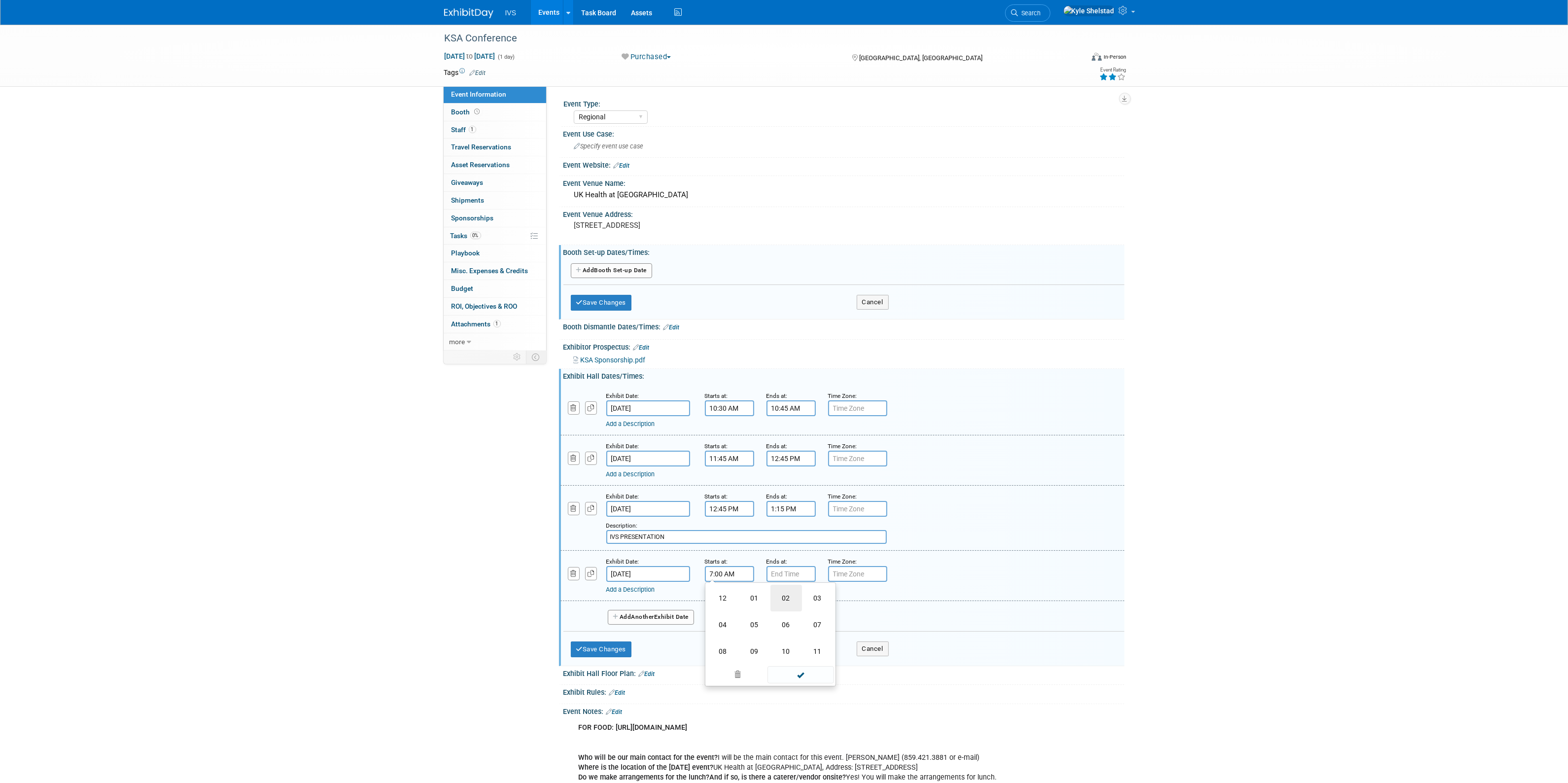
click at [775, 597] on td "02" at bounding box center [785, 598] width 31 height 27
click at [812, 616] on button "AM" at bounding box center [814, 619] width 18 height 17
click at [767, 617] on span "00" at bounding box center [774, 618] width 19 height 18
click at [757, 647] on td "45" at bounding box center [754, 652] width 31 height 27
type input "2:45 PM"
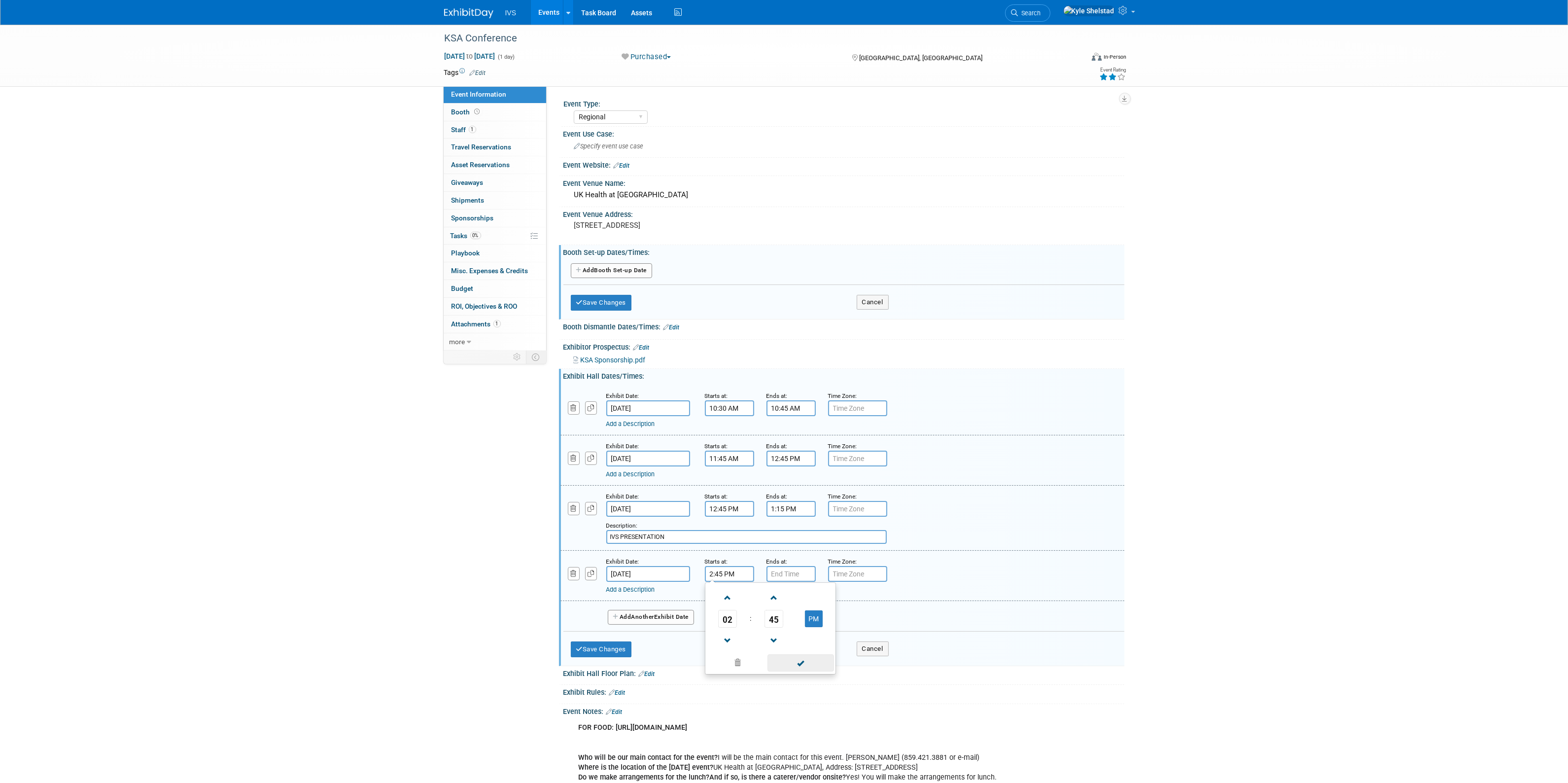
click at [792, 662] on span at bounding box center [801, 663] width 67 height 17
click at [791, 567] on input "7:00 PM" at bounding box center [791, 574] width 49 height 16
click at [787, 619] on span "07" at bounding box center [789, 618] width 19 height 18
click at [871, 600] on td "03" at bounding box center [879, 598] width 31 height 27
type input "3:00 PM"
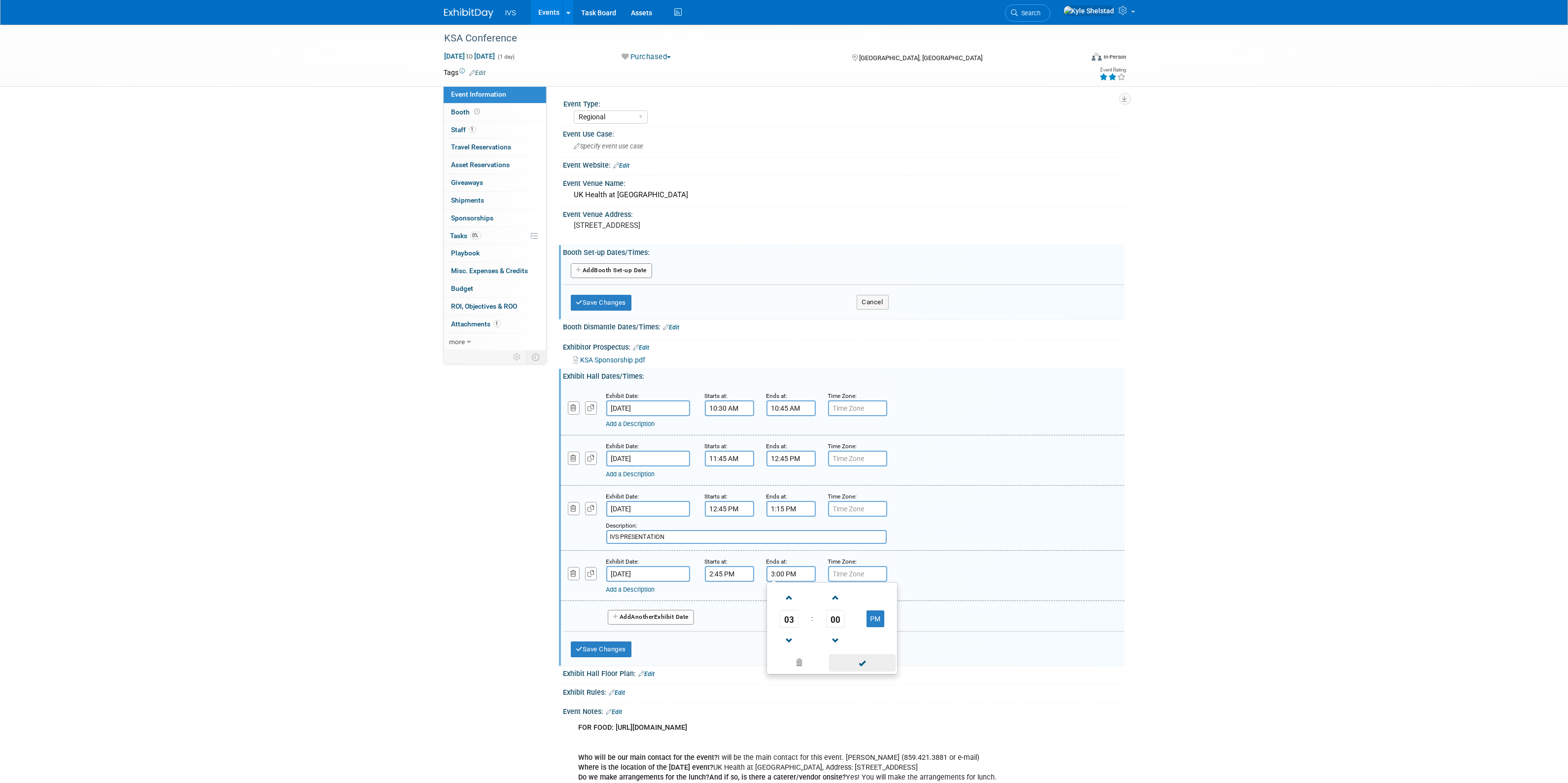
click at [856, 660] on span at bounding box center [862, 663] width 67 height 17
click at [603, 647] on button "Save Changes" at bounding box center [601, 649] width 61 height 16
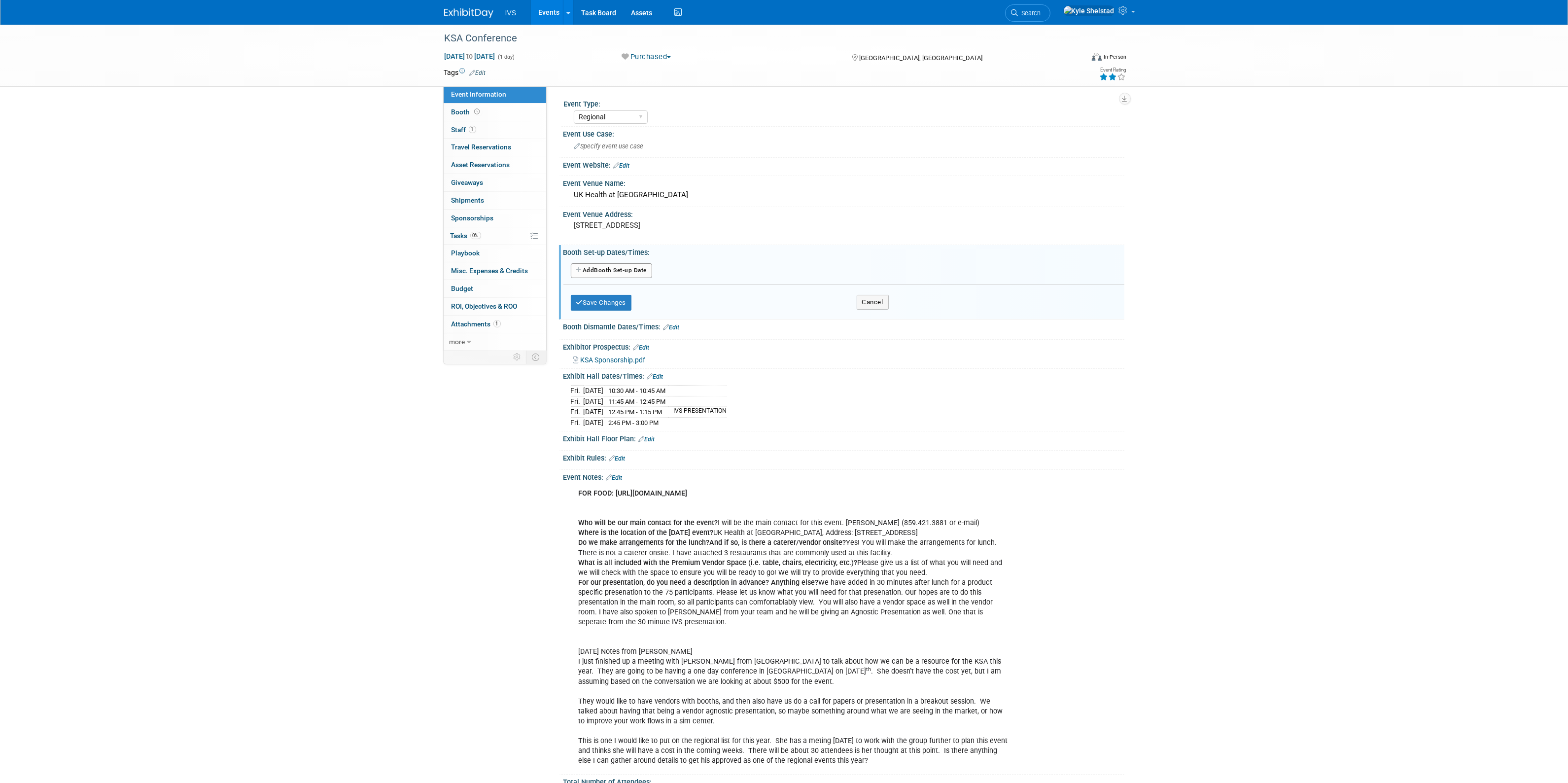
click at [673, 326] on link "Edit" at bounding box center [671, 327] width 16 height 7
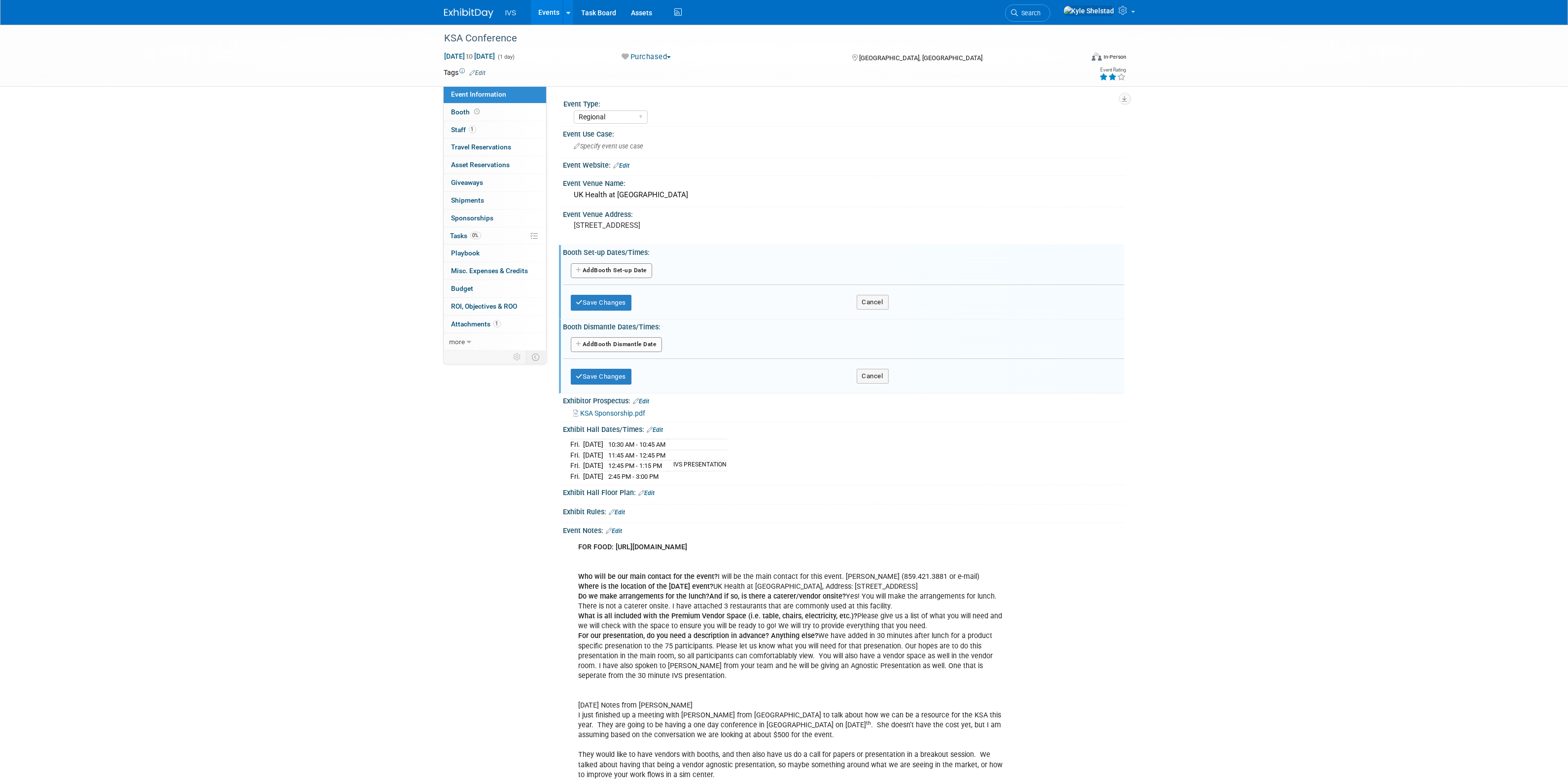
click at [627, 346] on button "Add Another Booth Dismantle Date" at bounding box center [616, 345] width 91 height 15
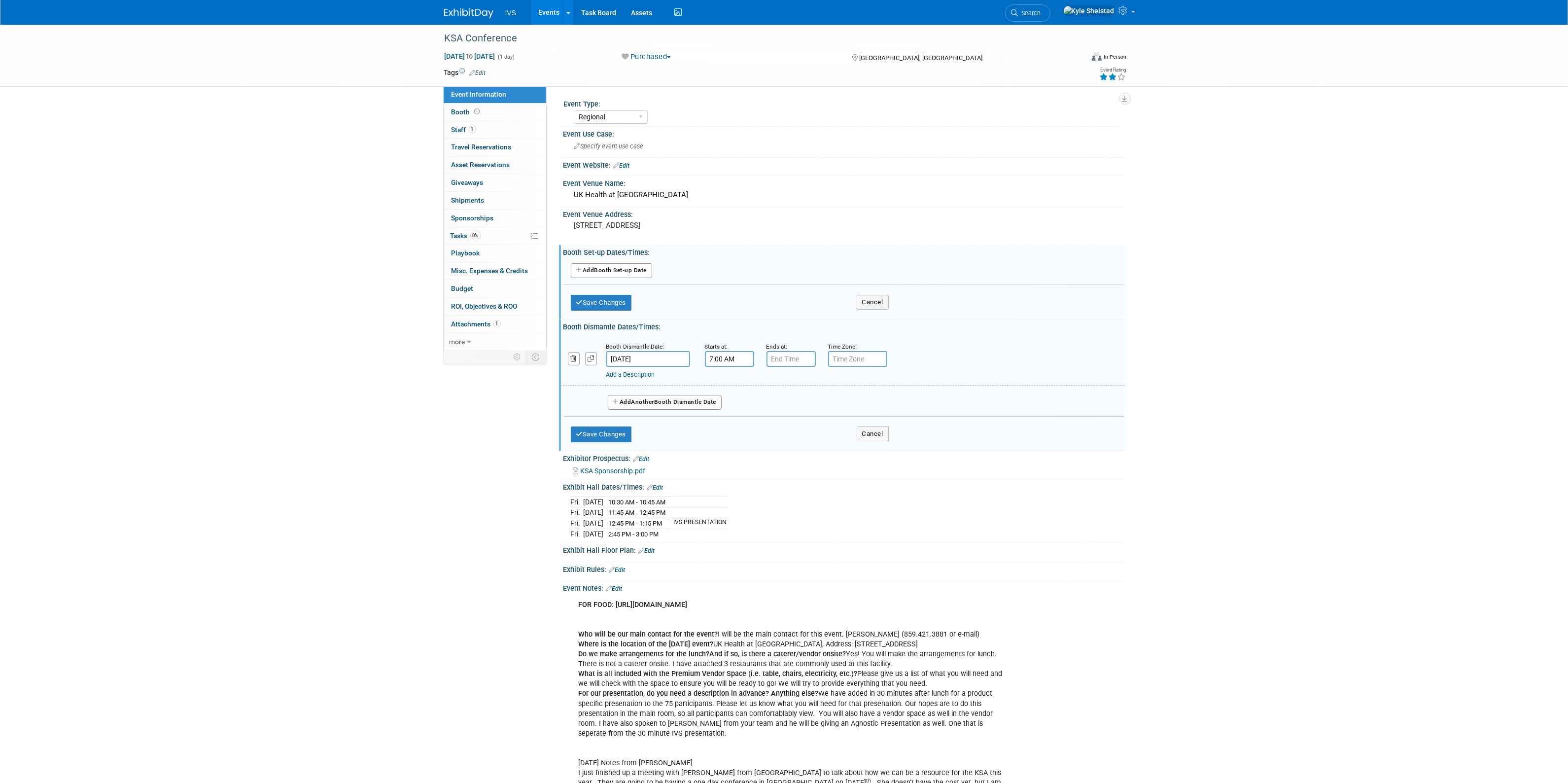
click at [723, 360] on input "7:00 AM" at bounding box center [729, 359] width 49 height 16
click at [721, 405] on span "07" at bounding box center [727, 403] width 19 height 18
click at [806, 385] on td "03" at bounding box center [817, 383] width 31 height 27
click at [812, 407] on button "AM" at bounding box center [814, 404] width 18 height 17
type input "3:00 PM"
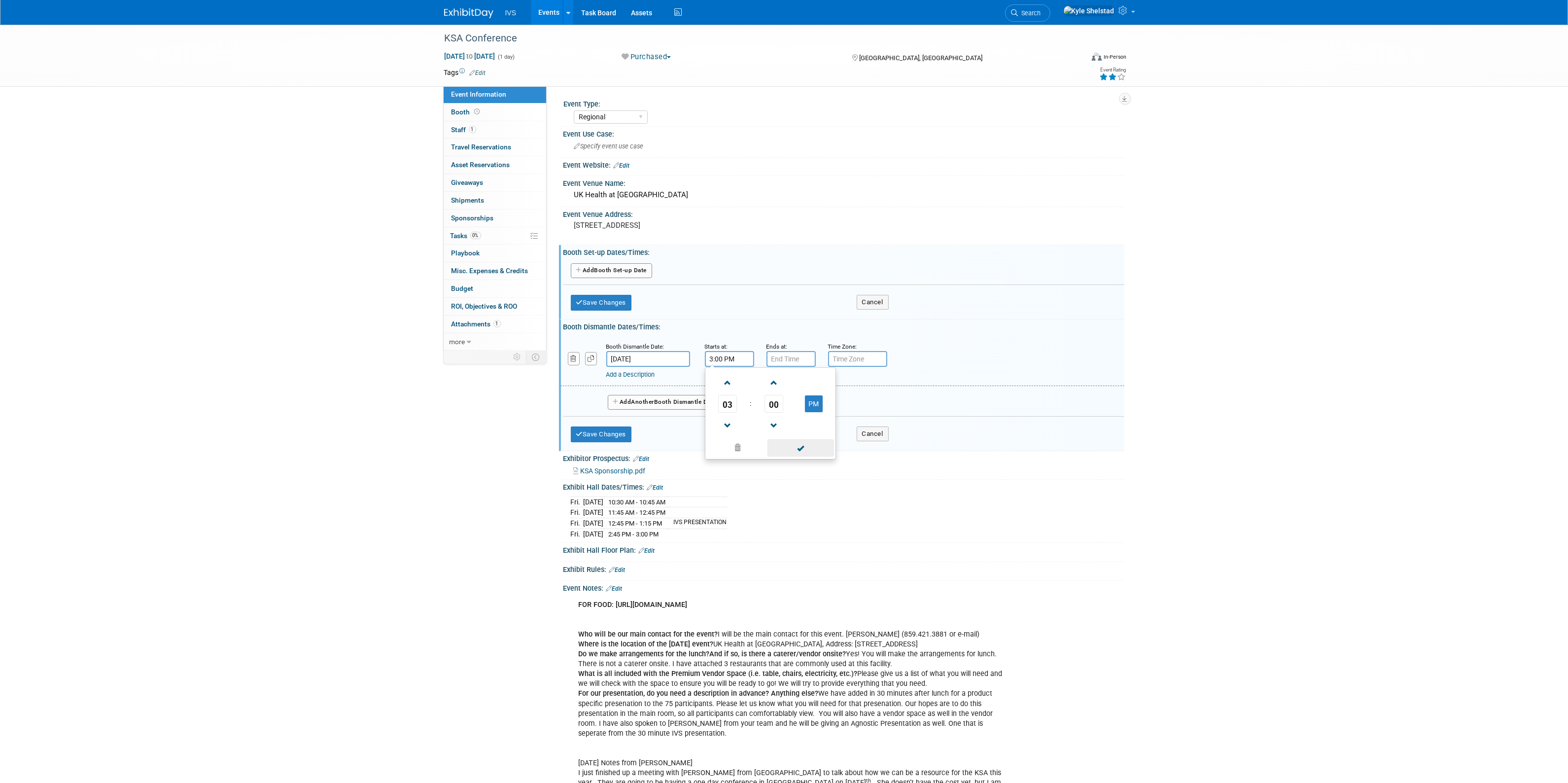
click at [812, 447] on span at bounding box center [801, 448] width 67 height 17
click at [621, 431] on button "Save Changes" at bounding box center [601, 434] width 61 height 16
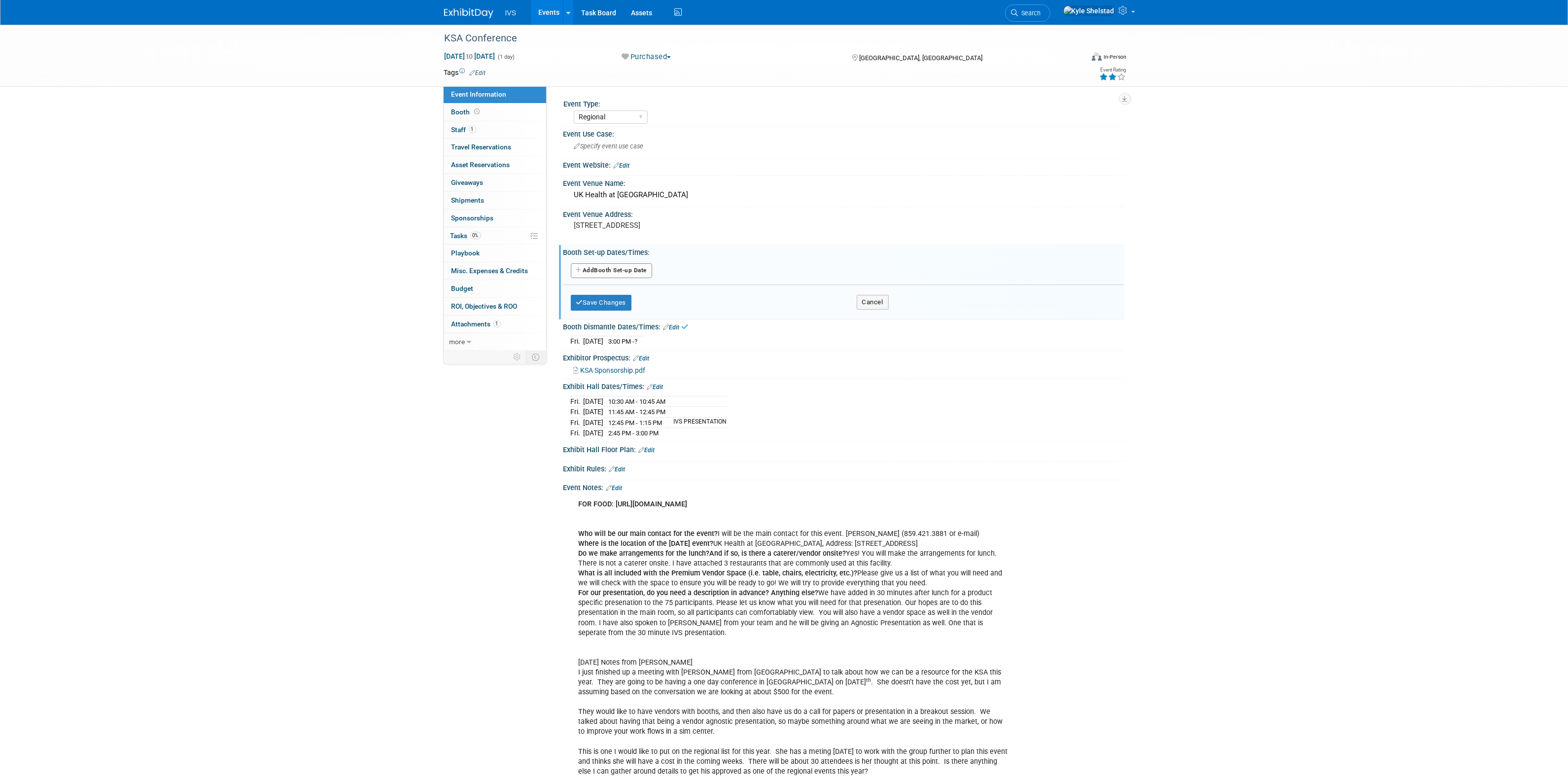
click at [621, 266] on button "Add Another Booth Set-up Date" at bounding box center [611, 271] width 82 height 15
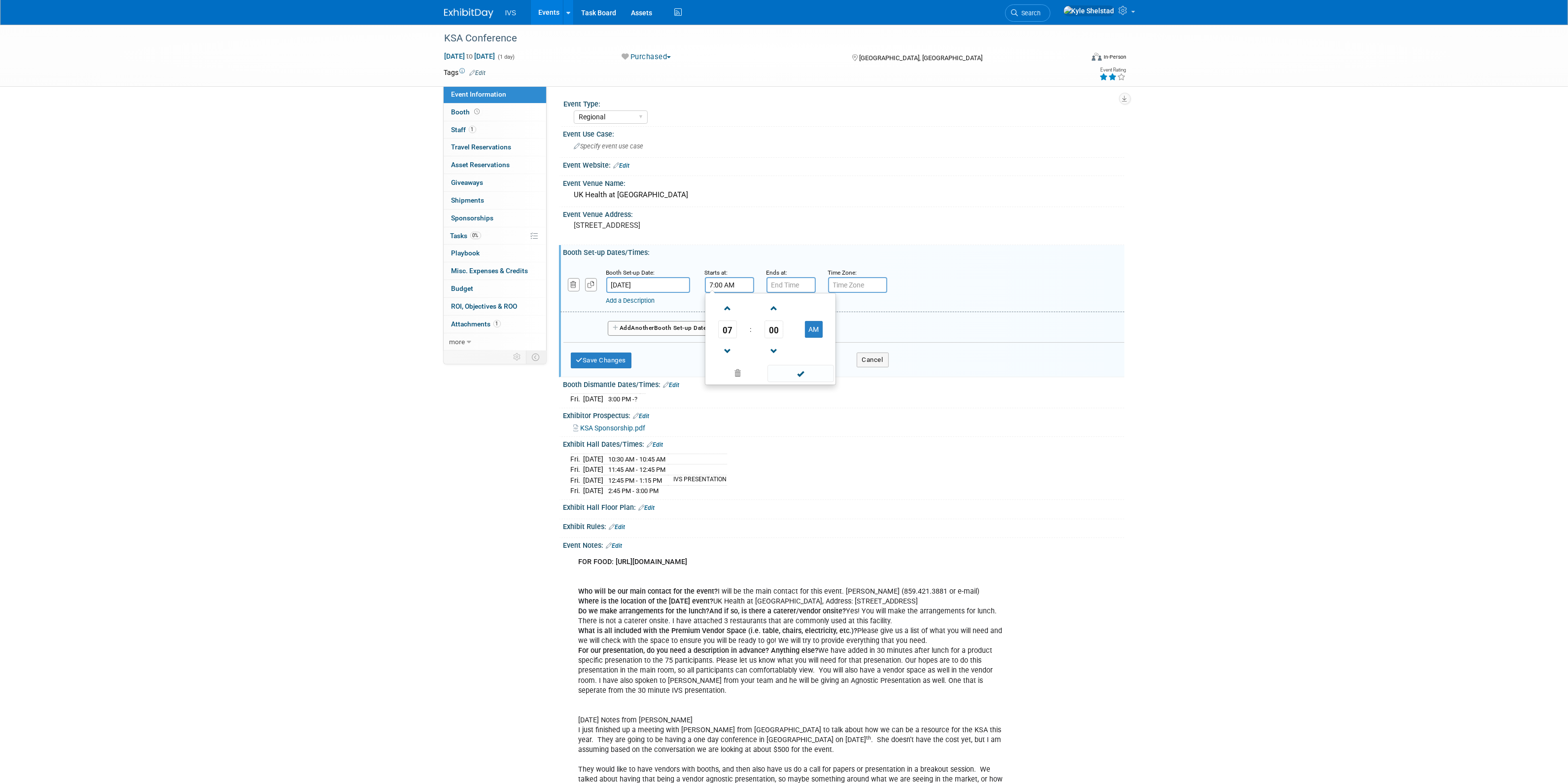
click at [726, 284] on input "7:00 AM" at bounding box center [729, 284] width 49 height 16
click at [729, 329] on span "07" at bounding box center [727, 329] width 19 height 18
click at [722, 363] on td "08" at bounding box center [723, 362] width 31 height 27
type input "8:00 AM"
click at [802, 373] on span at bounding box center [801, 374] width 67 height 17
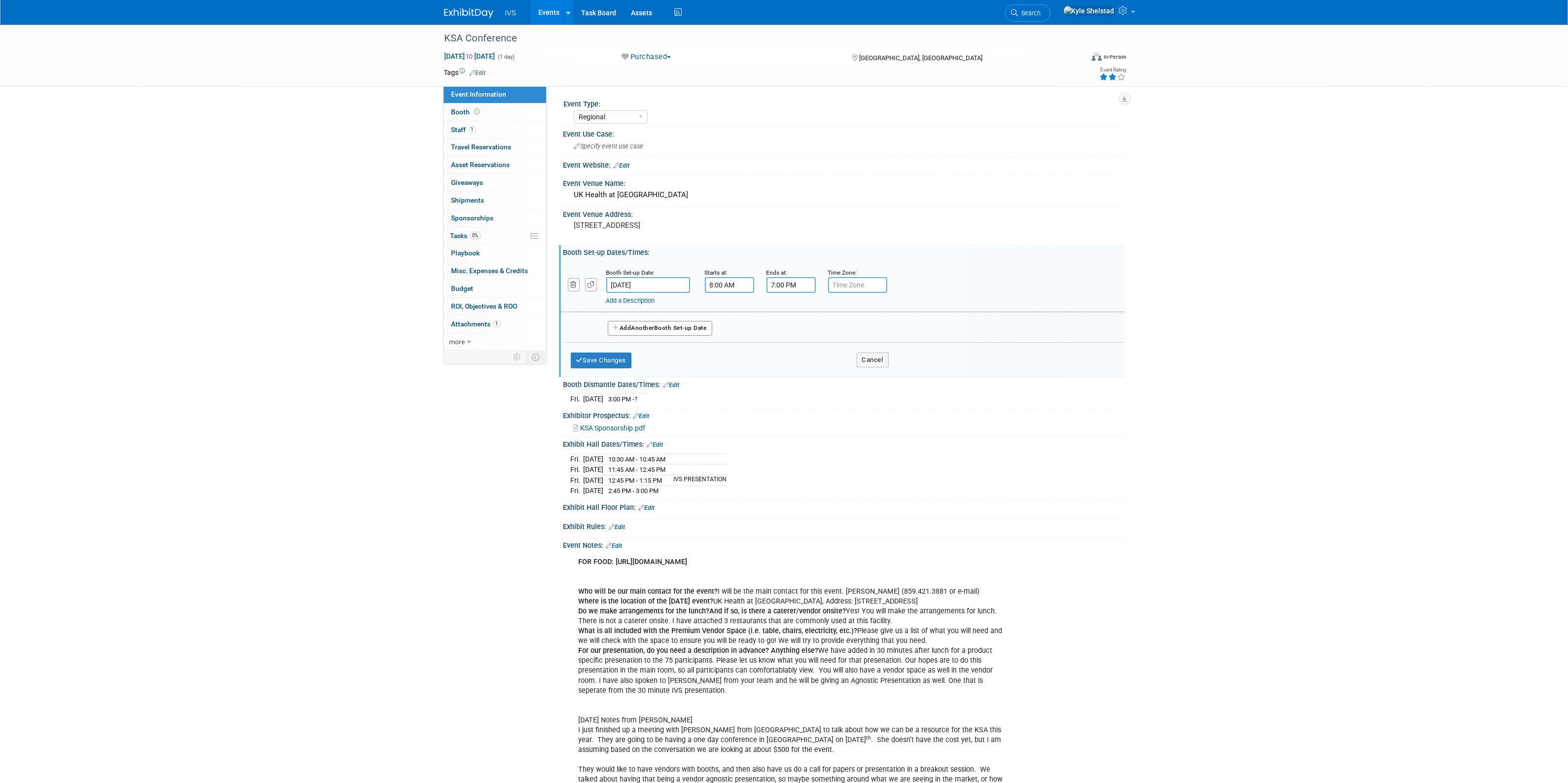
click at [777, 289] on div "7:00 PM" at bounding box center [791, 284] width 49 height 16
click at [791, 325] on span "07" at bounding box center [789, 329] width 19 height 18
click at [789, 359] on td "08" at bounding box center [784, 362] width 31 height 27
click at [843, 326] on span "00" at bounding box center [836, 329] width 19 height 18
click at [846, 333] on td "30" at bounding box center [847, 336] width 31 height 27
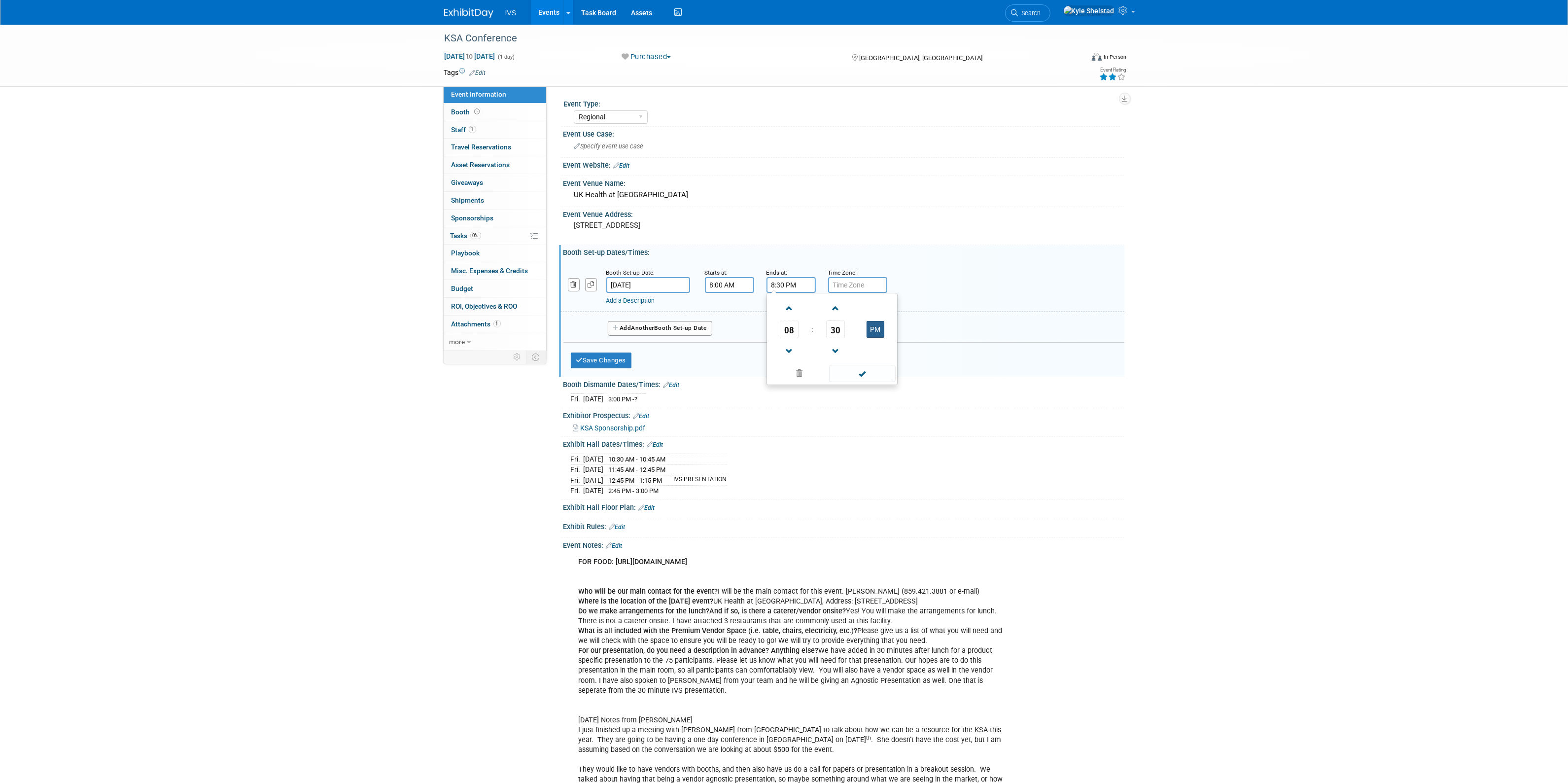
click at [879, 331] on button "PM" at bounding box center [875, 329] width 18 height 17
type input "8:30 AM"
click at [861, 367] on span at bounding box center [862, 374] width 67 height 17
click at [612, 362] on button "Save Changes" at bounding box center [601, 361] width 61 height 16
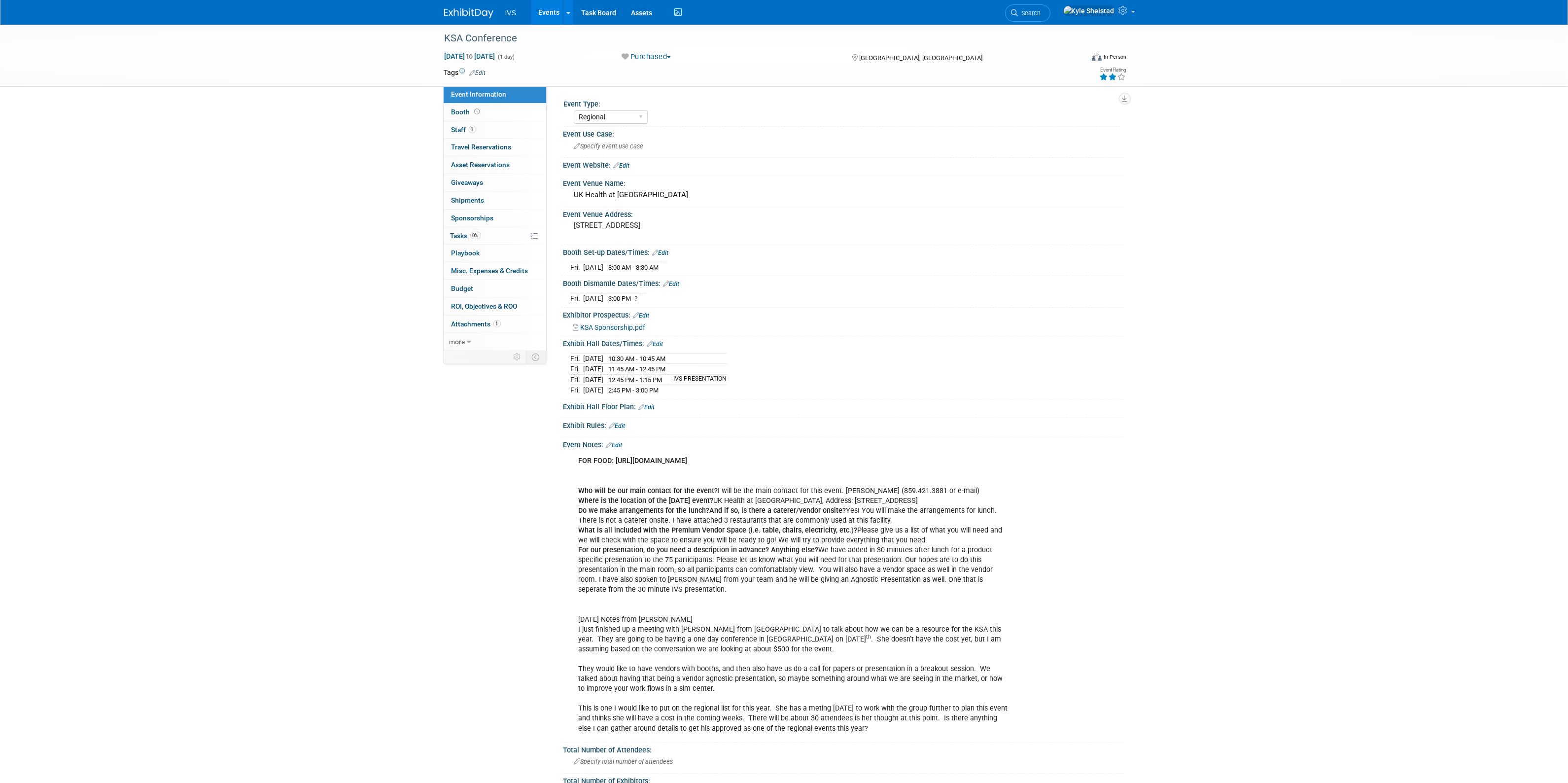
drag, startPoint x: 740, startPoint y: 461, endPoint x: 614, endPoint y: 462, distance: 126.0
click at [614, 462] on div "FOR FOOD: https://dadsfavorites.com/catering/ Who will be our main contact for …" at bounding box center [793, 595] width 444 height 287
copy b "https://dadsfavorites.com/catering/"
click at [547, 16] on link "Events" at bounding box center [549, 12] width 36 height 25
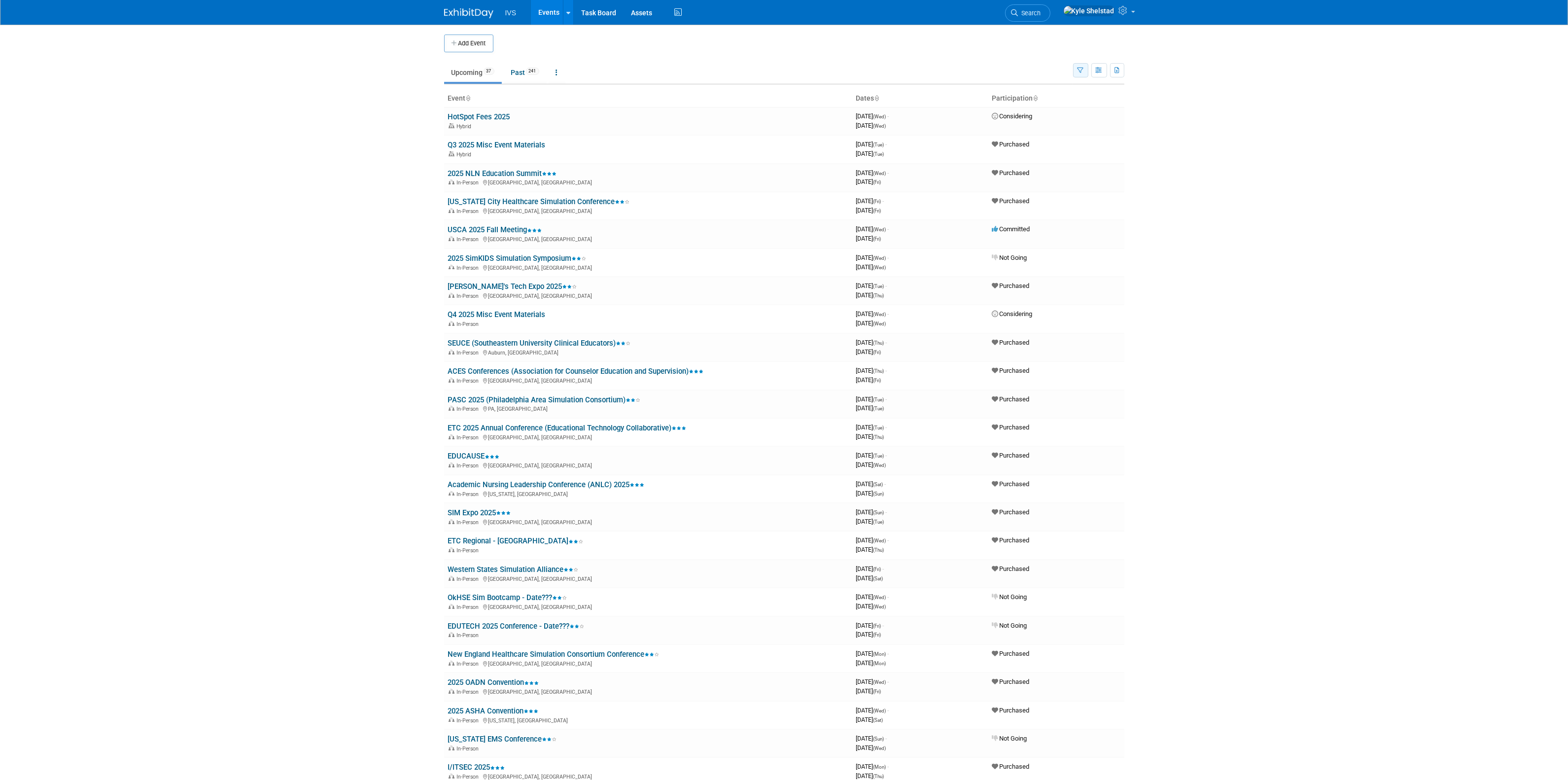
click at [1079, 70] on icon "button" at bounding box center [1080, 70] width 7 height 7
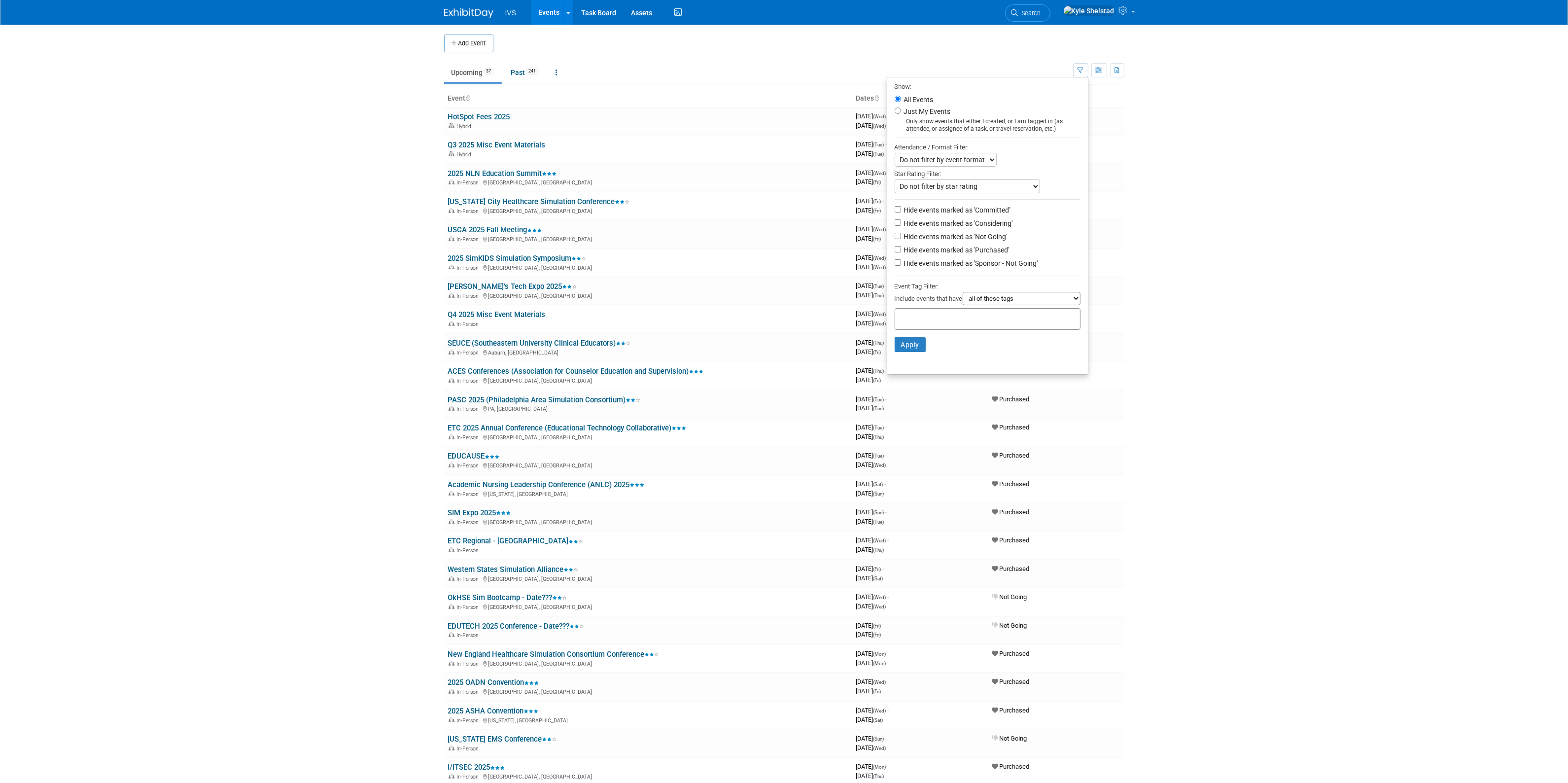
click at [974, 207] on label "Hide events marked as 'Committed'" at bounding box center [957, 210] width 108 height 10
click at [901, 207] on input "Hide events marked as 'Committed'" at bounding box center [898, 209] width 7 height 7
click at [973, 208] on label "Hide events marked as 'Committed'" at bounding box center [957, 210] width 108 height 10
click at [901, 208] on input "Hide events marked as 'Committed'" at bounding box center [898, 209] width 7 height 7
checkbox input "false"
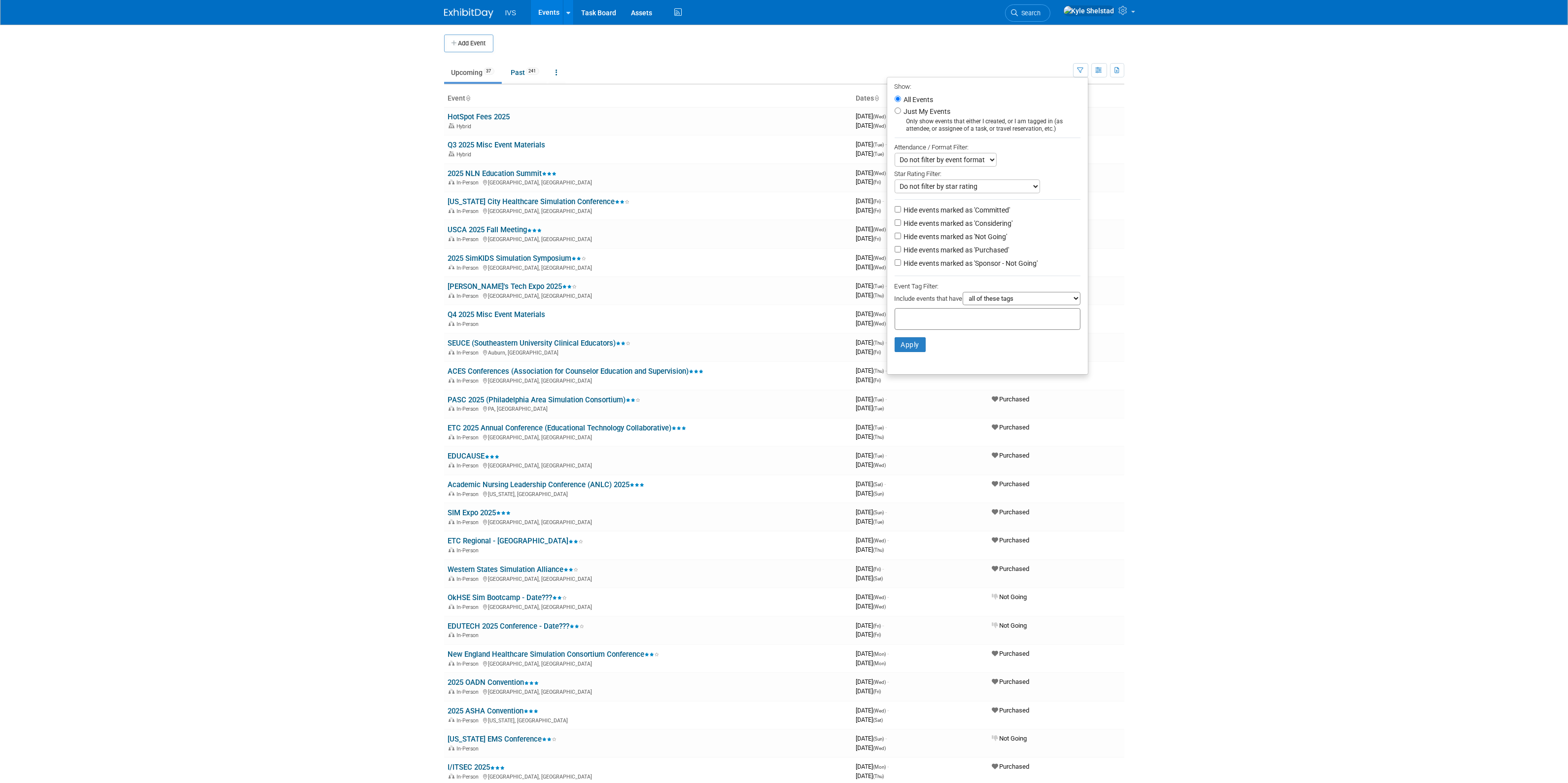
click at [974, 224] on label "Hide events marked as 'Considering'" at bounding box center [958, 224] width 111 height 10
click at [901, 224] on input "Hide events marked as 'Considering'" at bounding box center [898, 223] width 7 height 7
checkbox input "true"
click at [977, 245] on li "Hide events marked as 'Not Going'" at bounding box center [987, 238] width 201 height 13
click at [976, 238] on label "Hide events marked as 'Not Going'" at bounding box center [955, 237] width 106 height 10
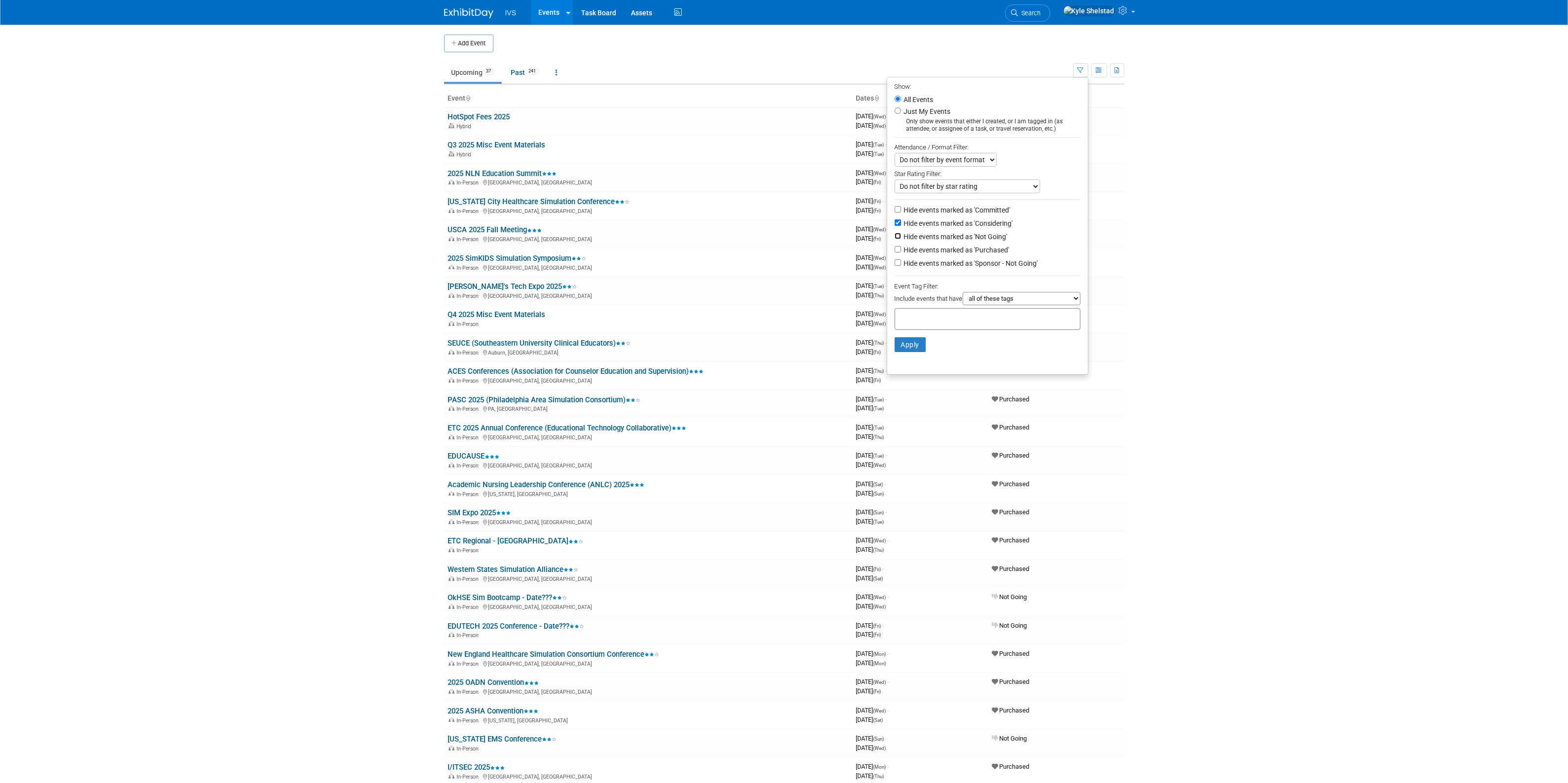
click at [901, 238] on input "Hide events marked as 'Not Going'" at bounding box center [898, 236] width 7 height 7
checkbox input "true"
click at [976, 248] on label "Hide events marked as 'Purchased'" at bounding box center [956, 250] width 107 height 10
click at [901, 248] on input "Hide events marked as 'Purchased'" at bounding box center [898, 249] width 7 height 7
checkbox input "true"
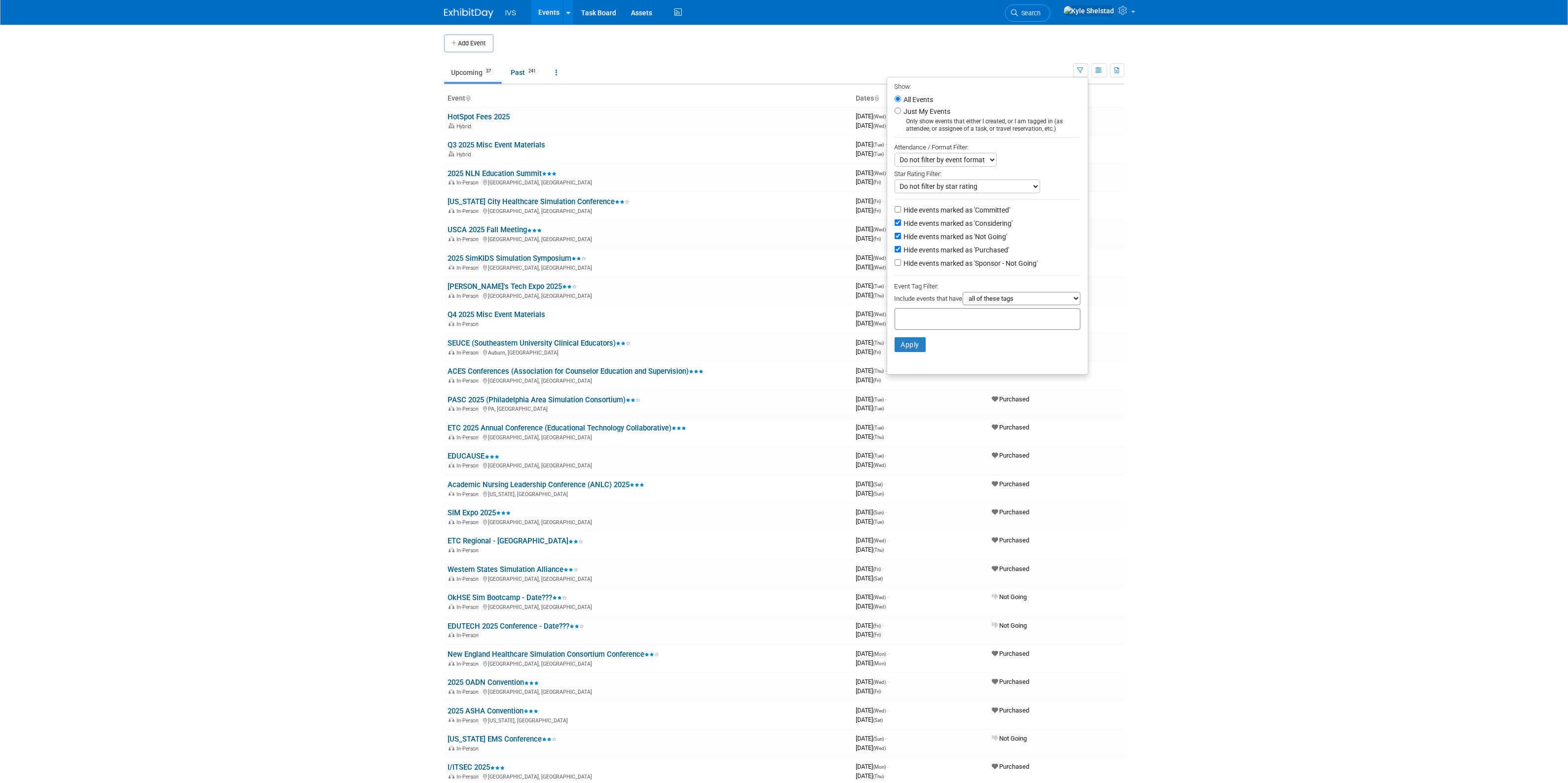
click at [981, 263] on label "Hide events marked as 'Sponsor - Not Going'" at bounding box center [970, 264] width 136 height 10
click at [901, 263] on input "Hide events marked as 'Sponsor - Not Going'" at bounding box center [898, 263] width 7 height 7
checkbox input "true"
click at [911, 347] on button "Apply" at bounding box center [910, 345] width 31 height 15
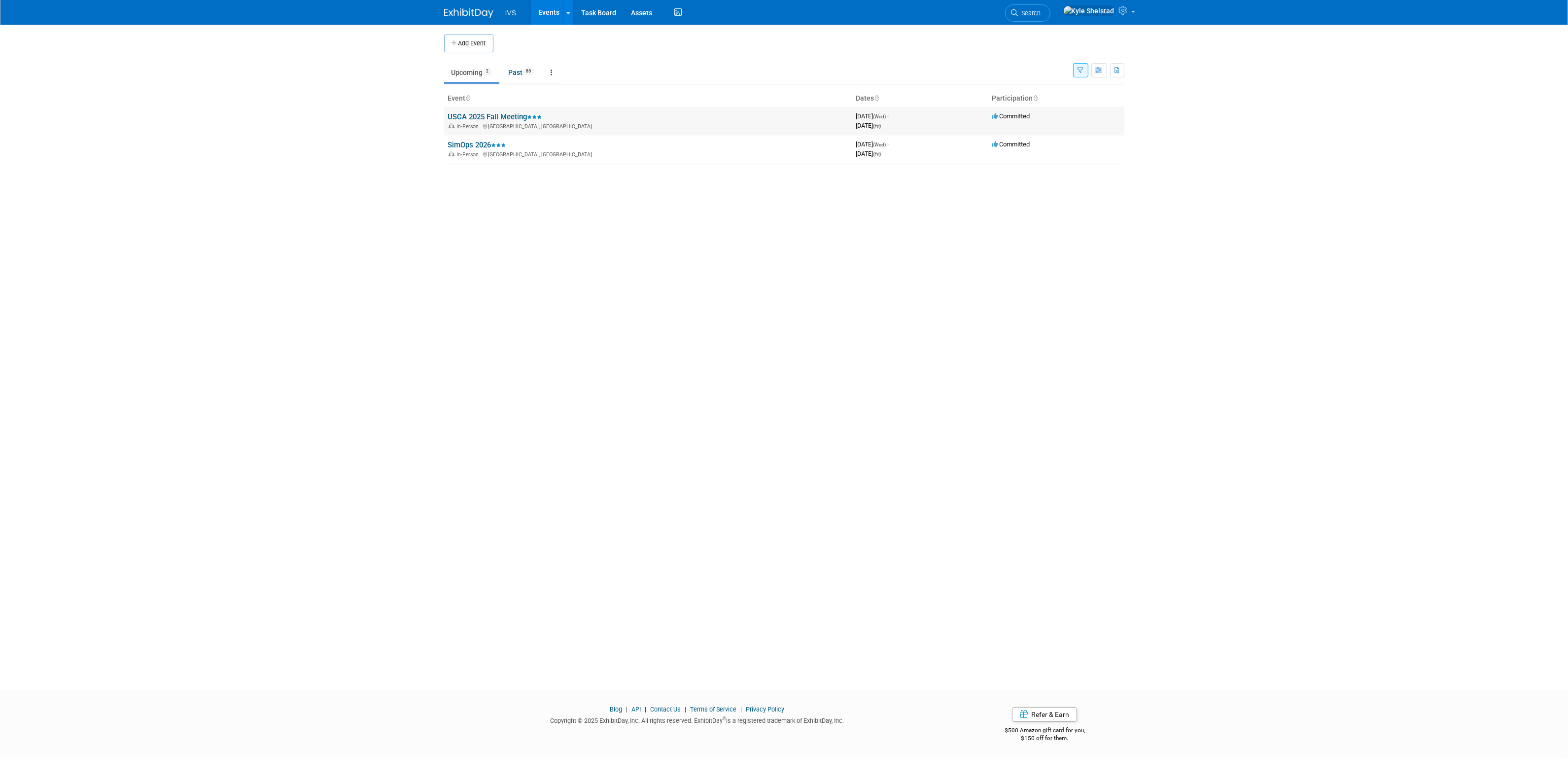
click at [499, 117] on link "USCA 2025 Fall Meeting" at bounding box center [494, 116] width 94 height 9
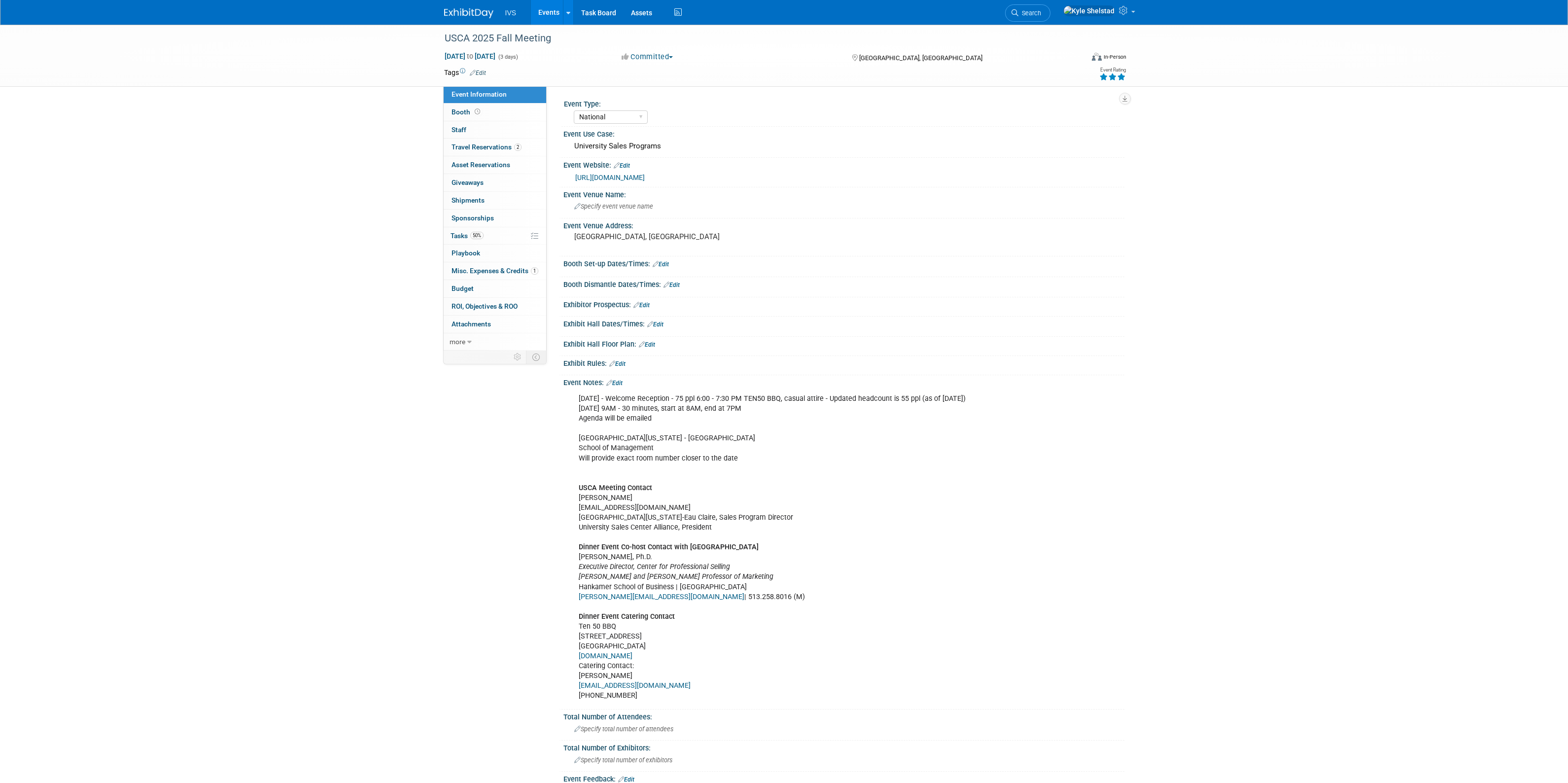
select select "National"
click at [668, 60] on button "Committed" at bounding box center [648, 56] width 59 height 10
click at [668, 109] on link "Purchased" at bounding box center [666, 114] width 94 height 14
click at [558, 12] on link "Events" at bounding box center [549, 12] width 36 height 25
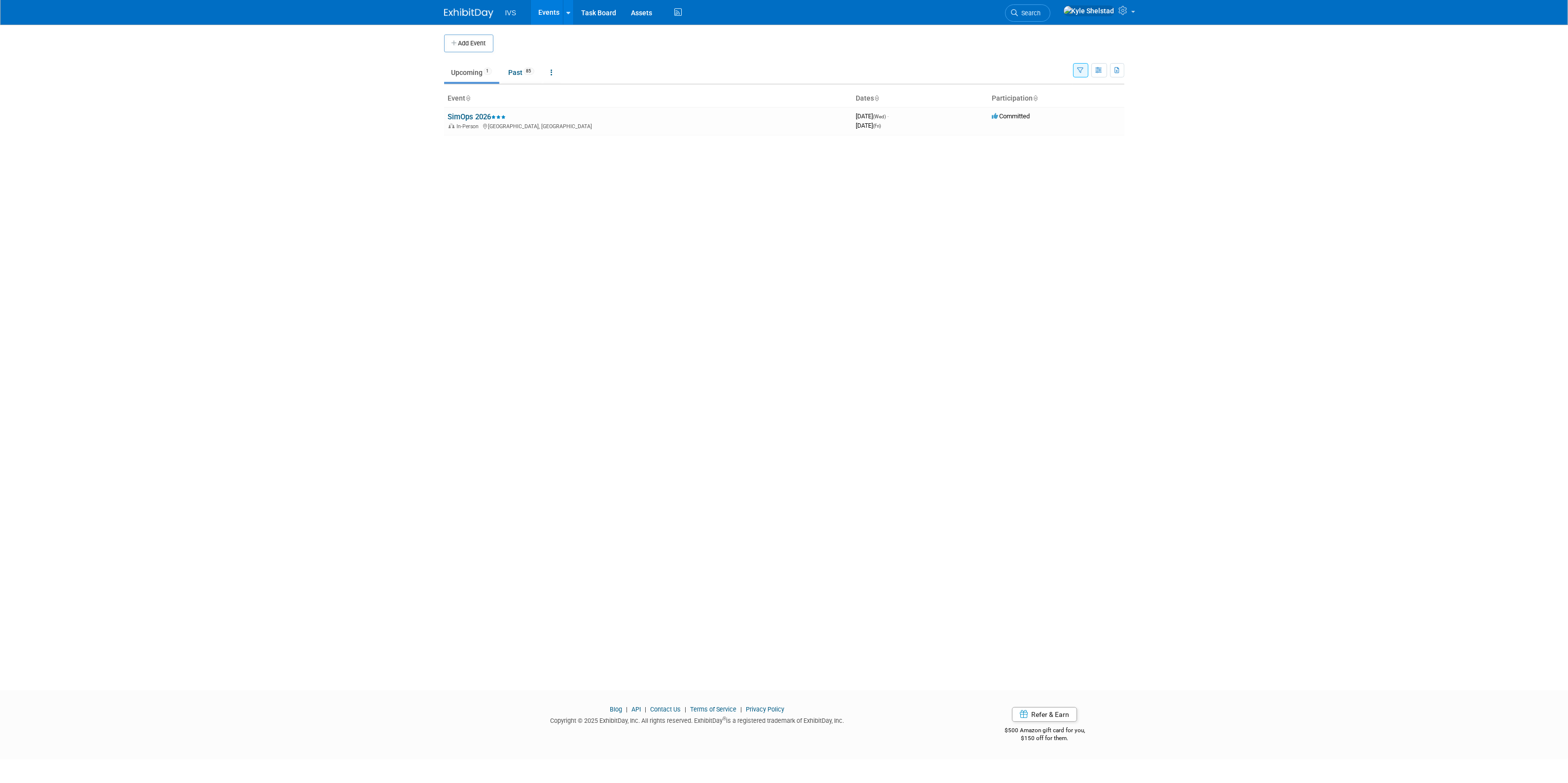
click at [1077, 73] on button "button" at bounding box center [1081, 69] width 15 height 14
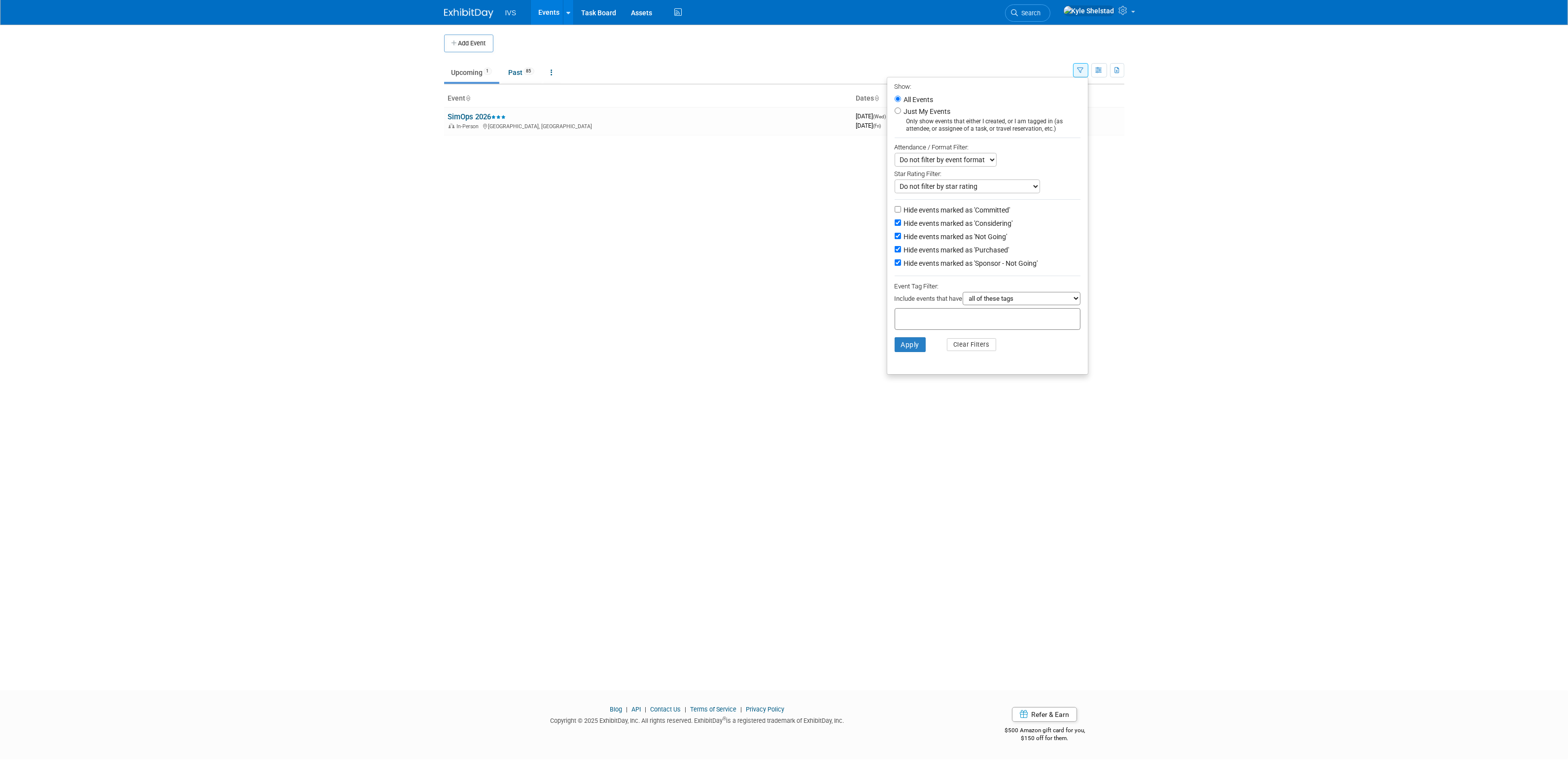
click at [961, 206] on li "Hide events marked as 'Committed'" at bounding box center [987, 211] width 201 height 13
click at [962, 208] on label "Hide events marked as 'Committed'" at bounding box center [957, 210] width 108 height 10
click at [901, 208] on input "Hide events marked as 'Committed'" at bounding box center [898, 209] width 7 height 7
checkbox input "true"
click at [976, 245] on label "Hide events marked as 'Purchased'" at bounding box center [956, 250] width 107 height 10
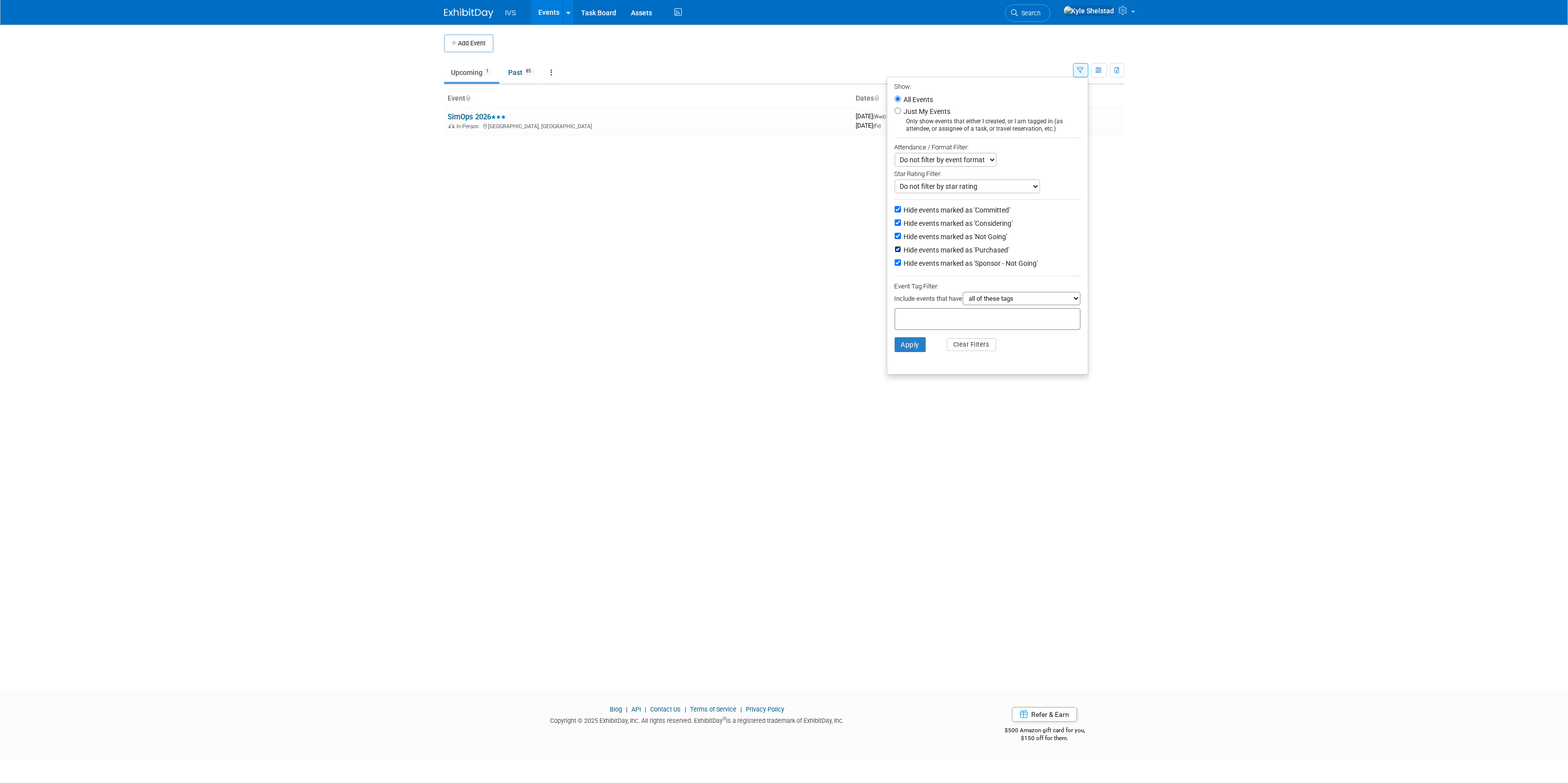
click at [901, 246] on input "Hide events marked as 'Purchased'" at bounding box center [898, 249] width 7 height 7
checkbox input "false"
click at [903, 343] on button "Apply" at bounding box center [910, 345] width 31 height 15
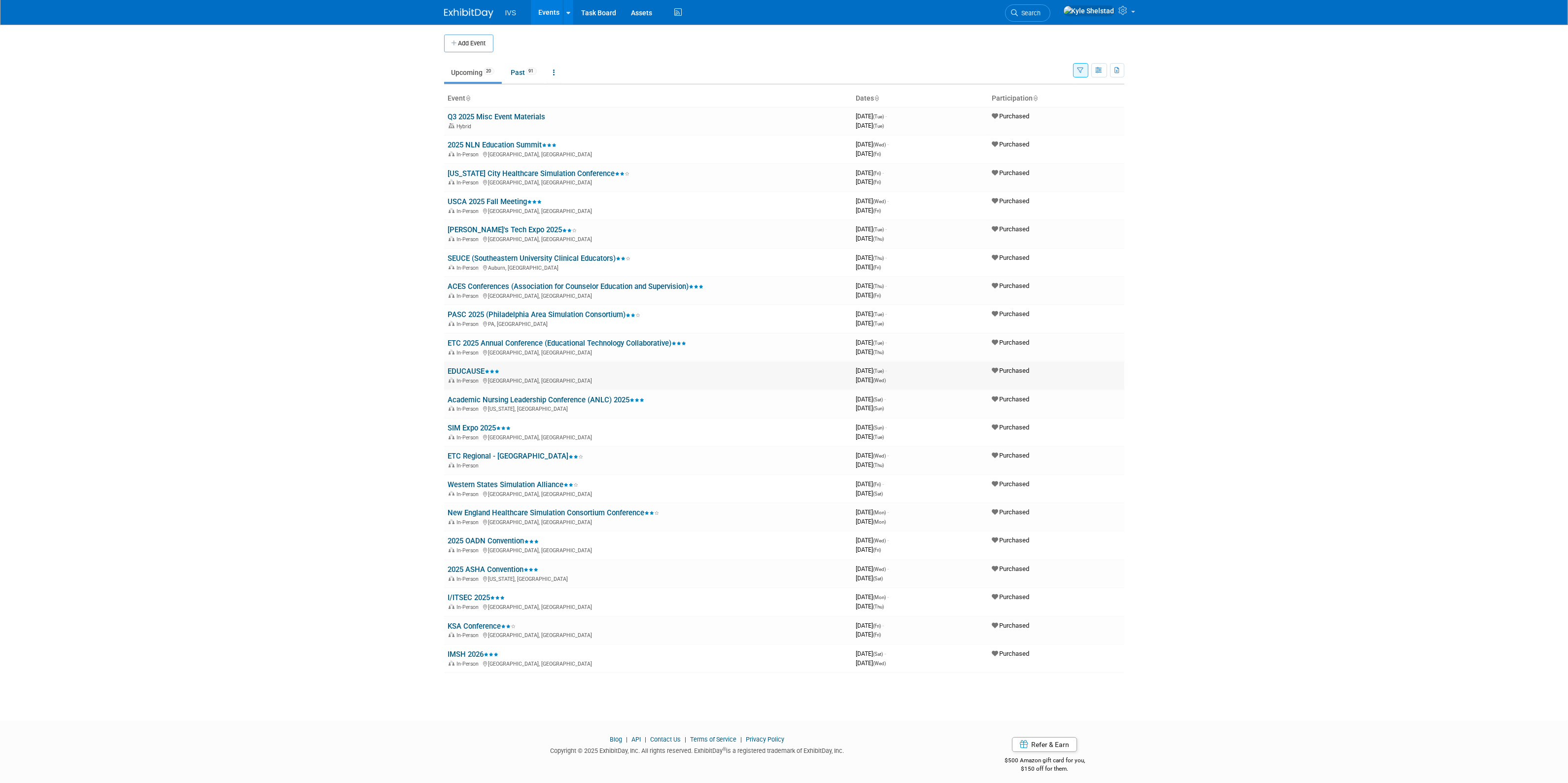
click at [469, 368] on link "EDUCAUSE" at bounding box center [474, 371] width 51 height 9
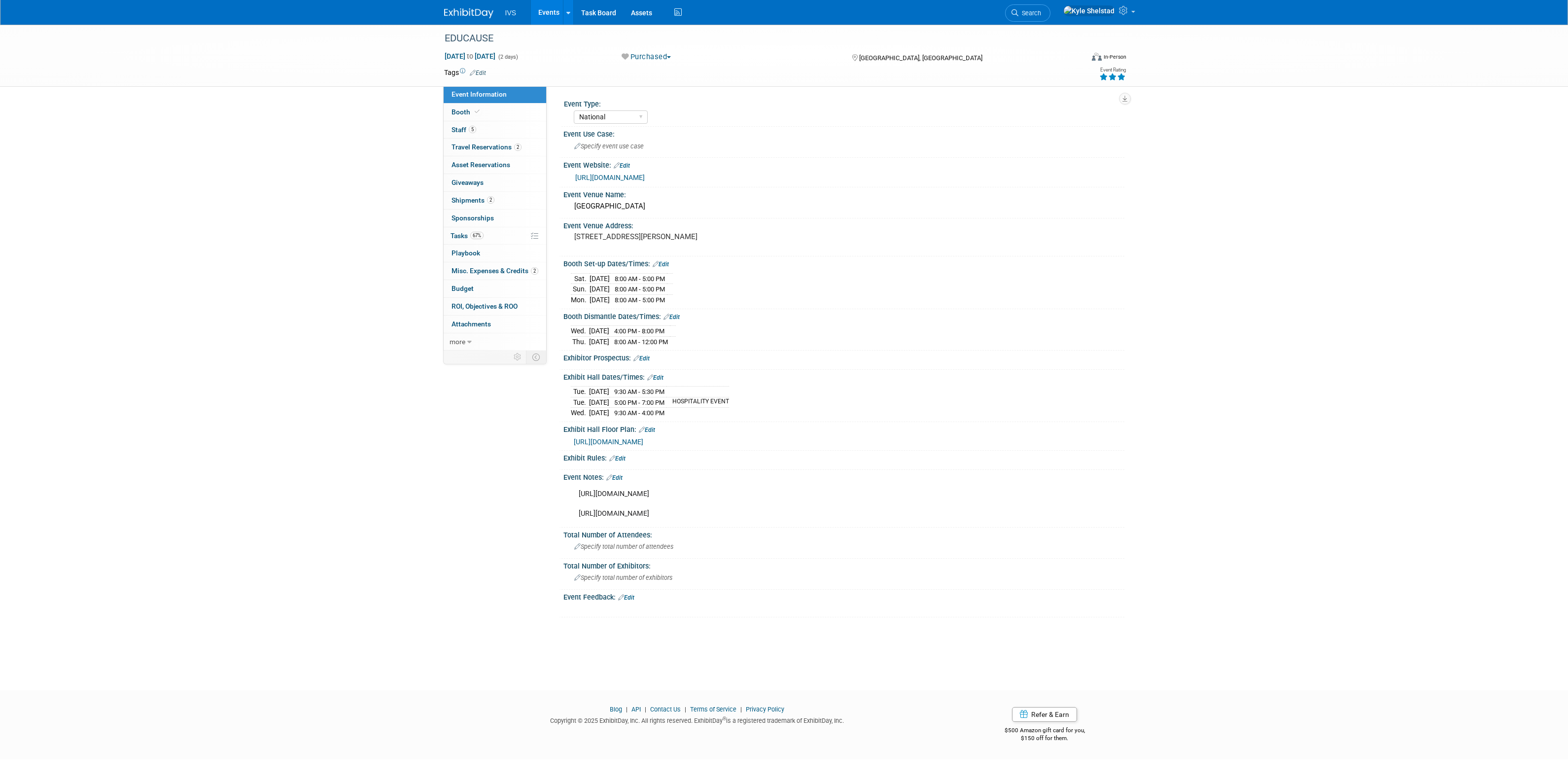
select select "National"
drag, startPoint x: 665, startPoint y: 503, endPoint x: 576, endPoint y: 499, distance: 89.1
click at [576, 499] on div "[URL][DOMAIN_NAME] [URL][DOMAIN_NAME]" at bounding box center [793, 503] width 444 height 39
copy div "[URL][DOMAIN_NAME]"
click at [553, 8] on link "Events" at bounding box center [549, 12] width 36 height 25
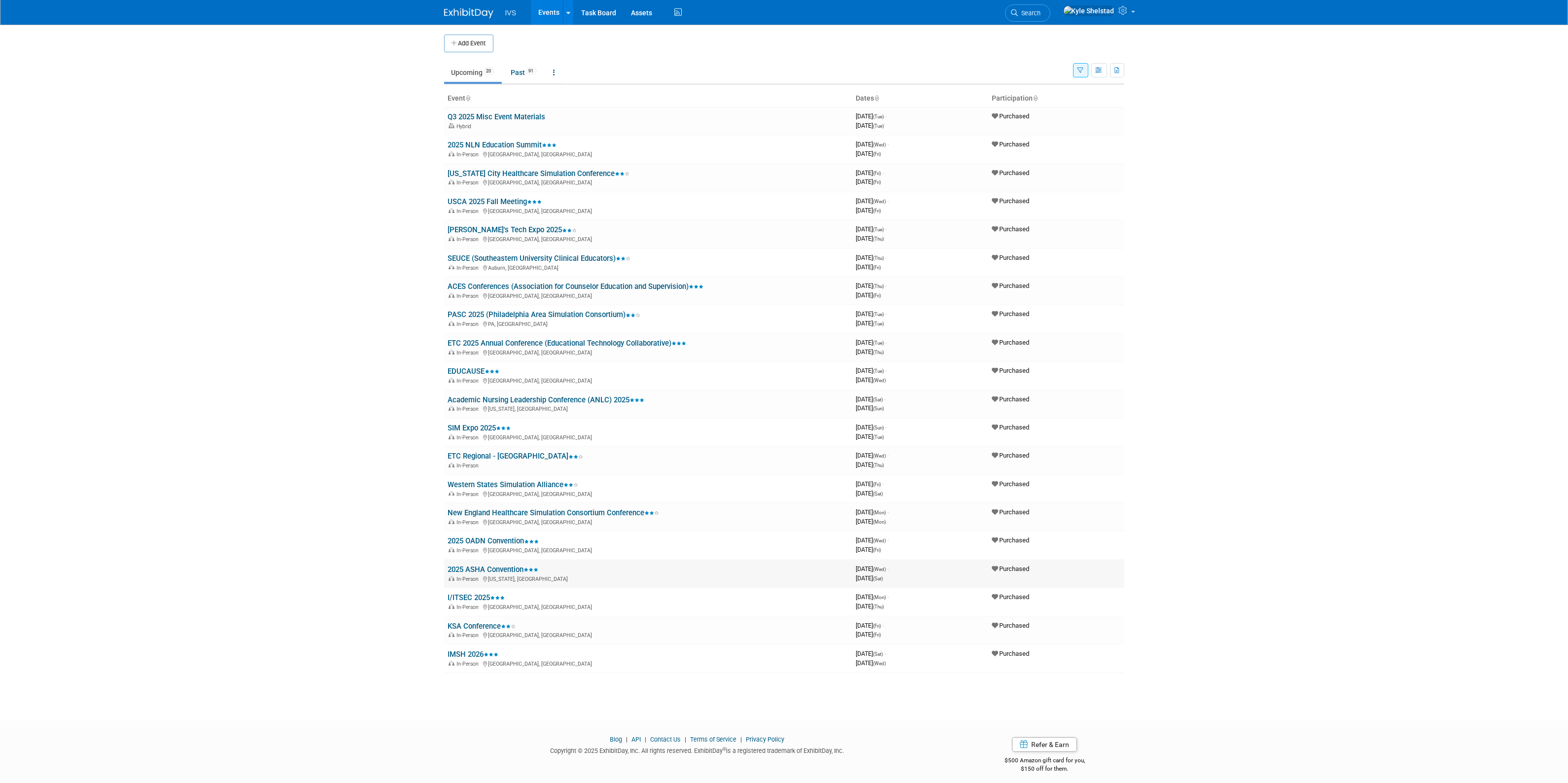
click at [490, 565] on link "2025 ASHA Convention" at bounding box center [493, 569] width 90 height 9
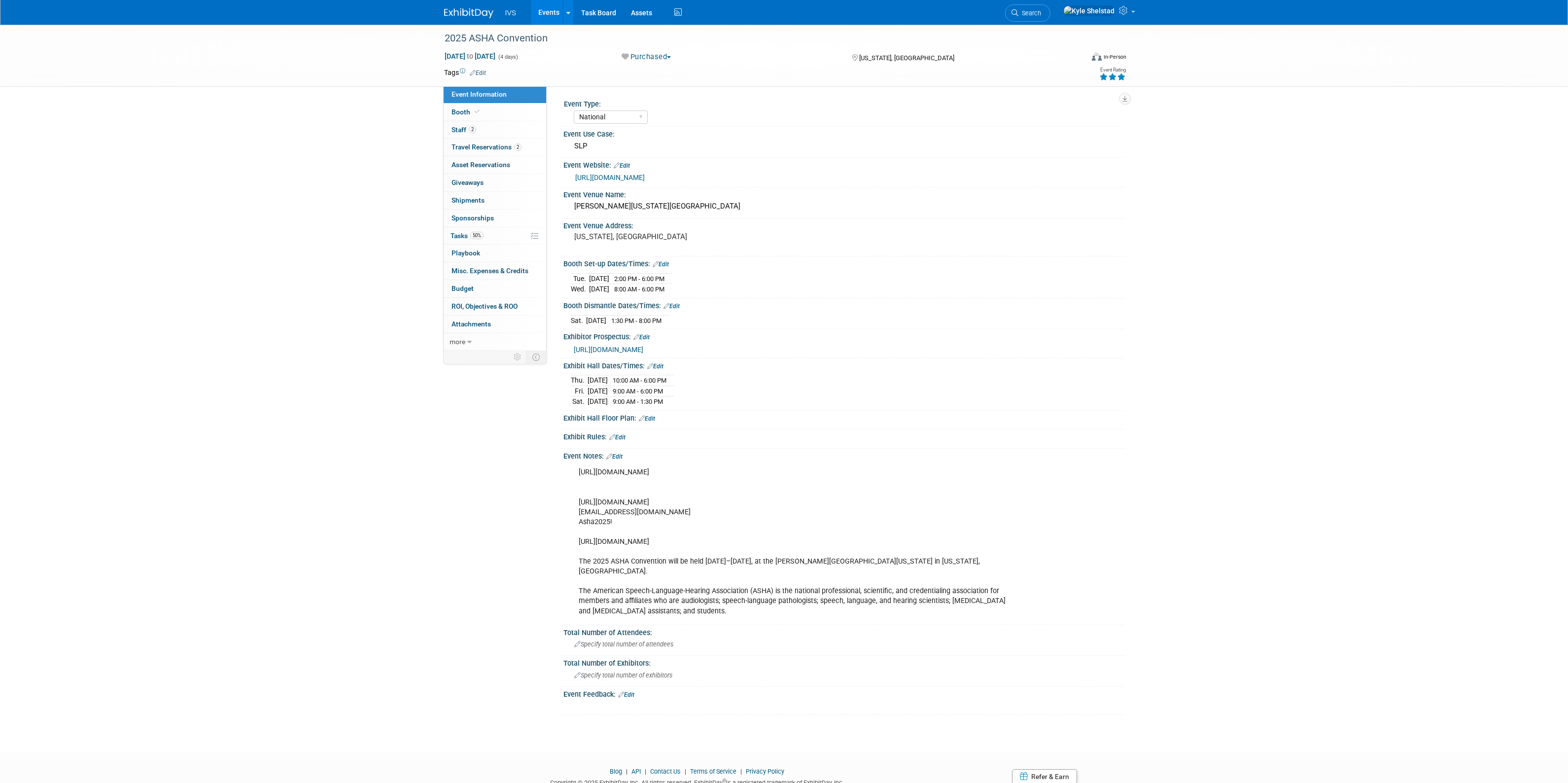
select select "National"
drag, startPoint x: 765, startPoint y: 501, endPoint x: 577, endPoint y: 505, distance: 188.0
click at [577, 505] on div "[URL][DOMAIN_NAME] [URL][DOMAIN_NAME] [EMAIL_ADDRESS][DOMAIN_NAME] Asha2025! [U…" at bounding box center [793, 541] width 444 height 158
copy div "[URL][DOMAIN_NAME]"
click at [653, 367] on link "Edit" at bounding box center [655, 366] width 16 height 7
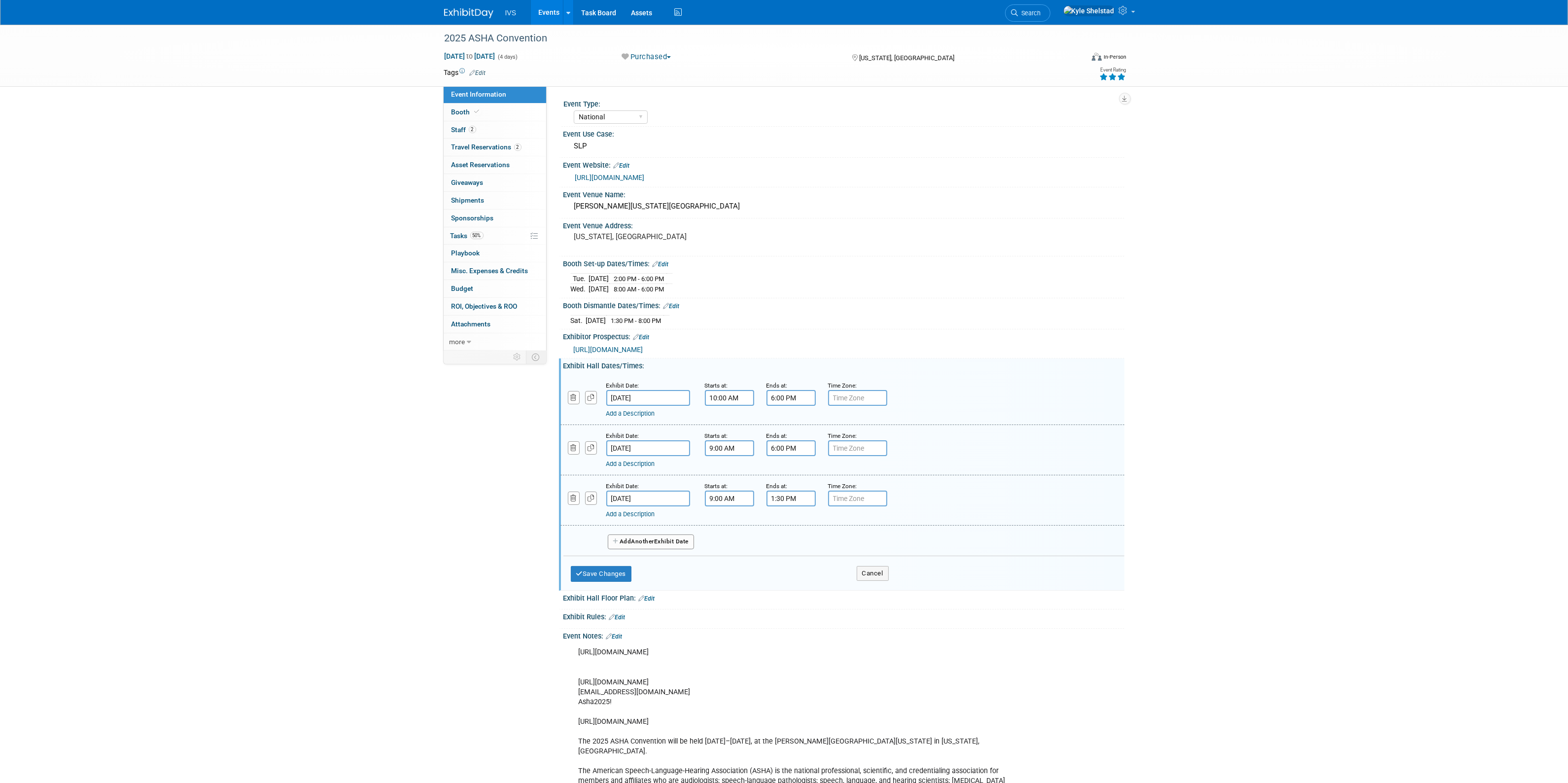
click at [651, 541] on span "Another" at bounding box center [643, 541] width 23 height 7
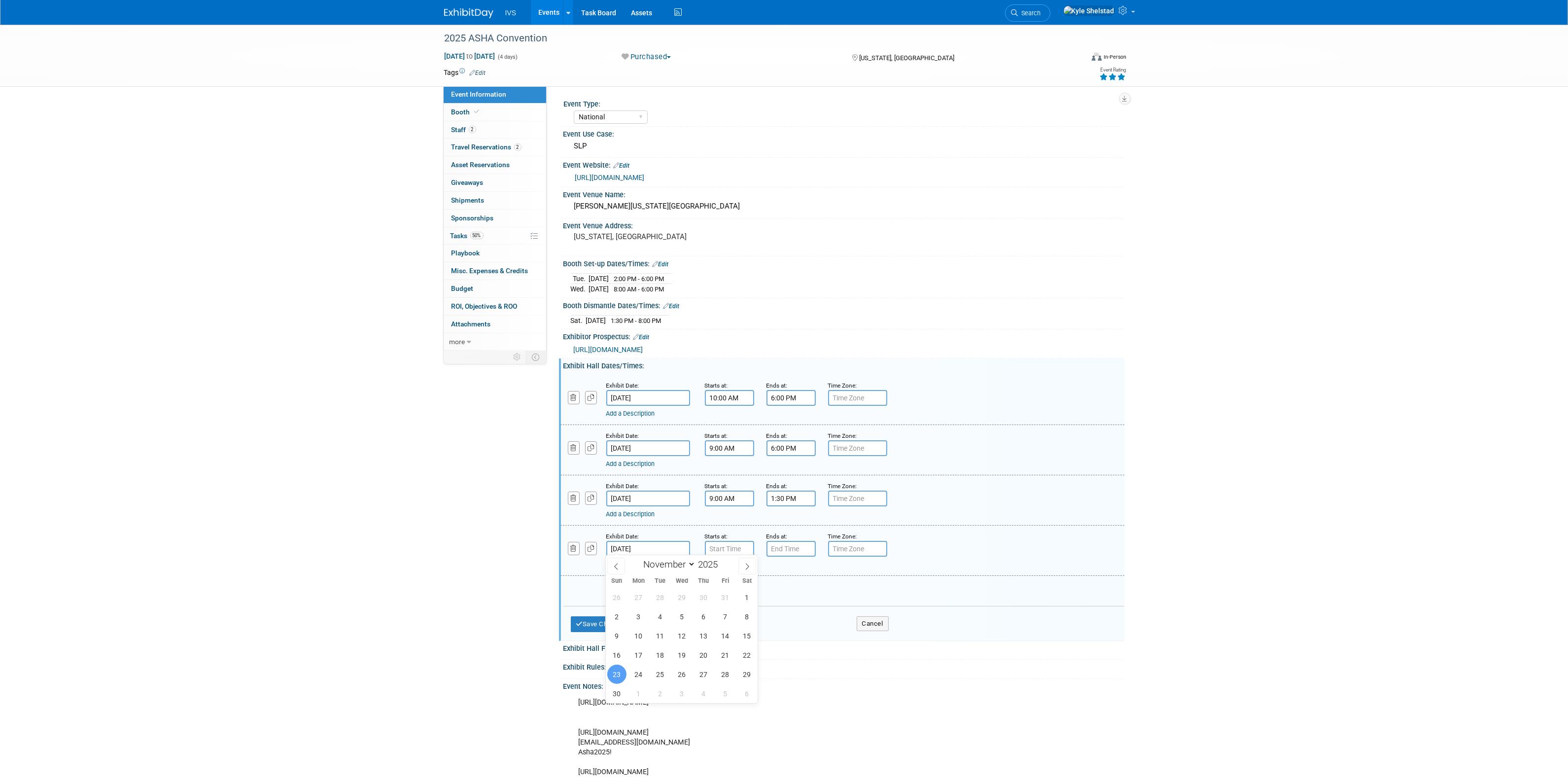
click at [643, 549] on input "[DATE]" at bounding box center [648, 549] width 84 height 16
click at [724, 656] on span "21" at bounding box center [726, 656] width 19 height 19
type input "[DATE]"
click at [733, 553] on input "7:00 AM" at bounding box center [729, 549] width 49 height 16
click at [736, 591] on span "07" at bounding box center [727, 593] width 19 height 18
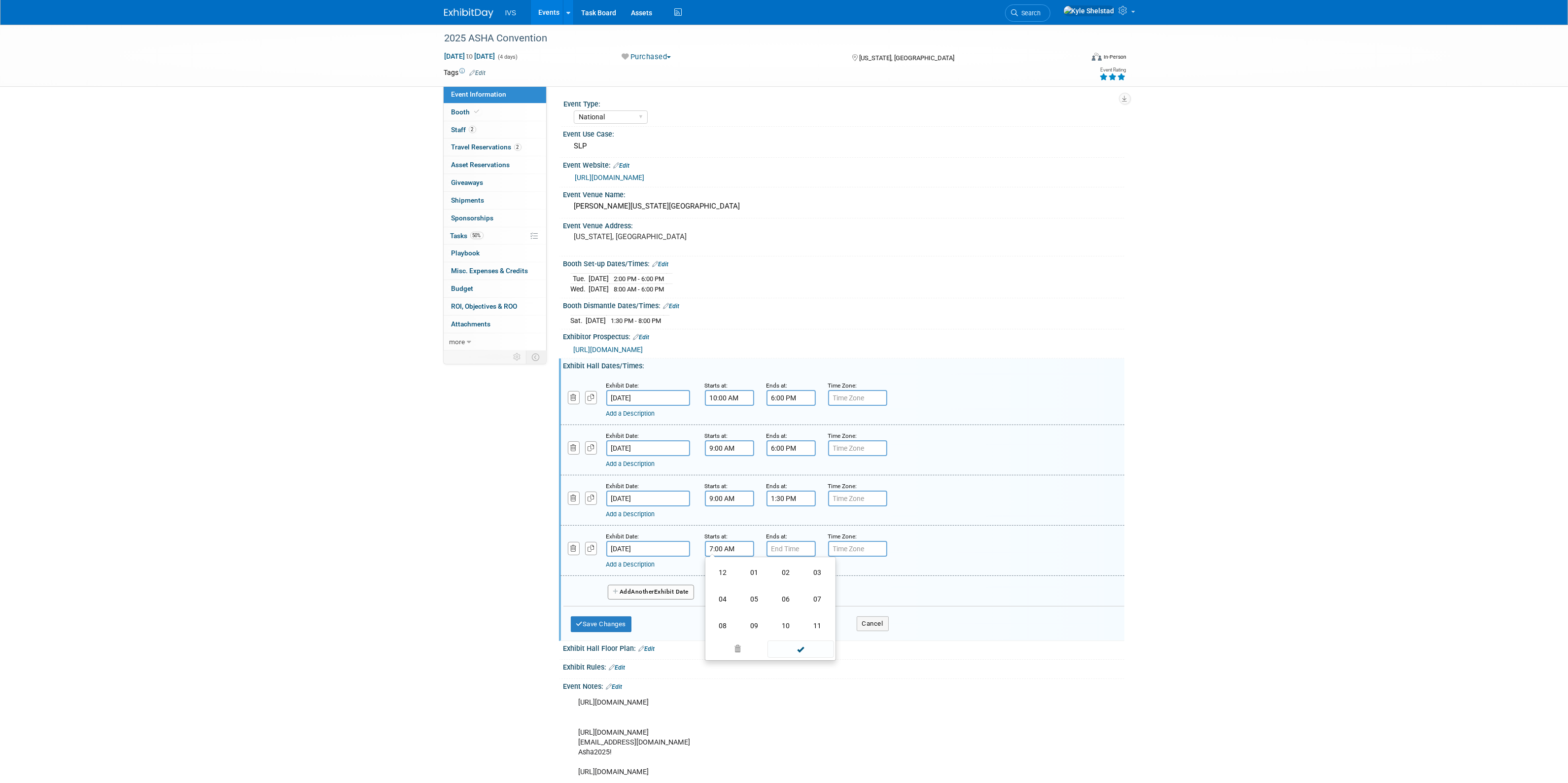
click at [785, 574] on td "02" at bounding box center [785, 573] width 31 height 27
click at [768, 594] on span "00" at bounding box center [774, 593] width 19 height 18
click at [778, 597] on td "30" at bounding box center [785, 599] width 31 height 27
click at [807, 596] on button "AM" at bounding box center [814, 594] width 18 height 17
type input "2:30 PM"
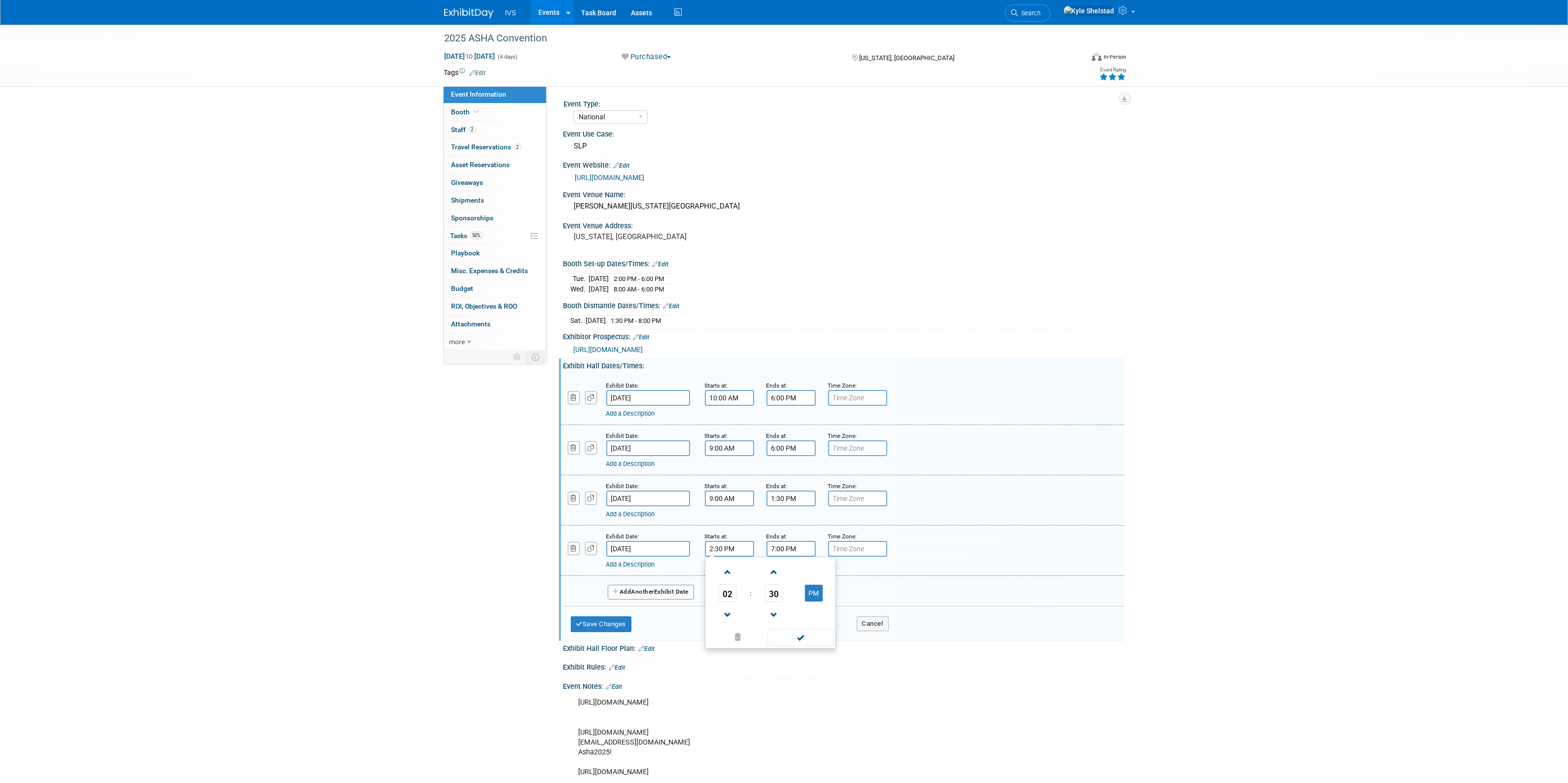
click at [790, 550] on input "7:00 PM" at bounding box center [791, 549] width 49 height 16
click at [788, 590] on span "07" at bounding box center [789, 593] width 19 height 18
click at [888, 570] on td "03" at bounding box center [879, 573] width 31 height 27
click at [836, 592] on span "00" at bounding box center [836, 593] width 19 height 18
click at [840, 598] on td "30" at bounding box center [847, 599] width 31 height 27
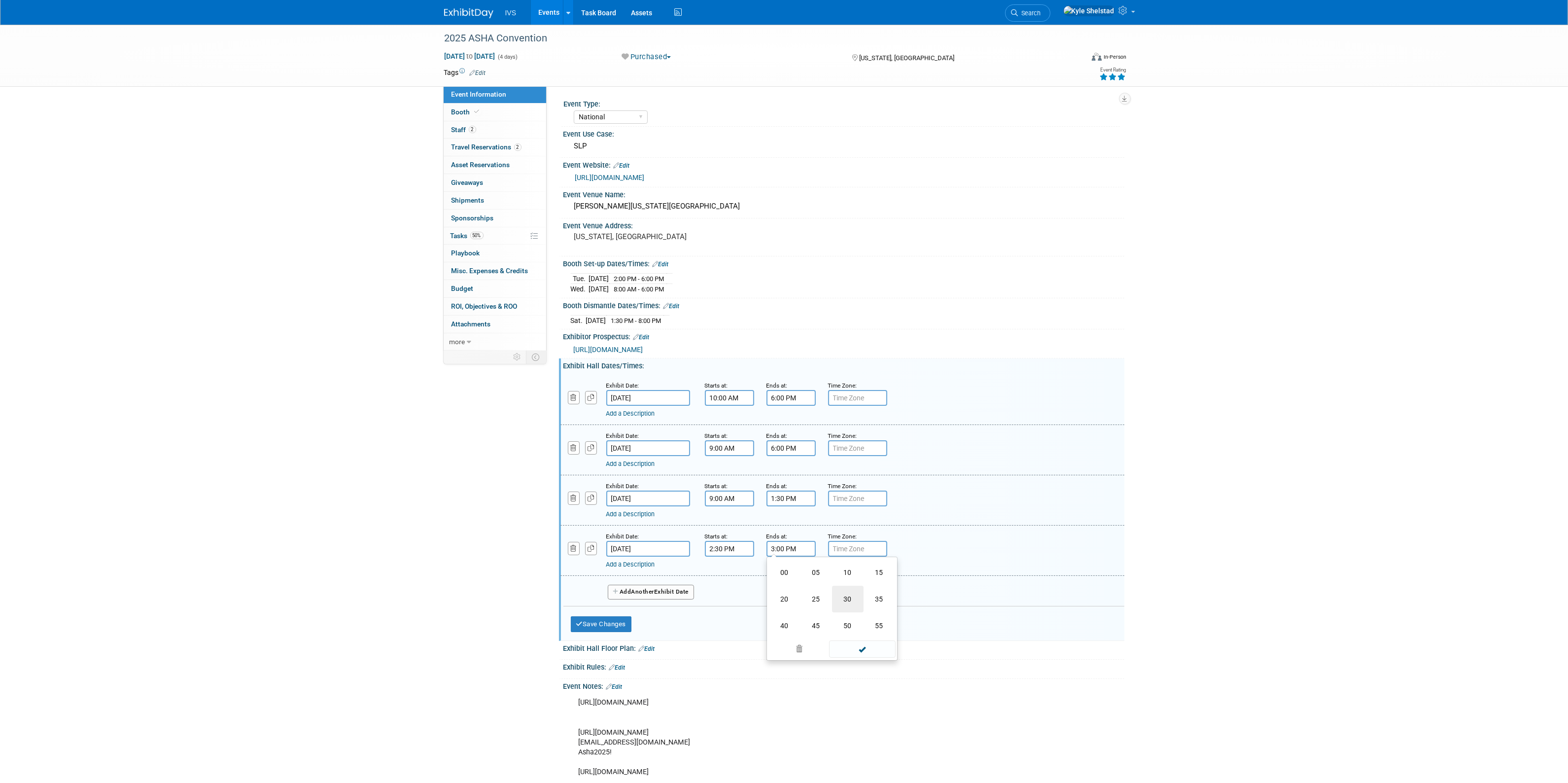
type input "3:30 PM"
drag, startPoint x: 844, startPoint y: 630, endPoint x: 838, endPoint y: 625, distance: 7.8
click at [844, 631] on span at bounding box center [862, 637] width 67 height 17
click at [655, 565] on link "Add a Description" at bounding box center [630, 564] width 48 height 8
click at [678, 571] on input "text" at bounding box center [746, 577] width 281 height 14
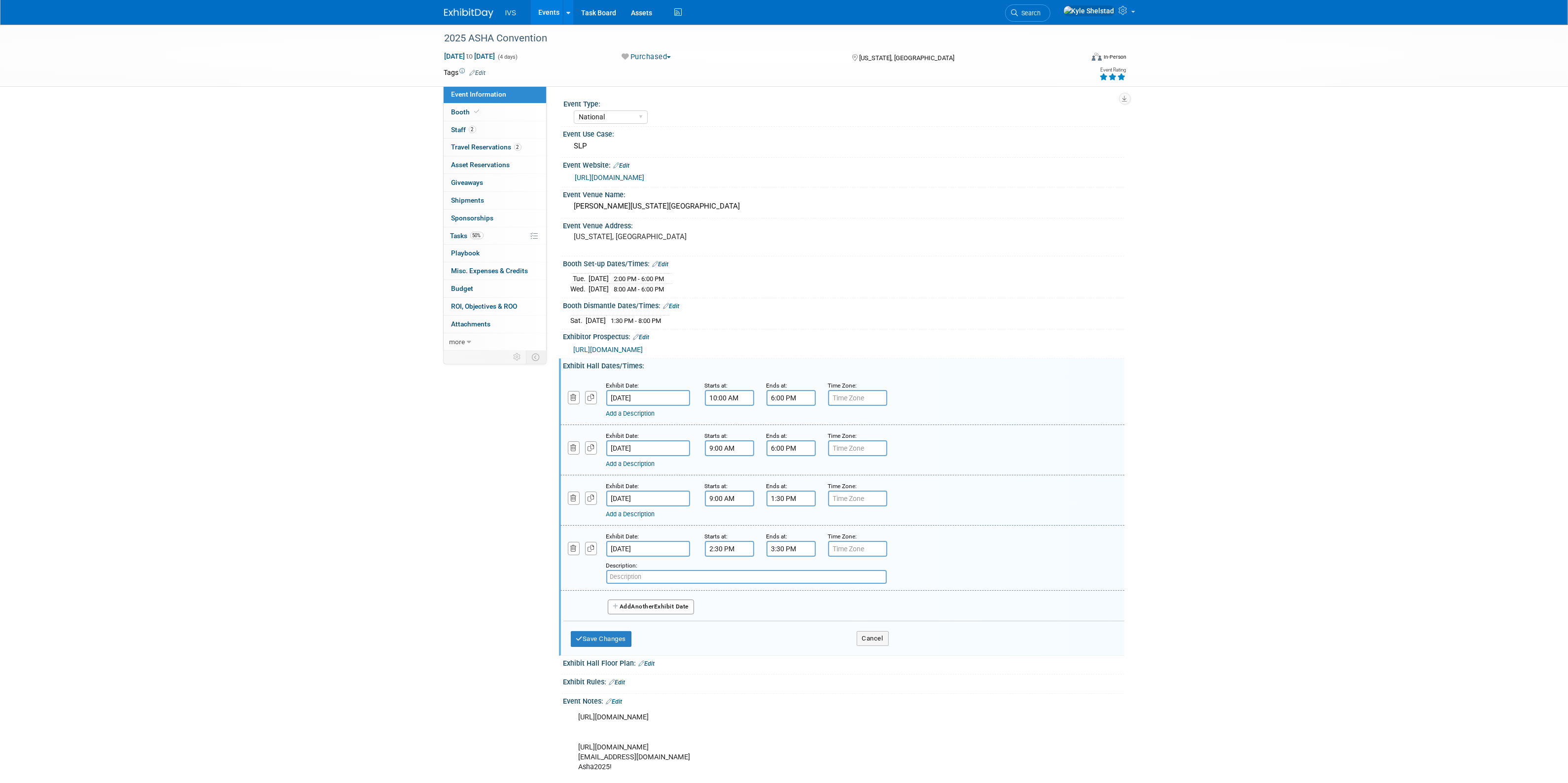
paste input "Demonstration Stations, Demo-[DATE], 2:30 p.m.-3:00 p.m. (Booth 3945)"
type input "Demonstration Stations, Demo-[DATE], 2:30 p.m.-3:00 p.m. (Booth 3945)"
click at [617, 632] on button "Save Changes" at bounding box center [601, 639] width 61 height 16
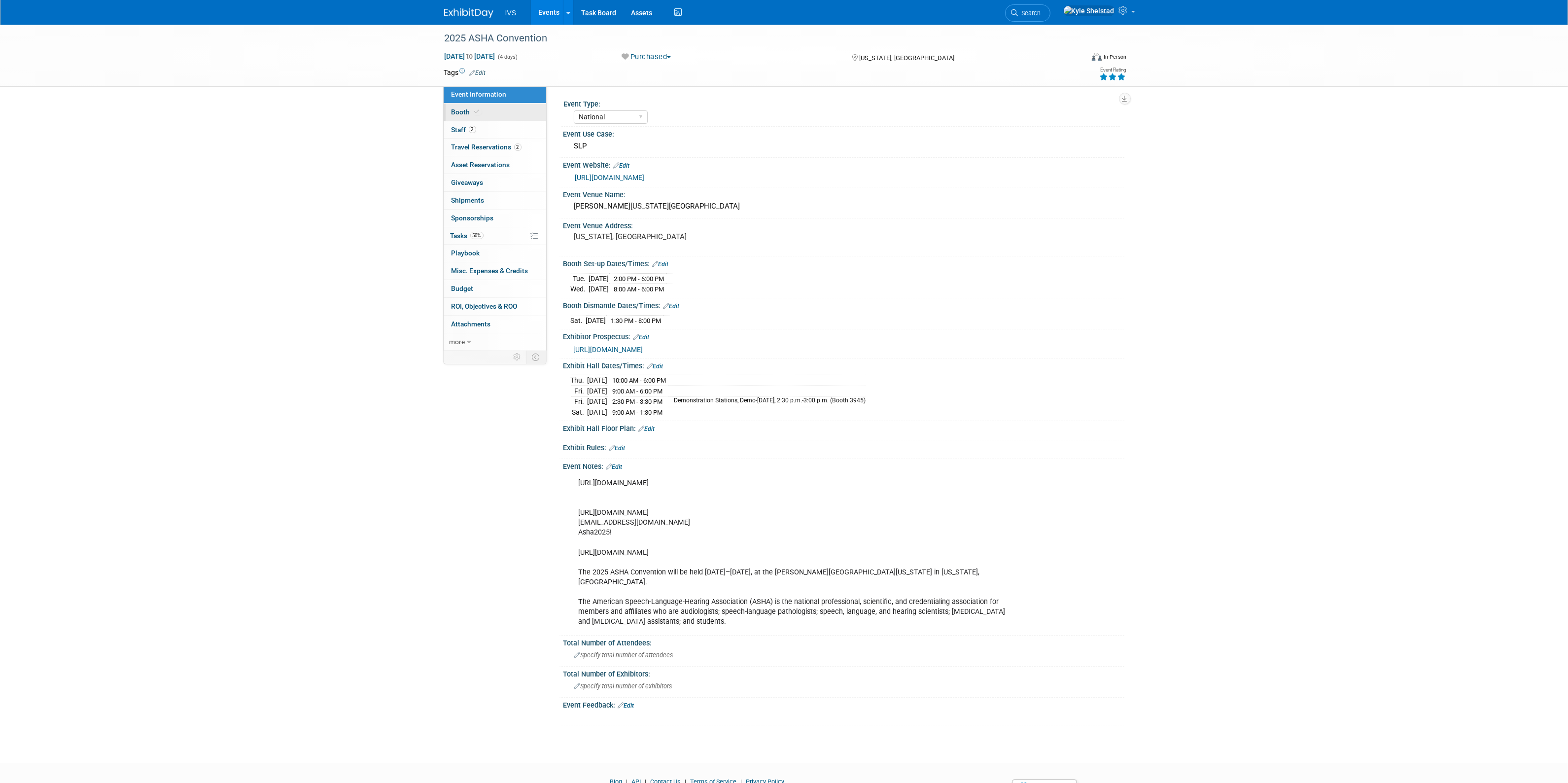
click at [491, 109] on link "Booth" at bounding box center [495, 112] width 103 height 17
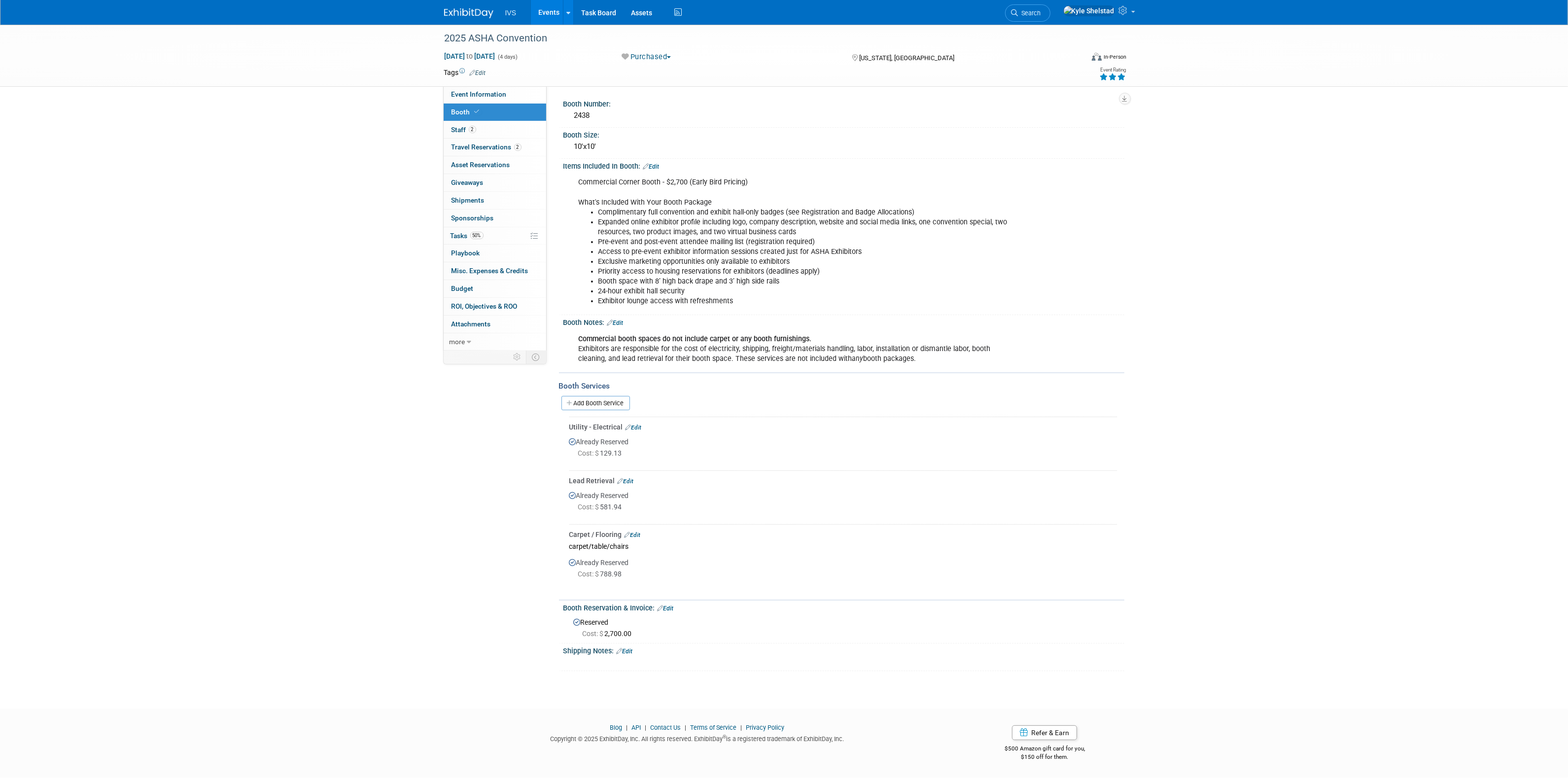
click at [590, 392] on div "Add Booth Service" at bounding box center [842, 403] width 566 height 23
click at [595, 402] on link "Add Booth Service" at bounding box center [595, 402] width 68 height 14
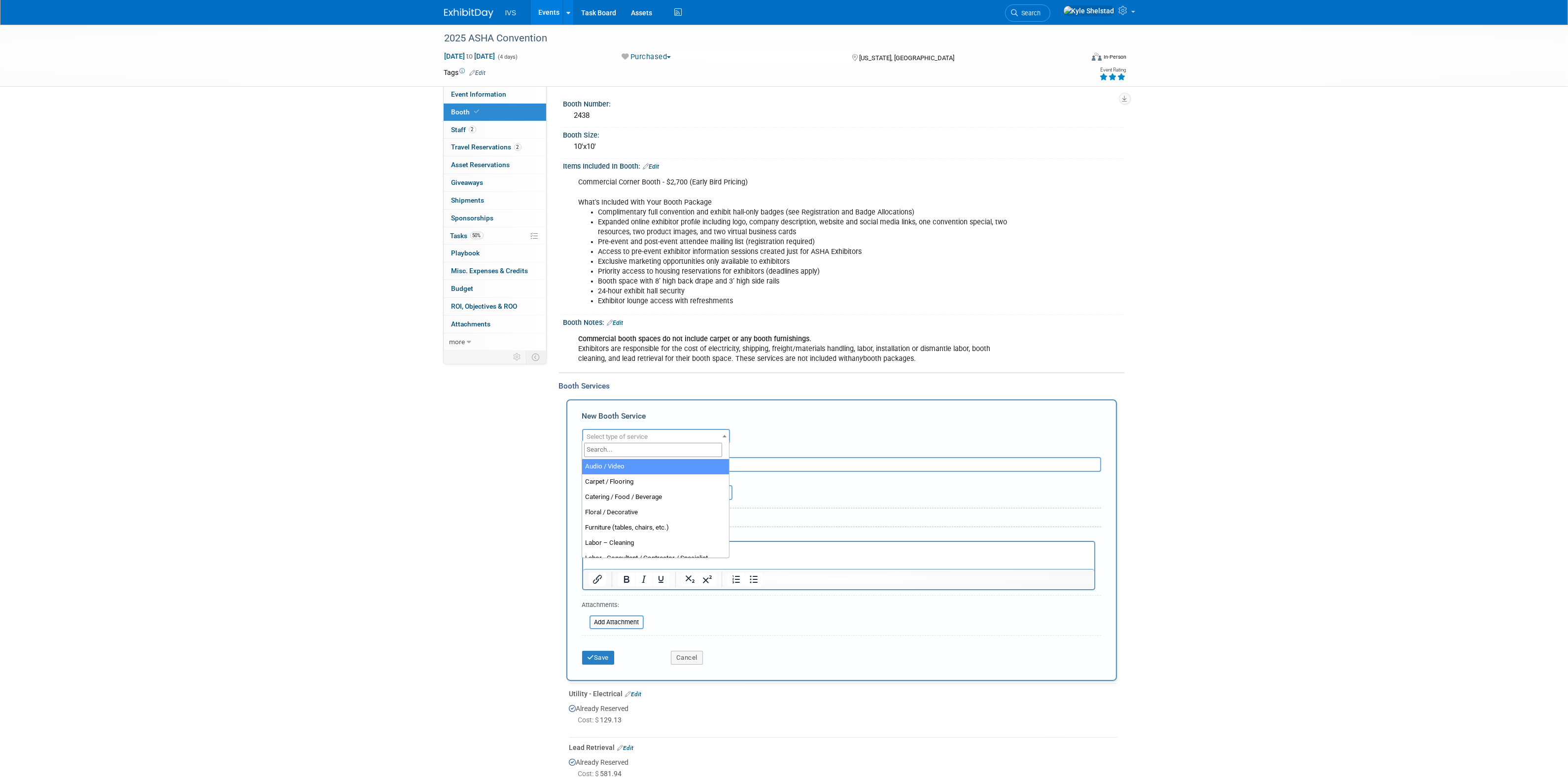
click at [635, 438] on span "Select type of service" at bounding box center [655, 437] width 145 height 14
type input "d"
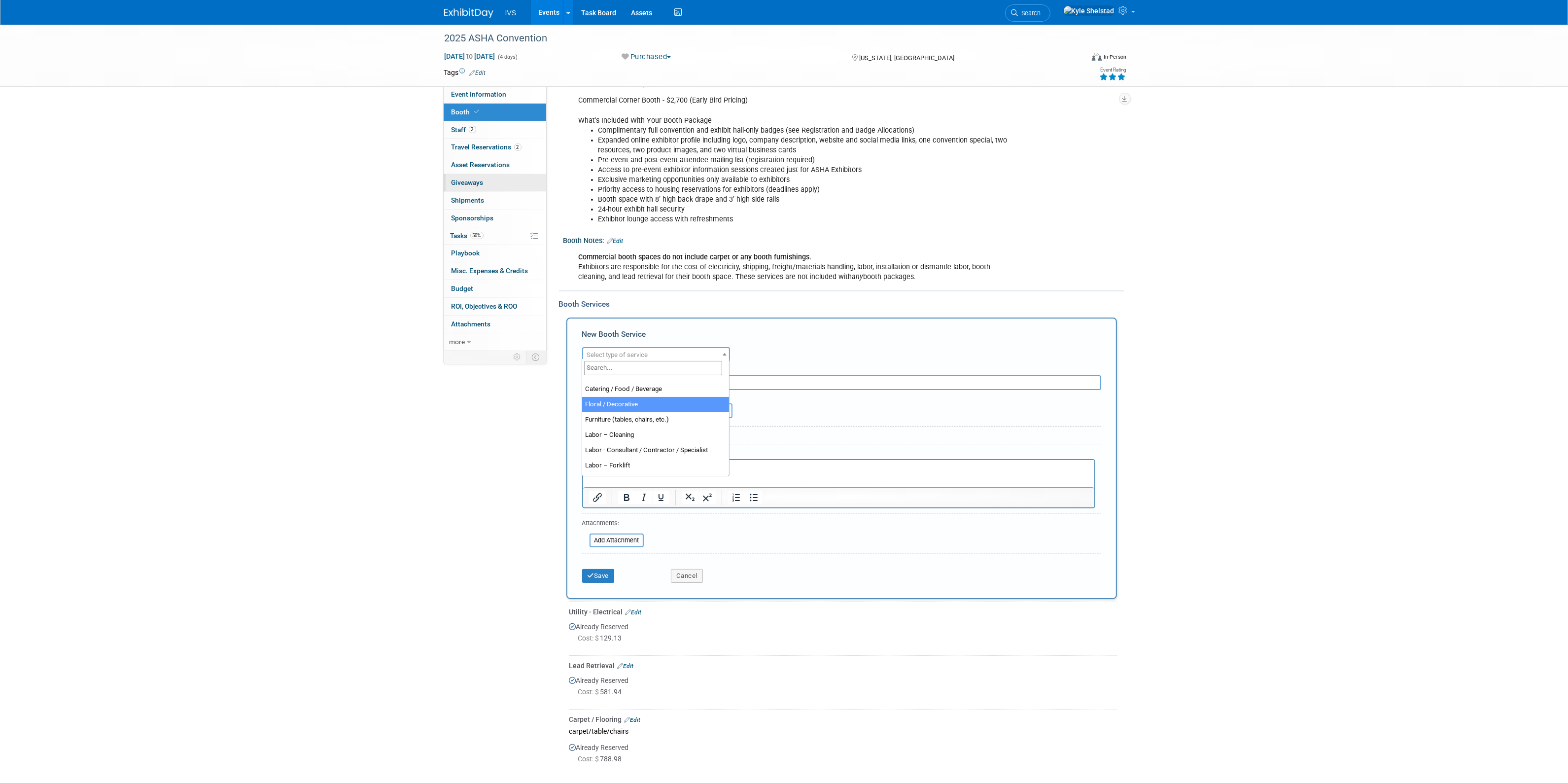
scroll to position [41, 0]
click at [494, 223] on link "0 Sponsorships 0" at bounding box center [495, 218] width 103 height 17
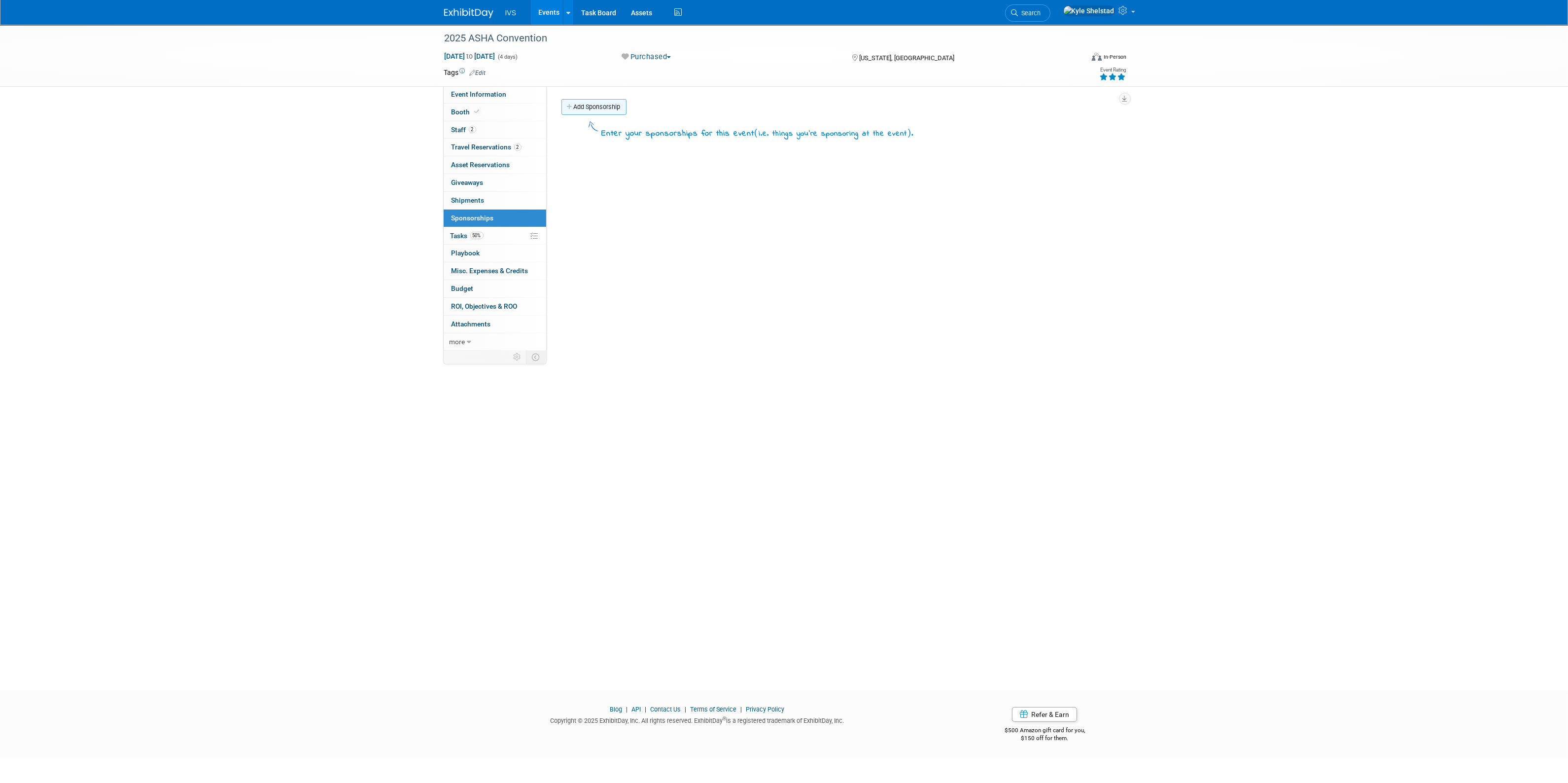
click at [610, 106] on link "Add Sponsorship" at bounding box center [593, 107] width 65 height 16
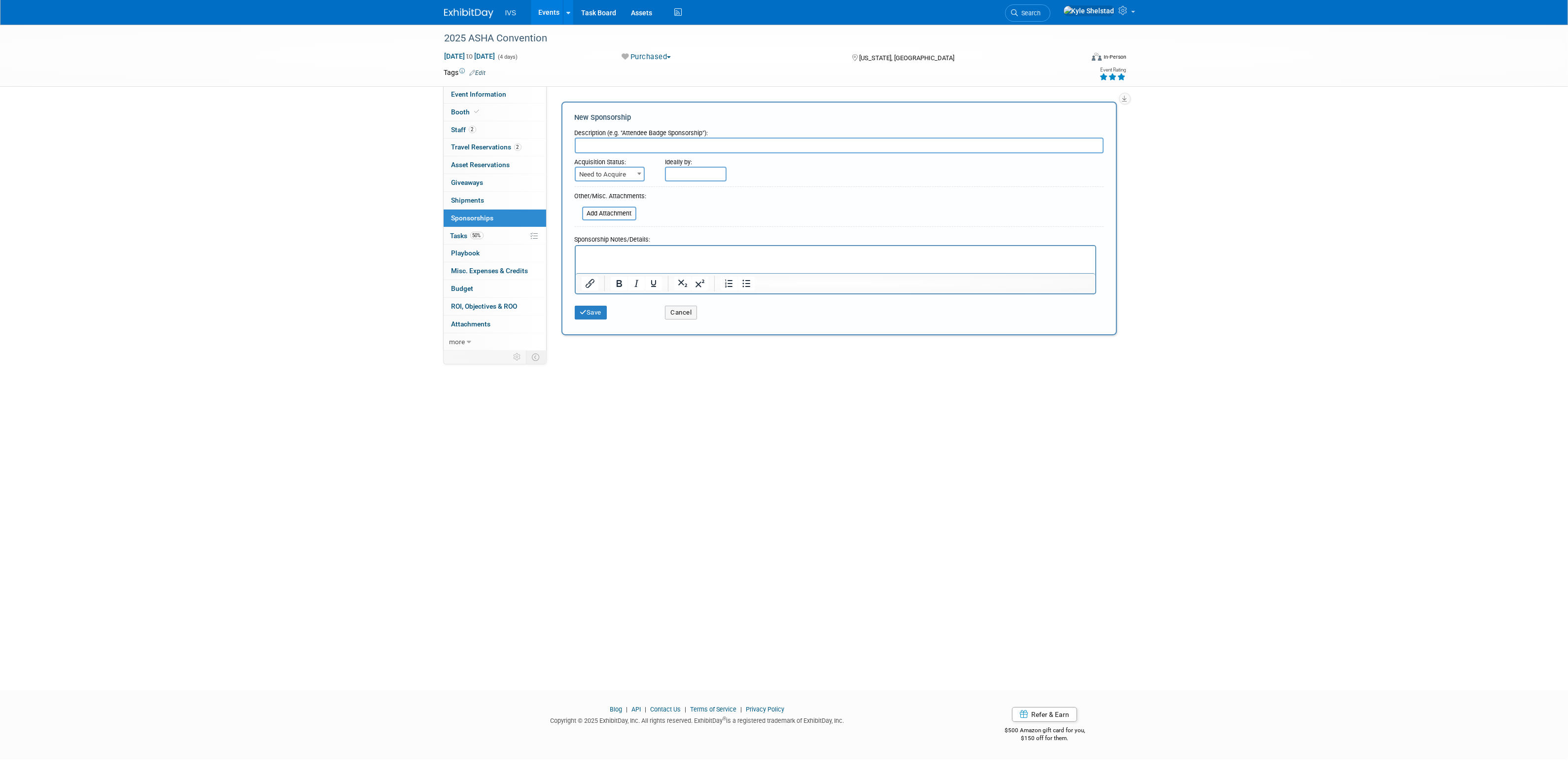
click at [647, 144] on input "text" at bounding box center [839, 146] width 529 height 16
type input "Demo"
click at [624, 173] on span "Need to Acquire" at bounding box center [610, 174] width 68 height 14
select select "2"
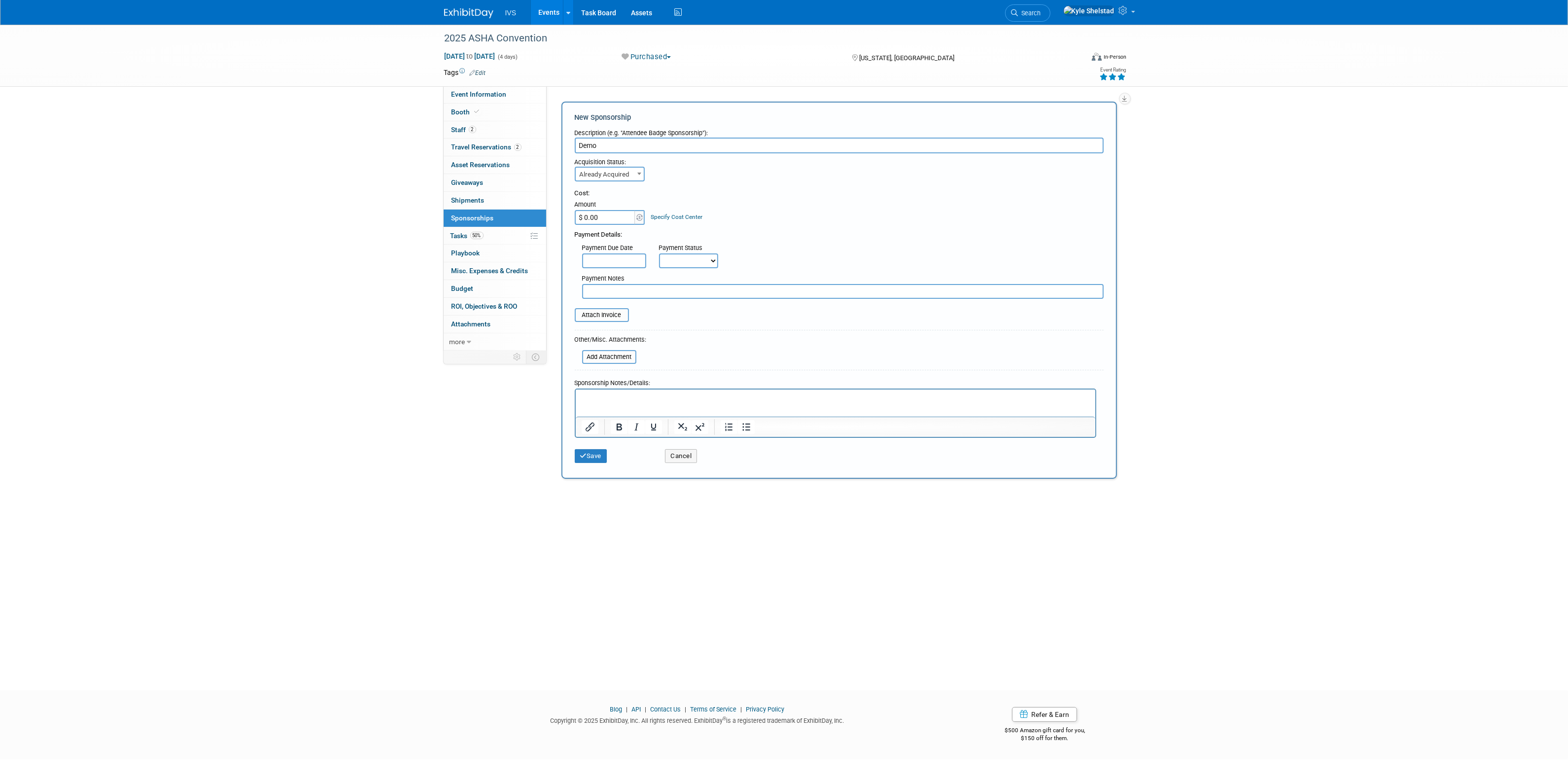
click at [618, 142] on input "Demo" at bounding box center [839, 146] width 529 height 16
type input "Demo Station"
click at [600, 212] on input "$ 0.00" at bounding box center [605, 218] width 62 height 15
type input "$ 1,000.00"
click at [594, 454] on button "Save" at bounding box center [590, 456] width 32 height 14
